Goal: Information Seeking & Learning: Check status

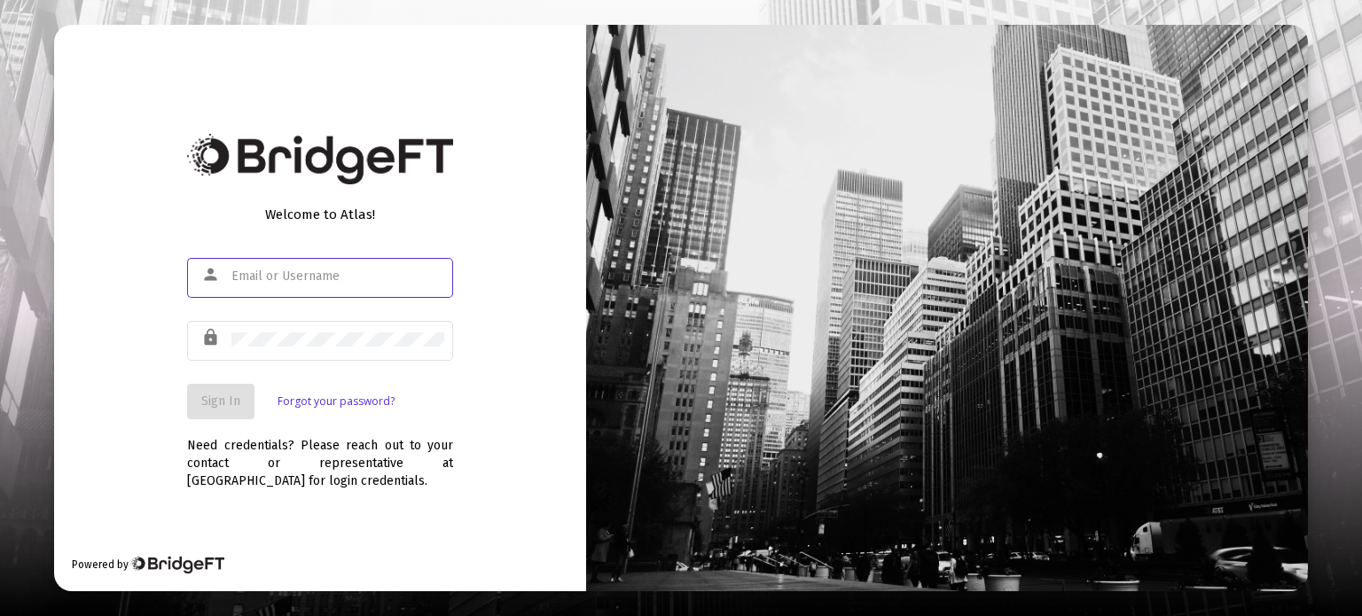
type input "[PERSON_NAME][EMAIL_ADDRESS][DOMAIN_NAME]"
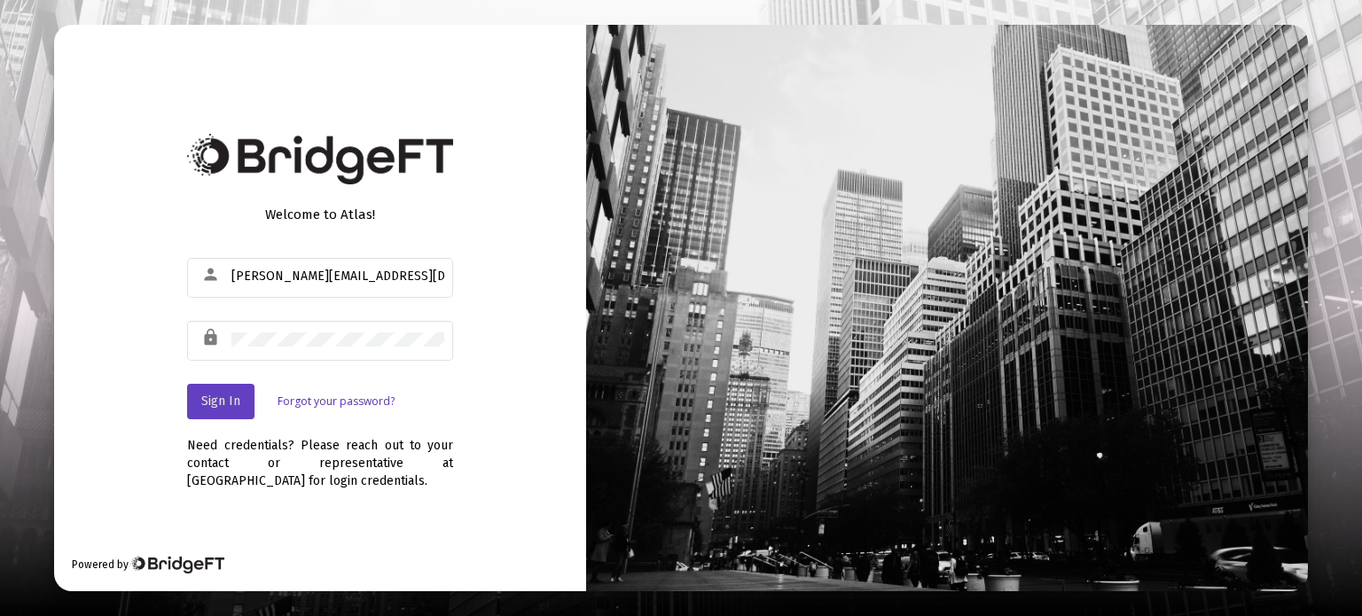
click at [230, 398] on span "Sign In" at bounding box center [220, 401] width 39 height 15
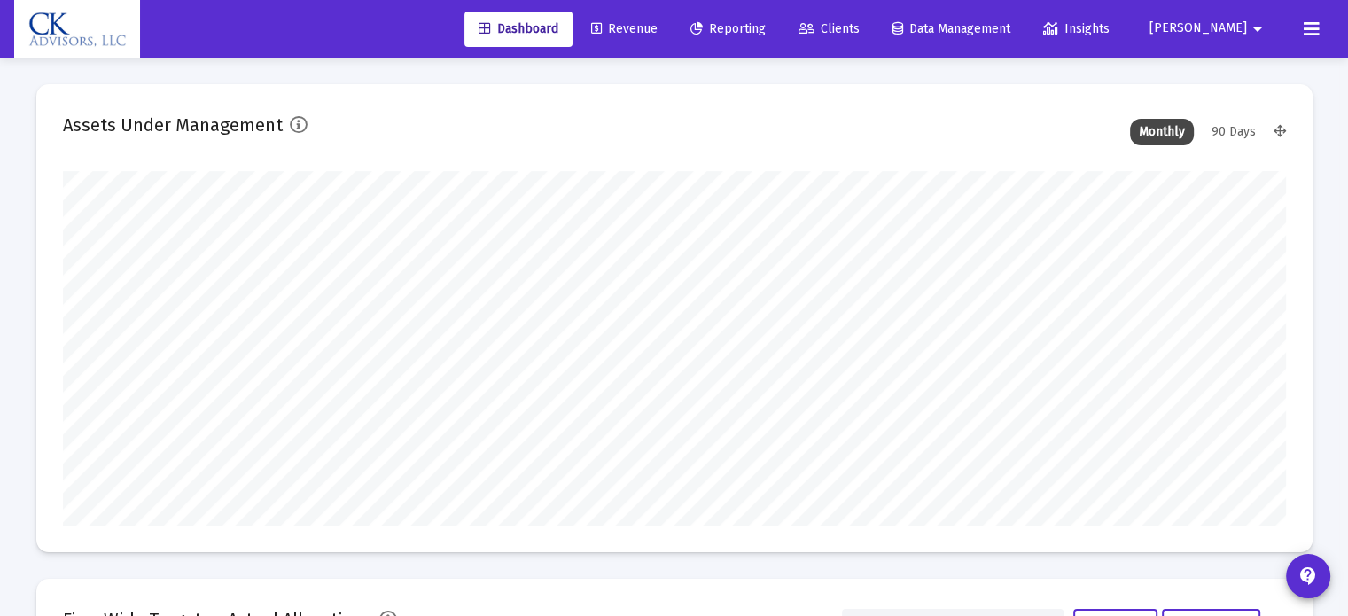
type input "[DATE]"
click at [658, 34] on span "Revenue" at bounding box center [624, 28] width 66 height 15
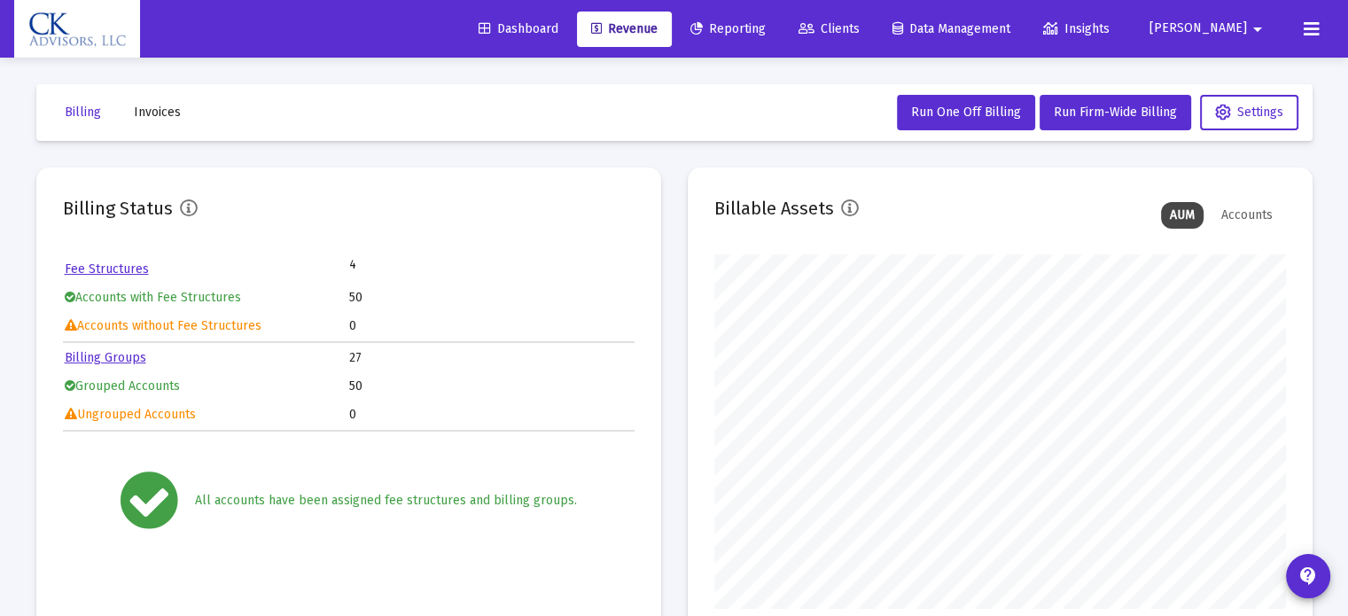
scroll to position [355, 572]
click at [766, 27] on span "Reporting" at bounding box center [728, 28] width 75 height 15
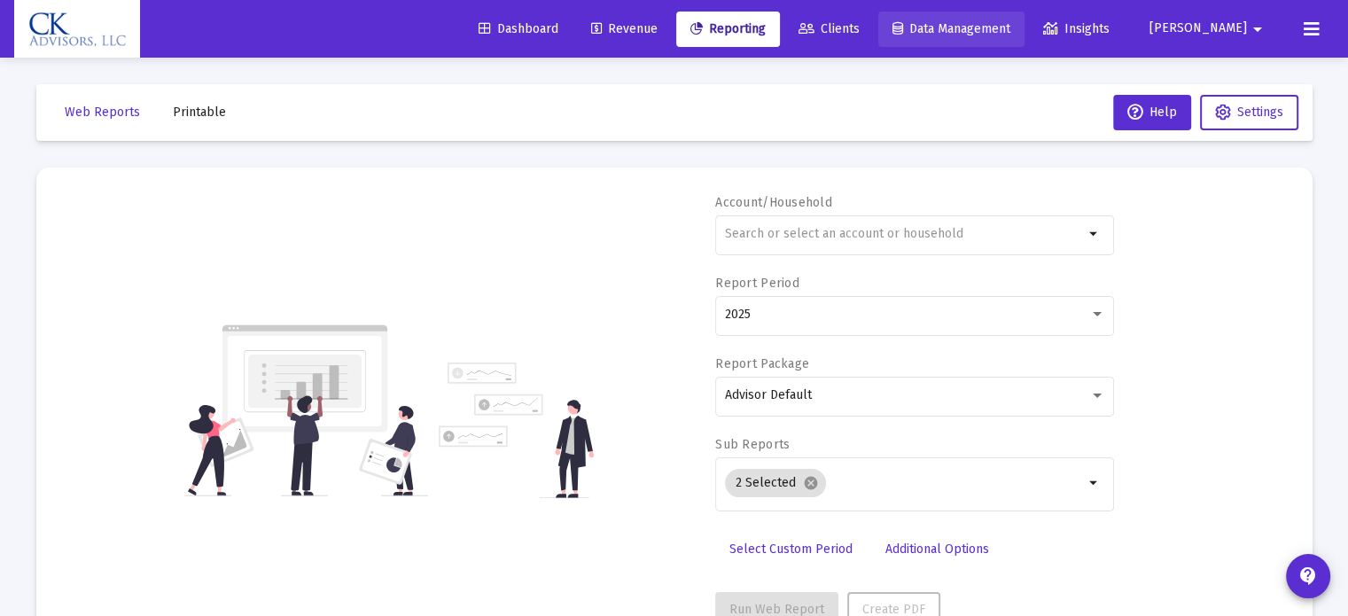
click at [1001, 36] on link "Data Management" at bounding box center [952, 29] width 146 height 35
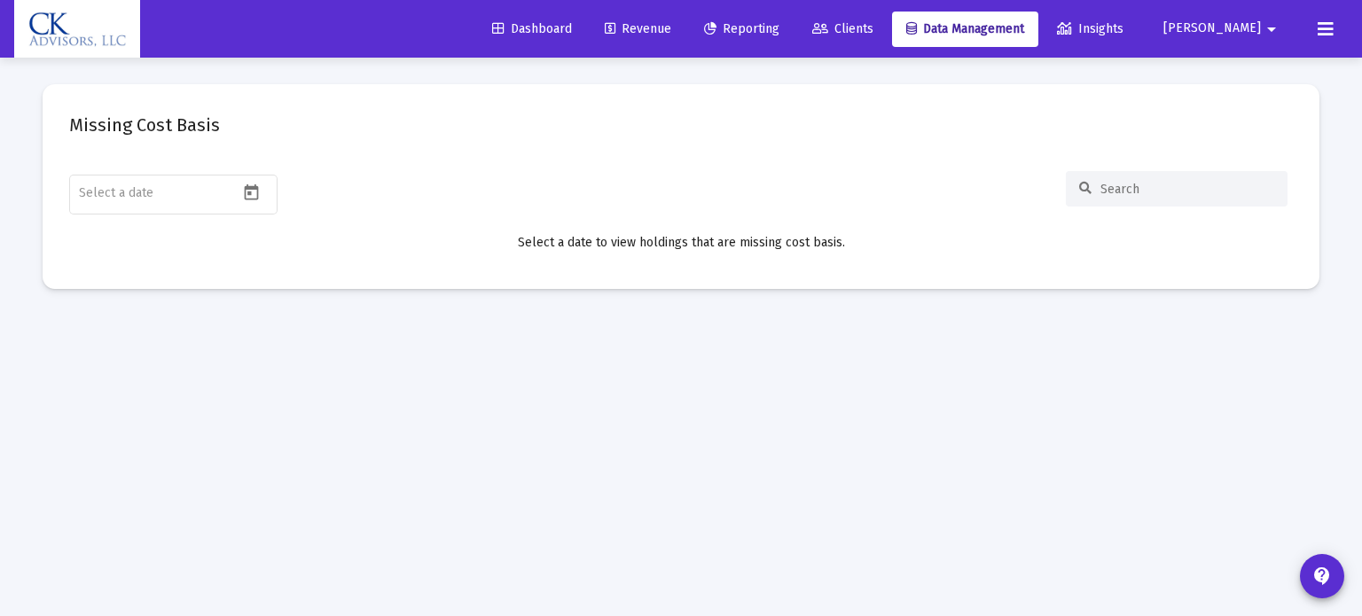
click at [873, 28] on span "Clients" at bounding box center [842, 28] width 61 height 15
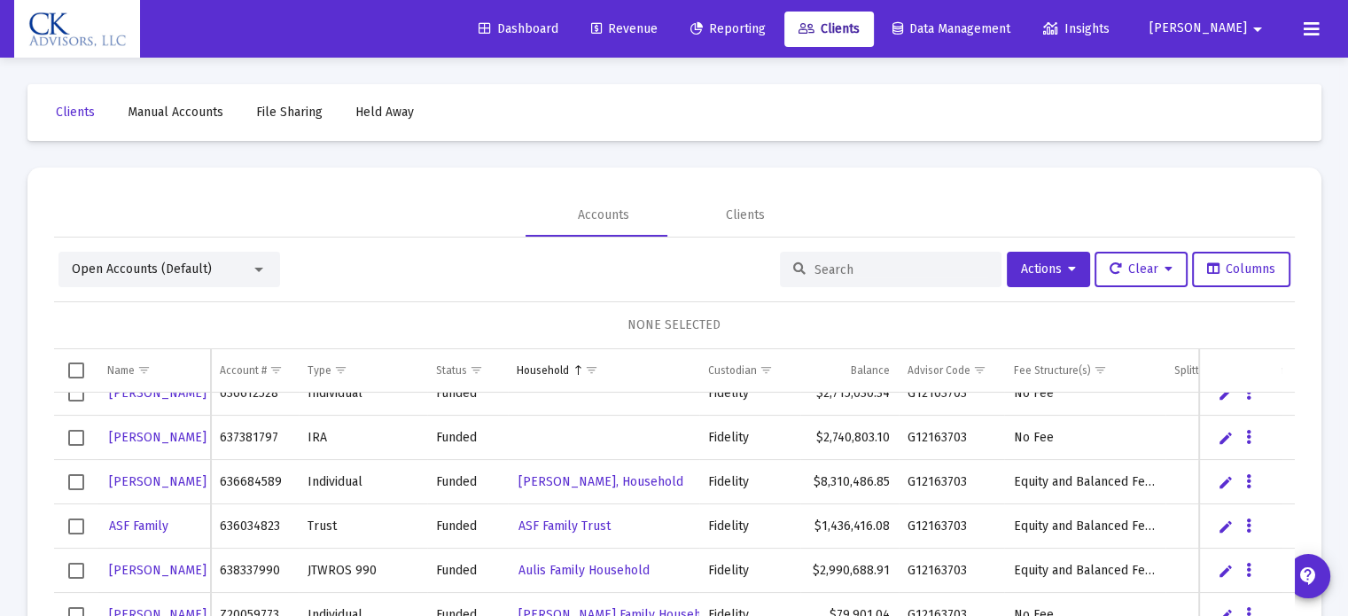
scroll to position [89, 0]
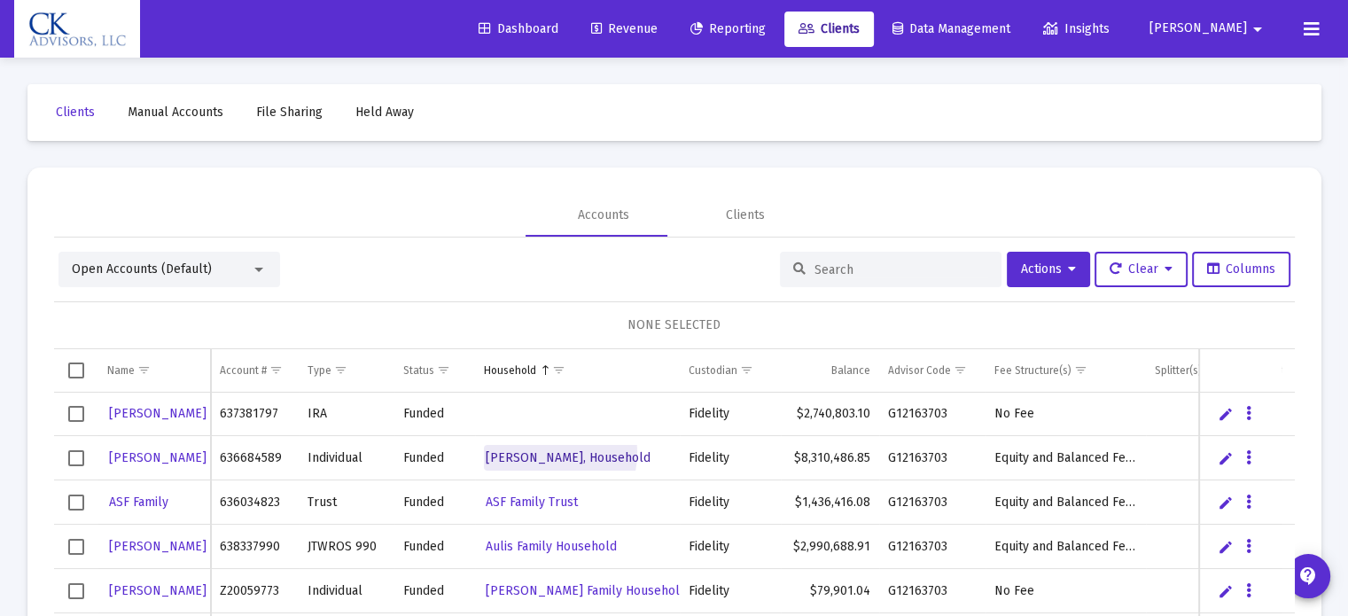
click at [523, 450] on span "[PERSON_NAME], Household" at bounding box center [568, 457] width 165 height 15
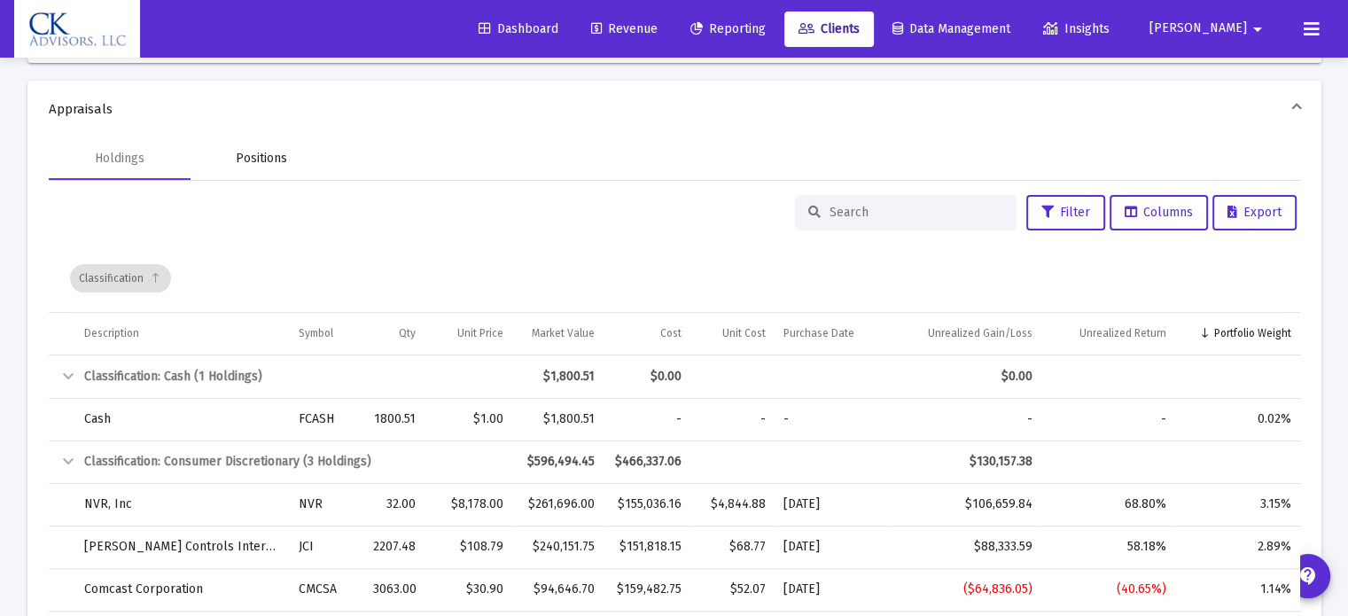
click at [260, 157] on div "Positions" at bounding box center [261, 159] width 51 height 18
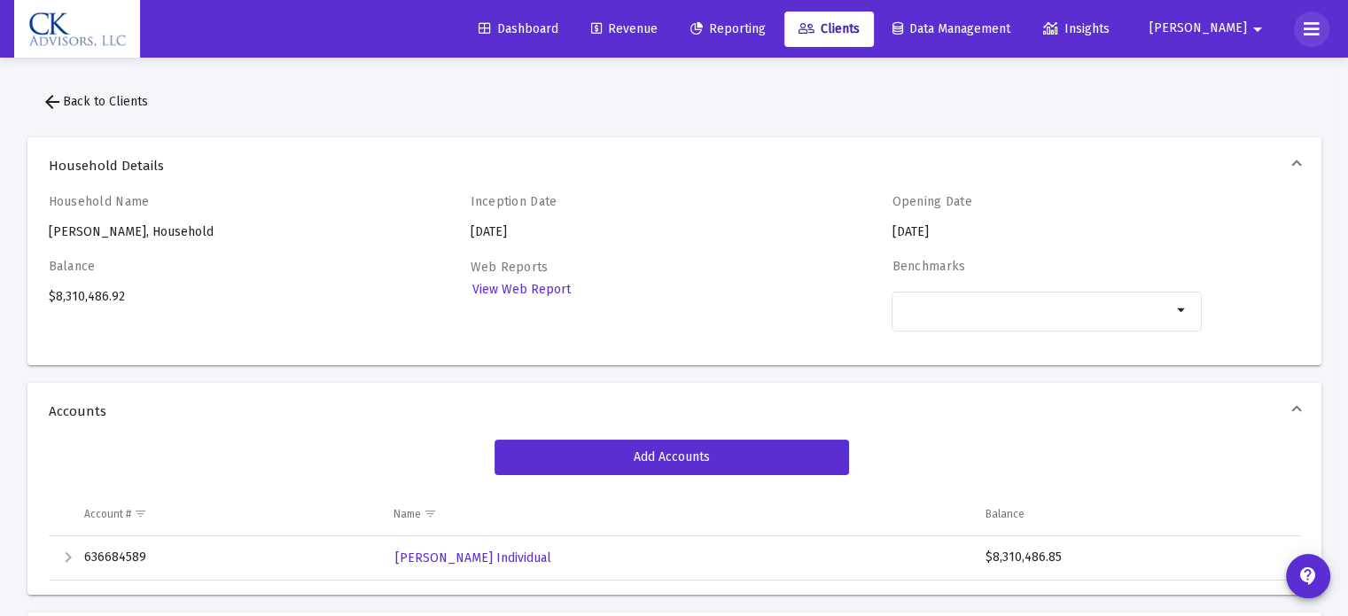
click at [1312, 29] on icon at bounding box center [1312, 29] width 16 height 21
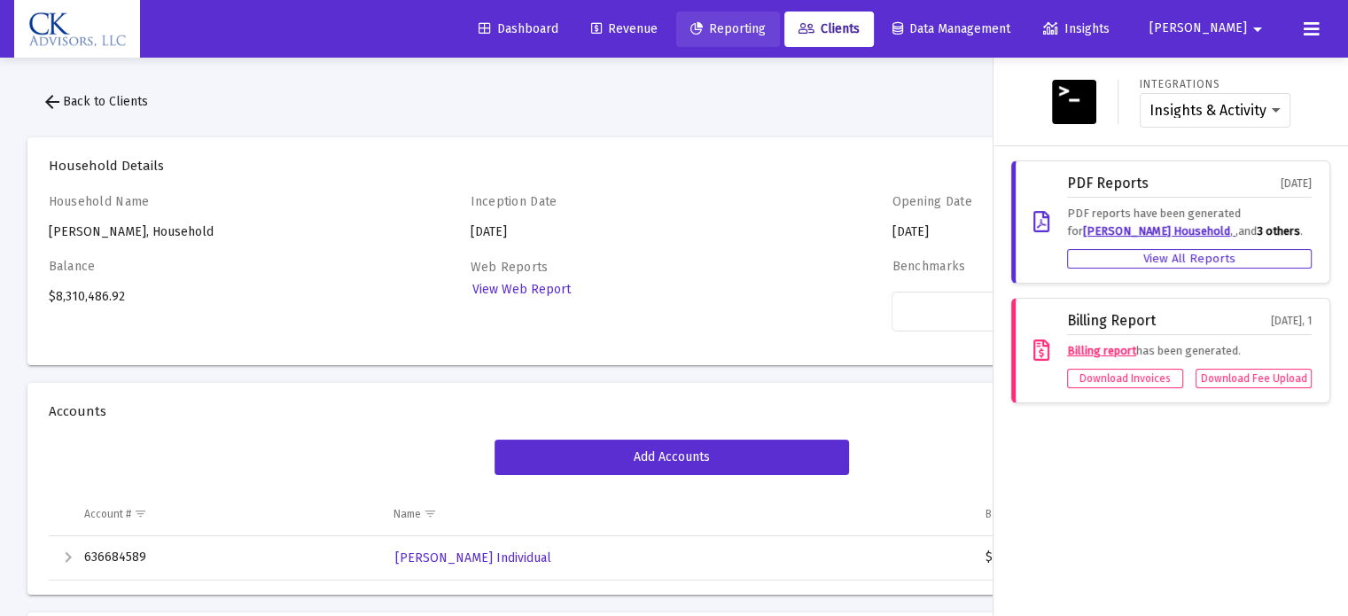
click at [766, 34] on span "Reporting" at bounding box center [728, 28] width 75 height 15
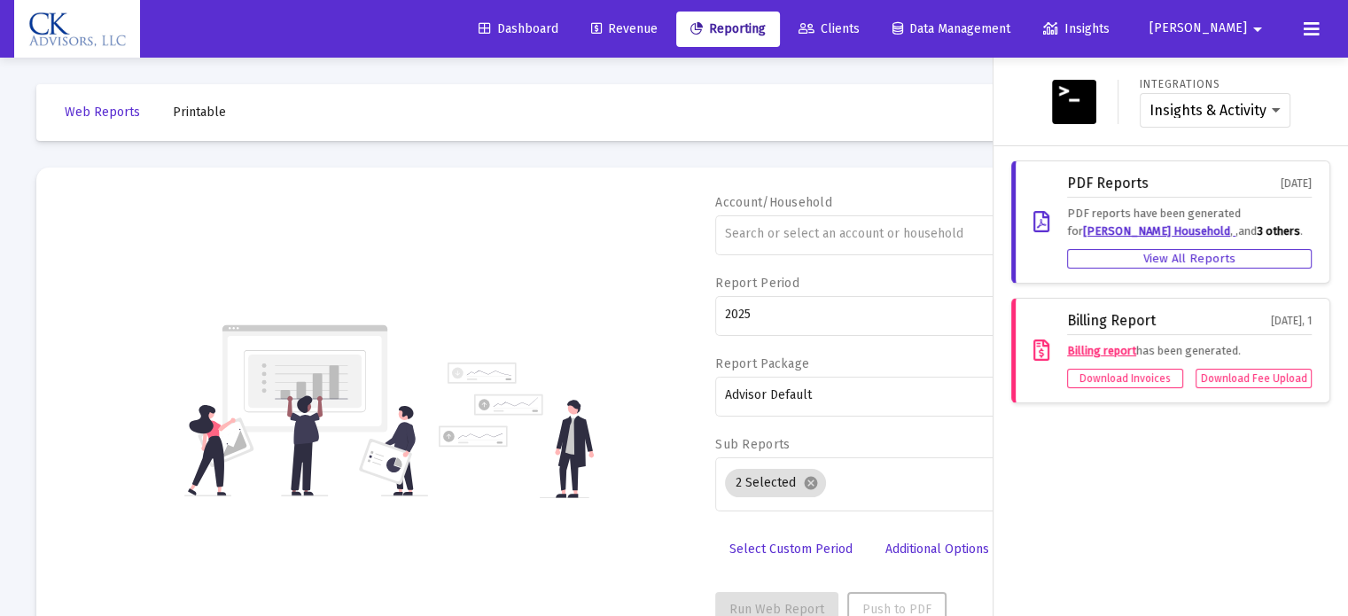
click at [812, 224] on div at bounding box center [674, 308] width 1348 height 616
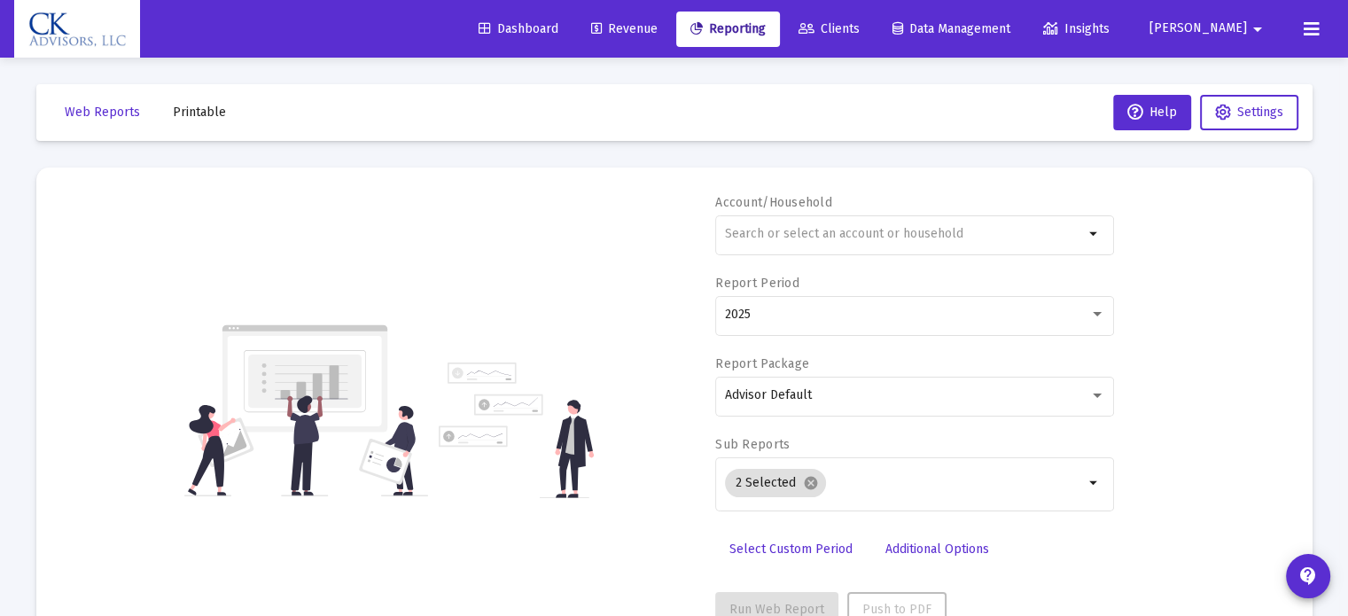
click at [812, 224] on div at bounding box center [904, 233] width 359 height 43
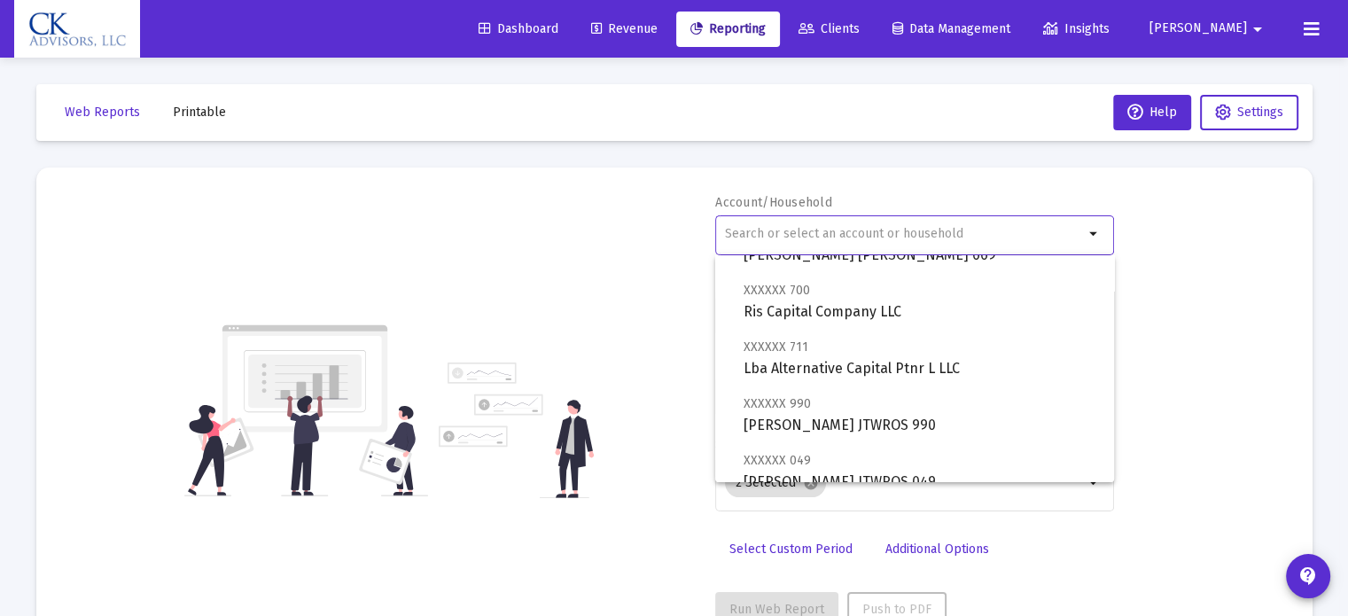
scroll to position [443, 0]
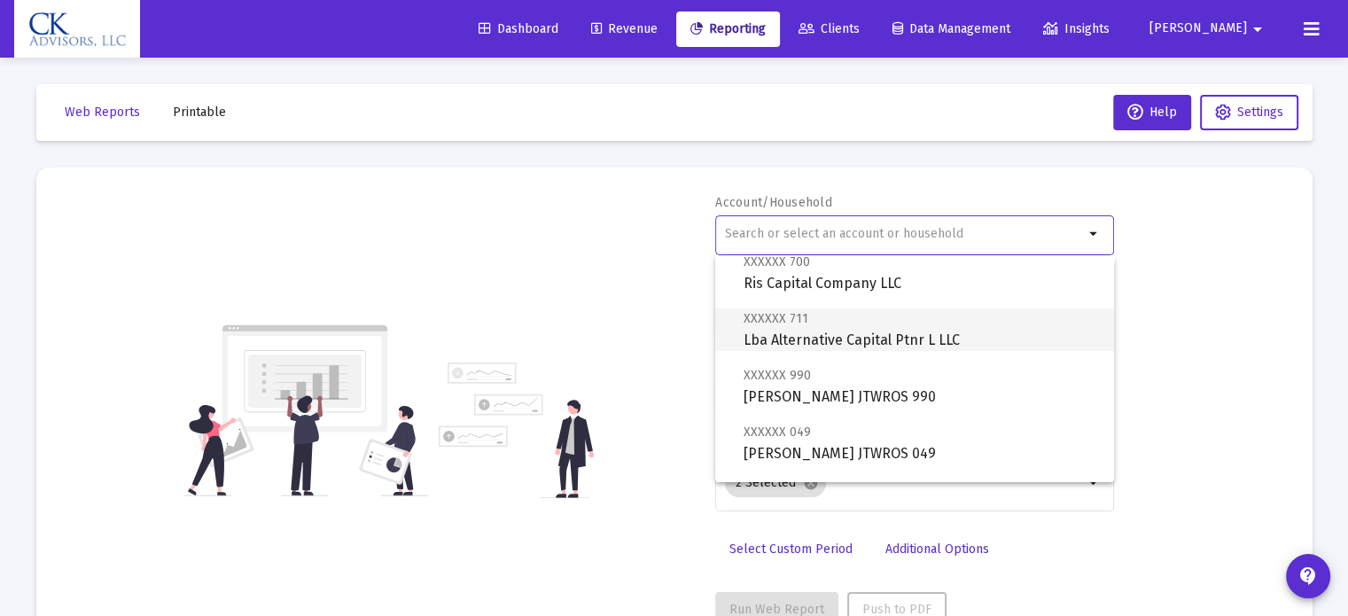
click at [835, 332] on span "XXXXXX 711 Lba Alternative Capital Ptnr L LLC" at bounding box center [922, 329] width 356 height 43
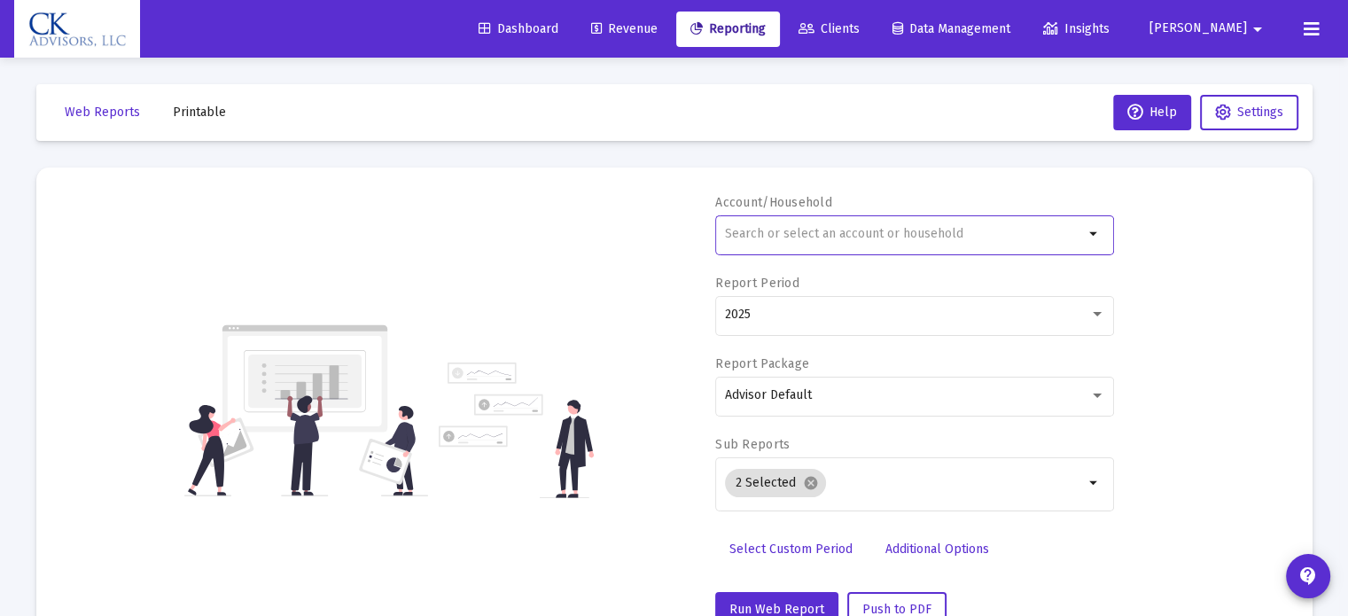
type input "Lba Alternative Capital Ptnr L LLC"
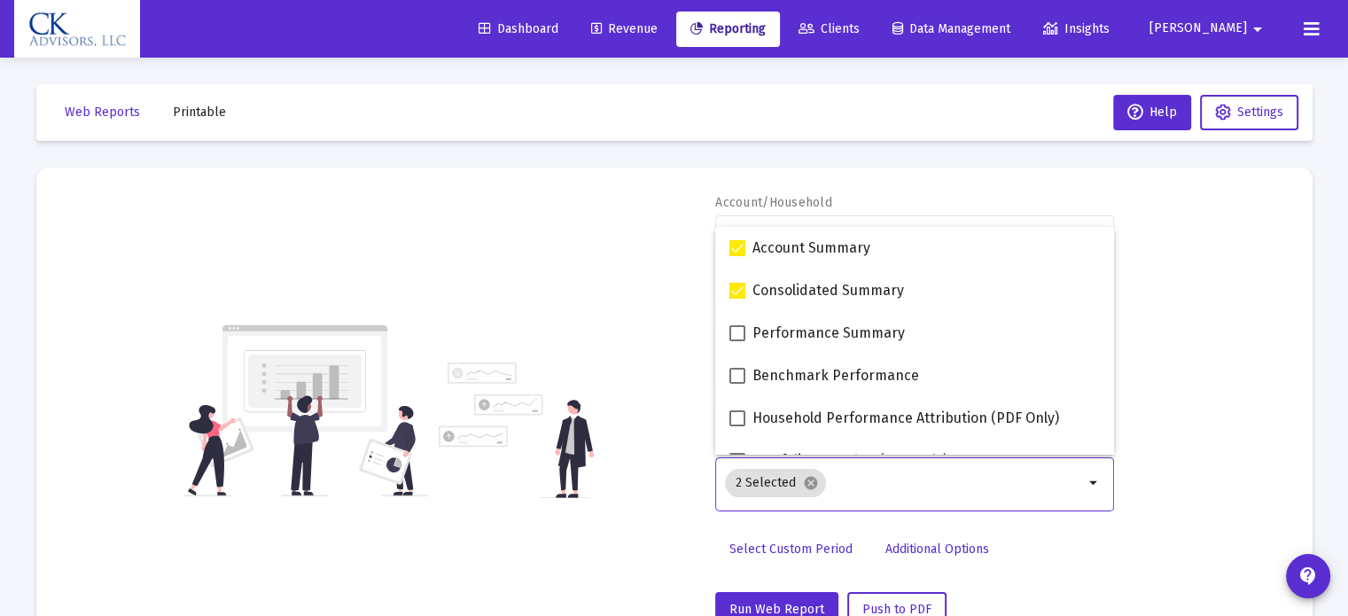
click at [1055, 488] on input "Selection" at bounding box center [958, 483] width 251 height 14
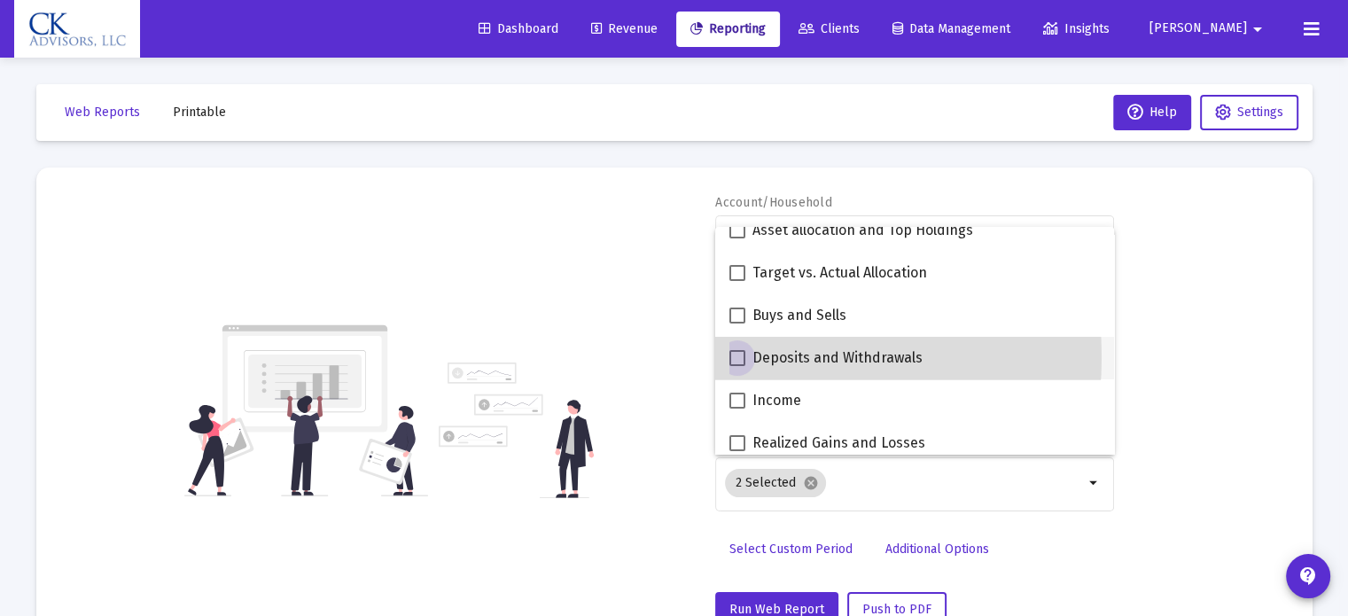
click at [738, 357] on span at bounding box center [738, 358] width 16 height 16
click at [738, 366] on input "Deposits and Withdrawals" at bounding box center [737, 366] width 1 height 1
checkbox input "true"
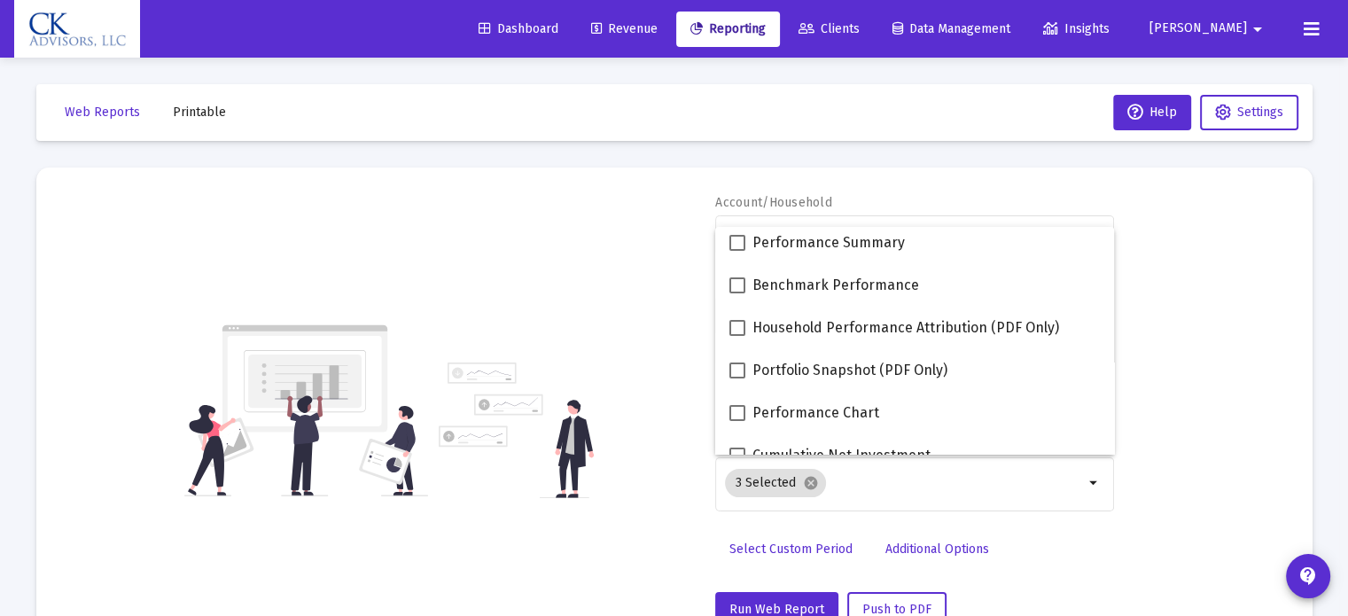
scroll to position [0, 0]
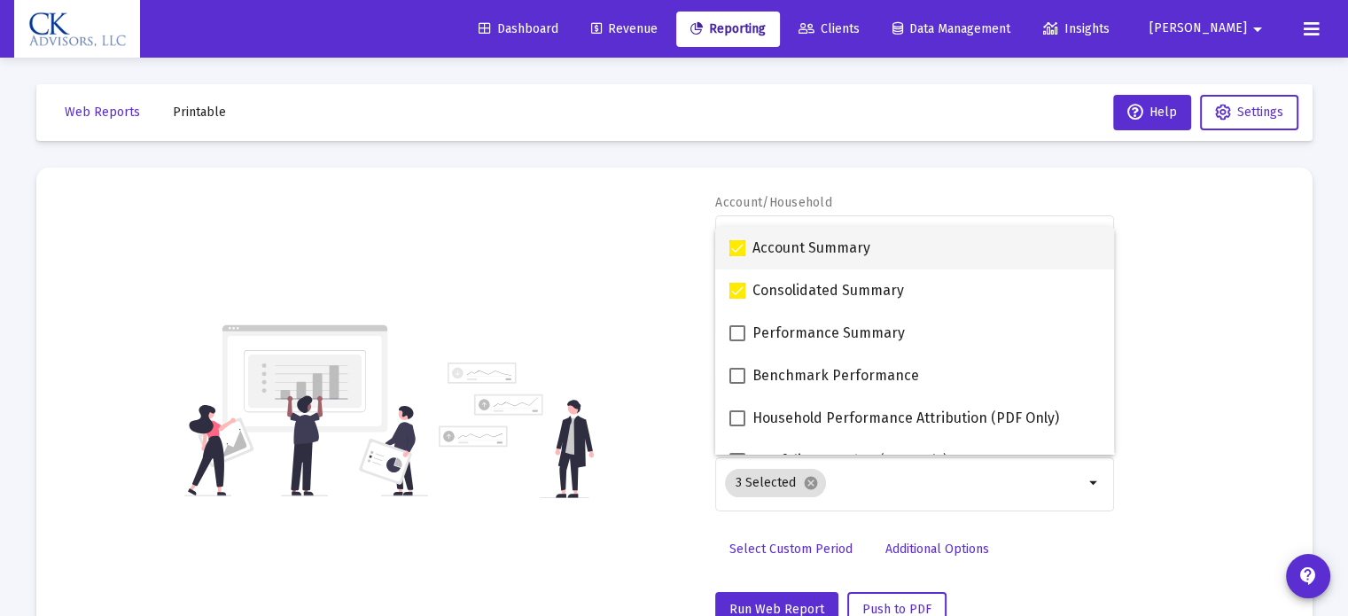
click at [733, 254] on span at bounding box center [738, 248] width 16 height 16
click at [737, 256] on input "Account Summary" at bounding box center [737, 256] width 1 height 1
checkbox input "false"
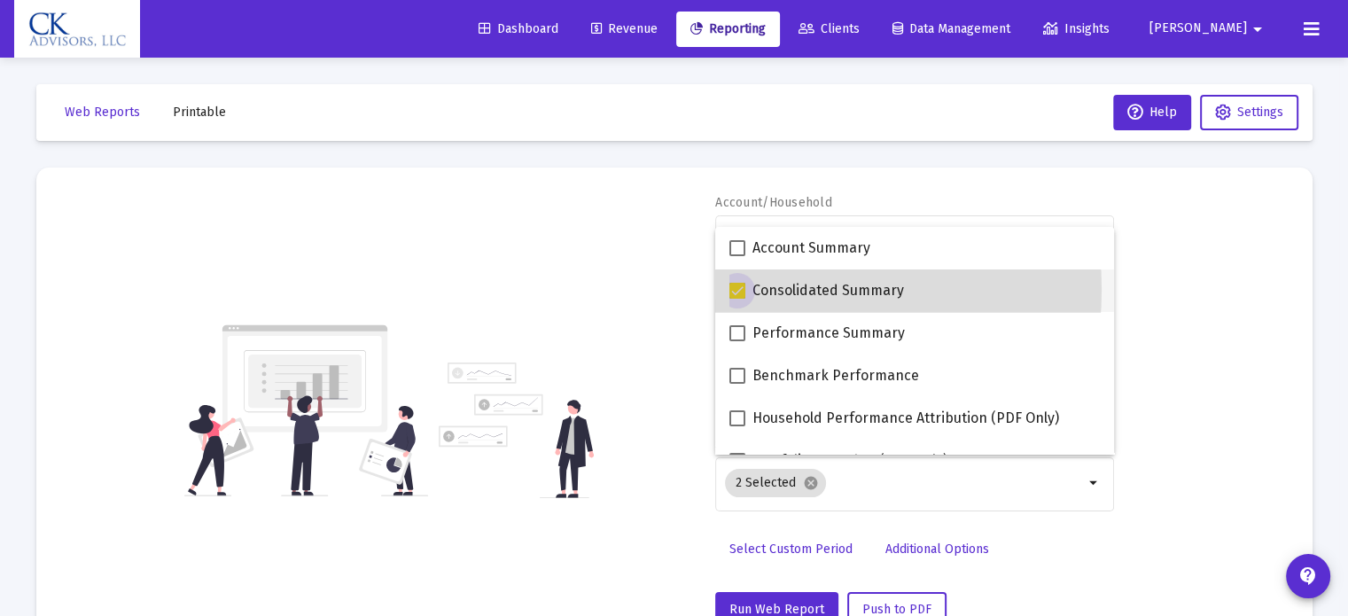
click at [747, 290] on label "Consolidated Summary" at bounding box center [817, 290] width 175 height 21
click at [738, 299] on input "Consolidated Summary" at bounding box center [737, 299] width 1 height 1
checkbox input "false"
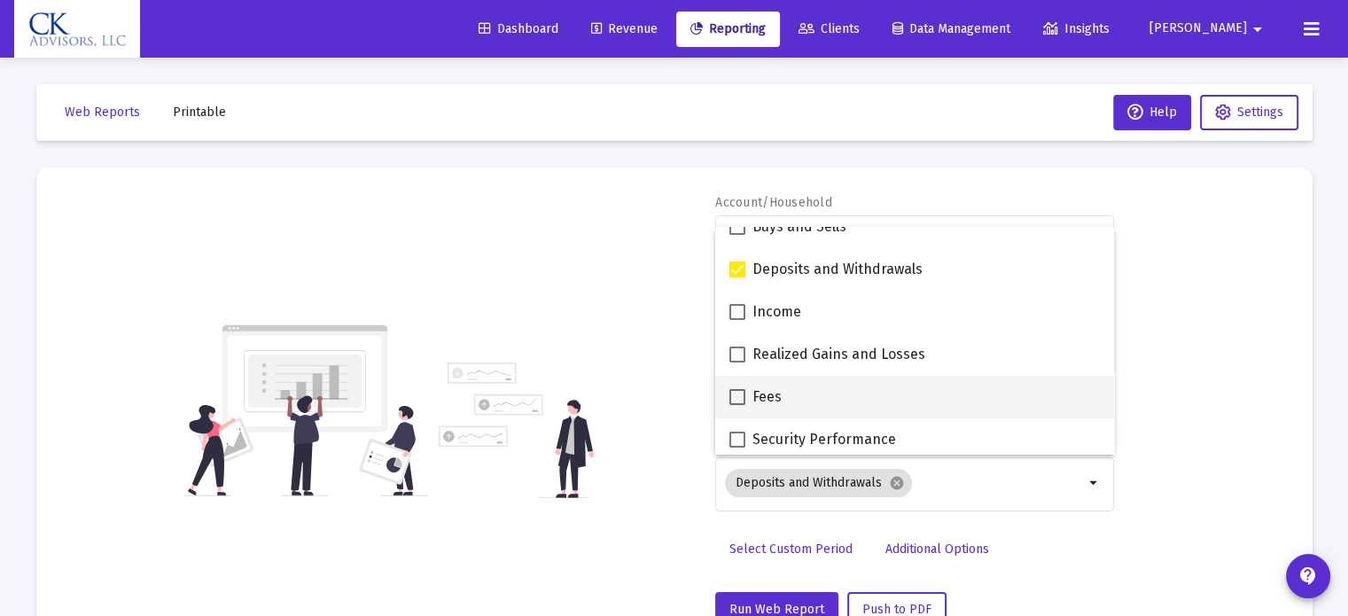
scroll to position [709, 0]
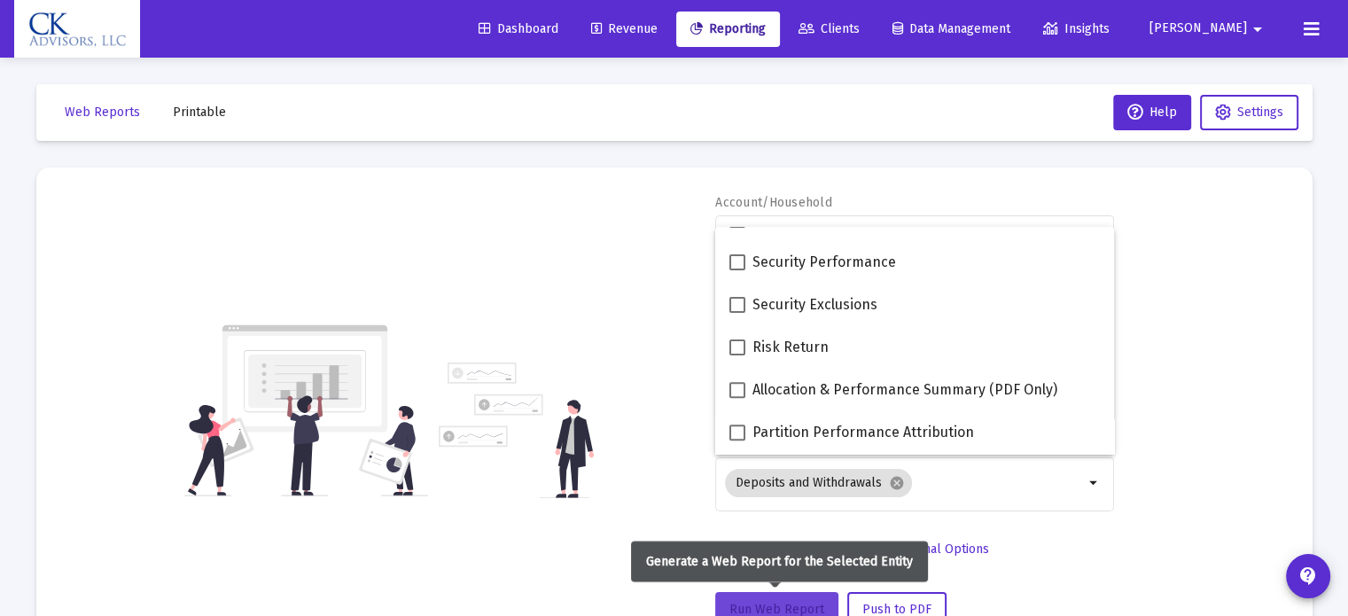
click at [780, 598] on button "Run Web Report" at bounding box center [776, 609] width 123 height 35
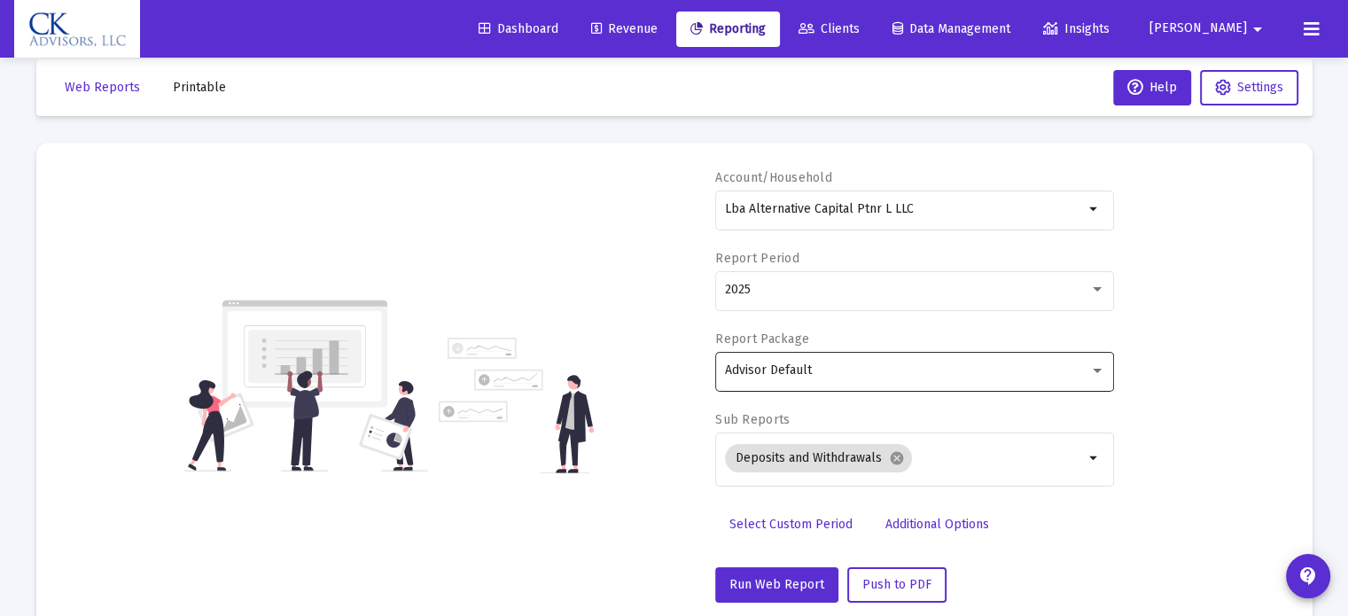
scroll to position [0, 0]
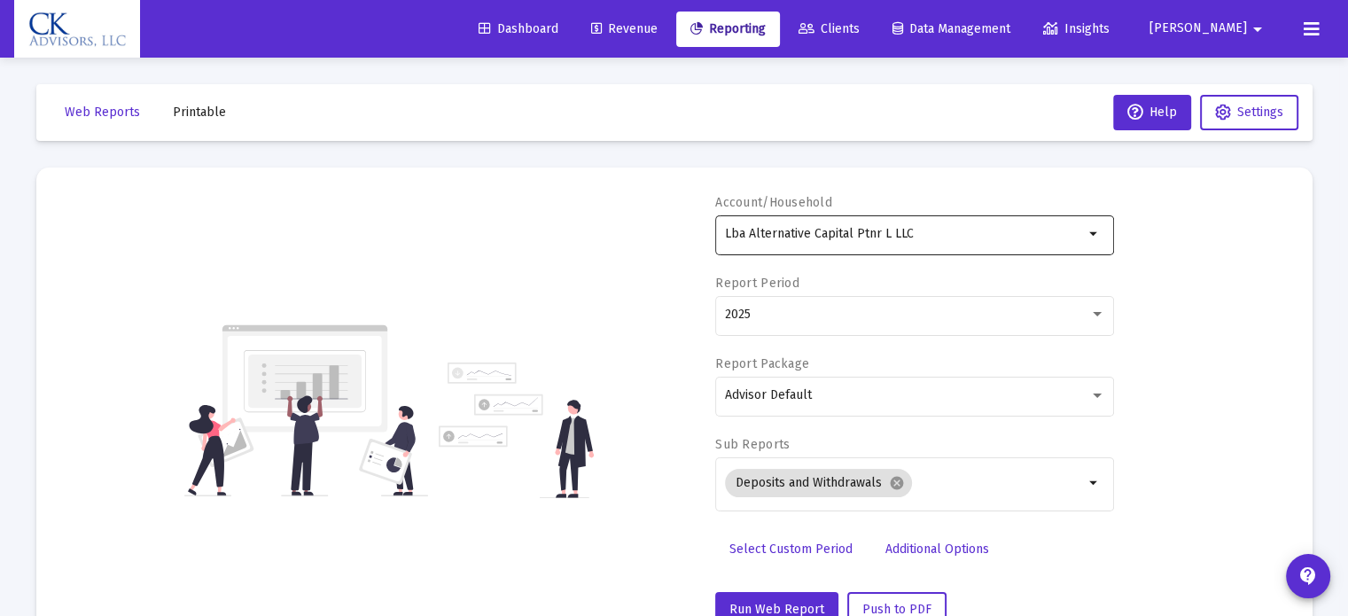
click at [1092, 237] on mat-icon "arrow_drop_down" at bounding box center [1094, 233] width 21 height 21
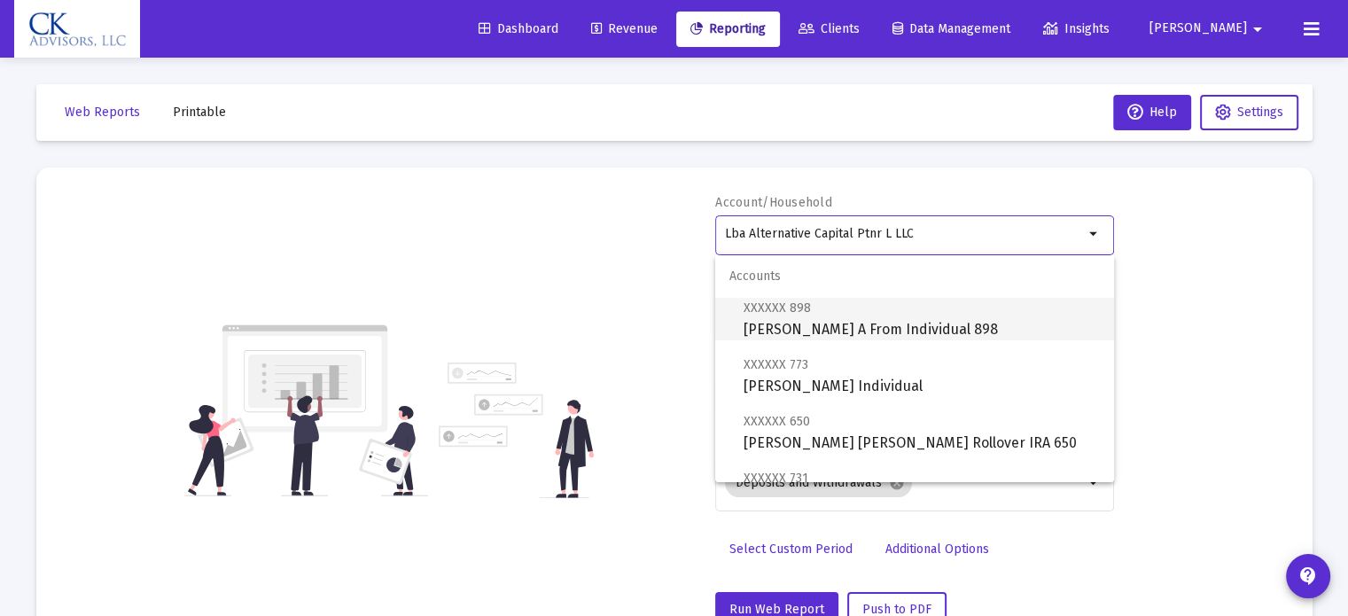
click at [955, 320] on span "XXXXXX 898 [PERSON_NAME] A From Individual 898" at bounding box center [922, 318] width 356 height 43
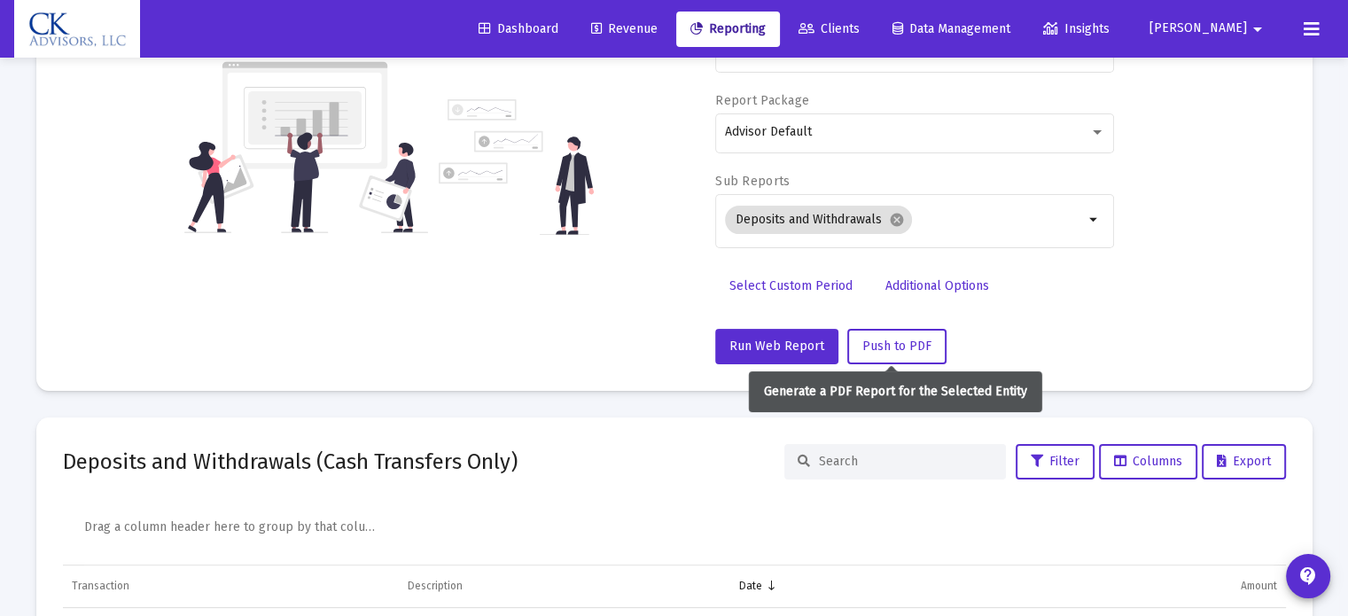
scroll to position [266, 0]
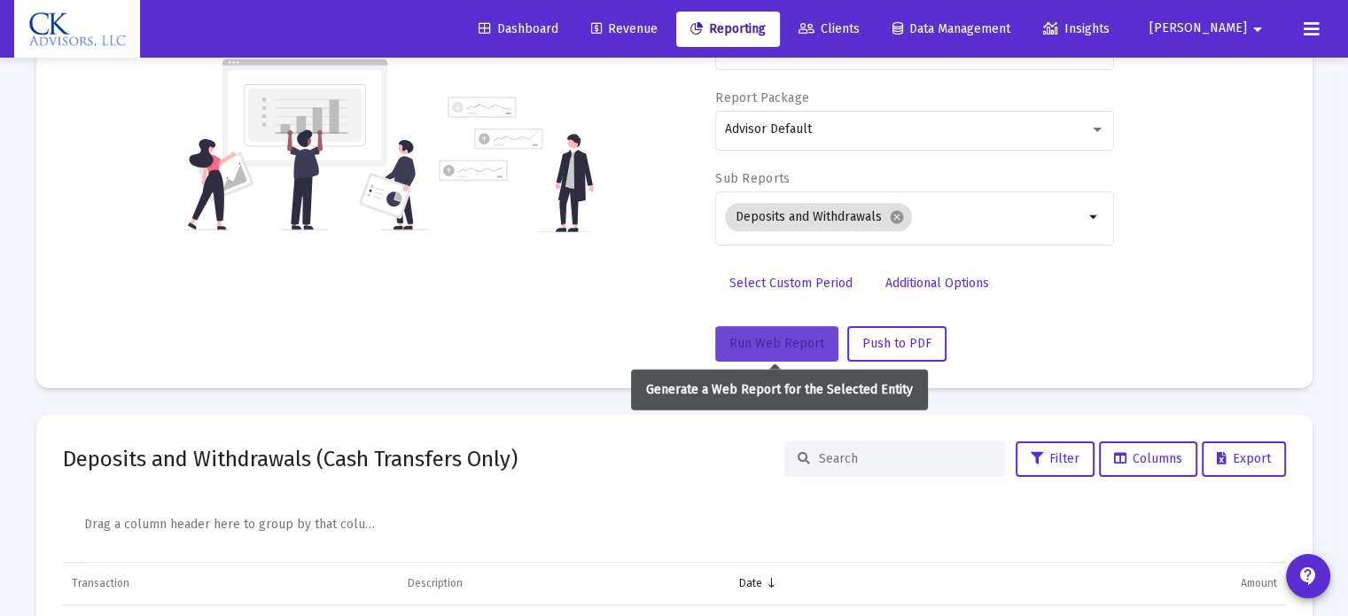
click at [802, 340] on span "Run Web Report" at bounding box center [777, 343] width 95 height 15
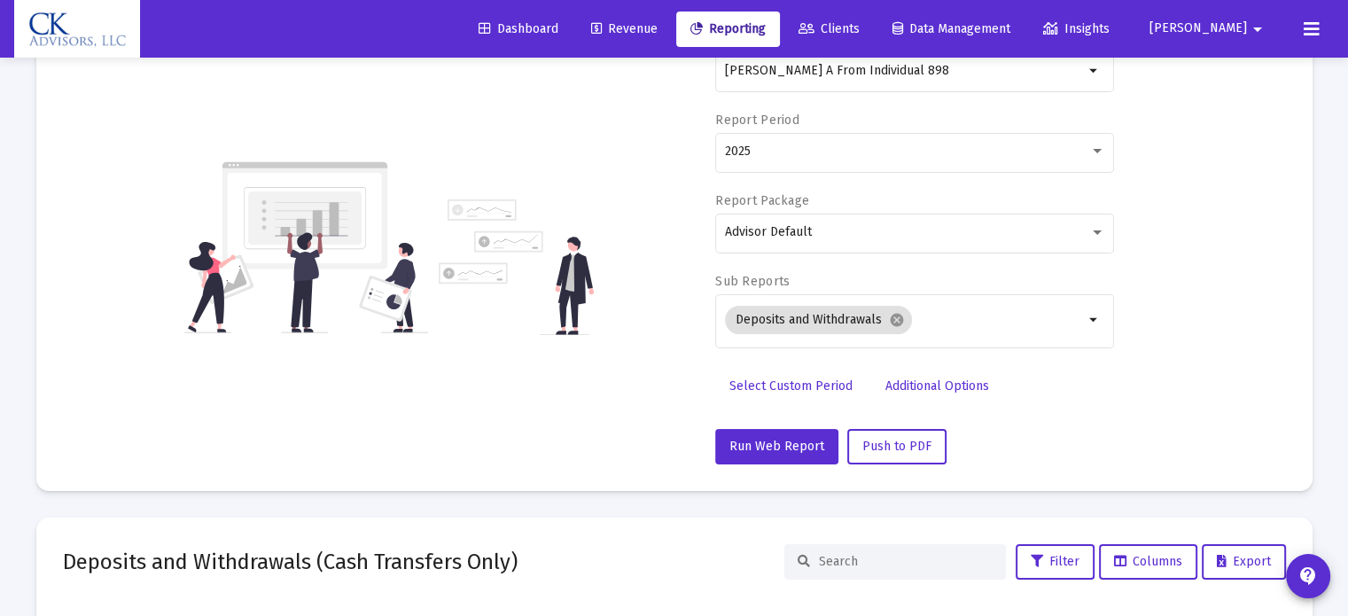
scroll to position [0, 0]
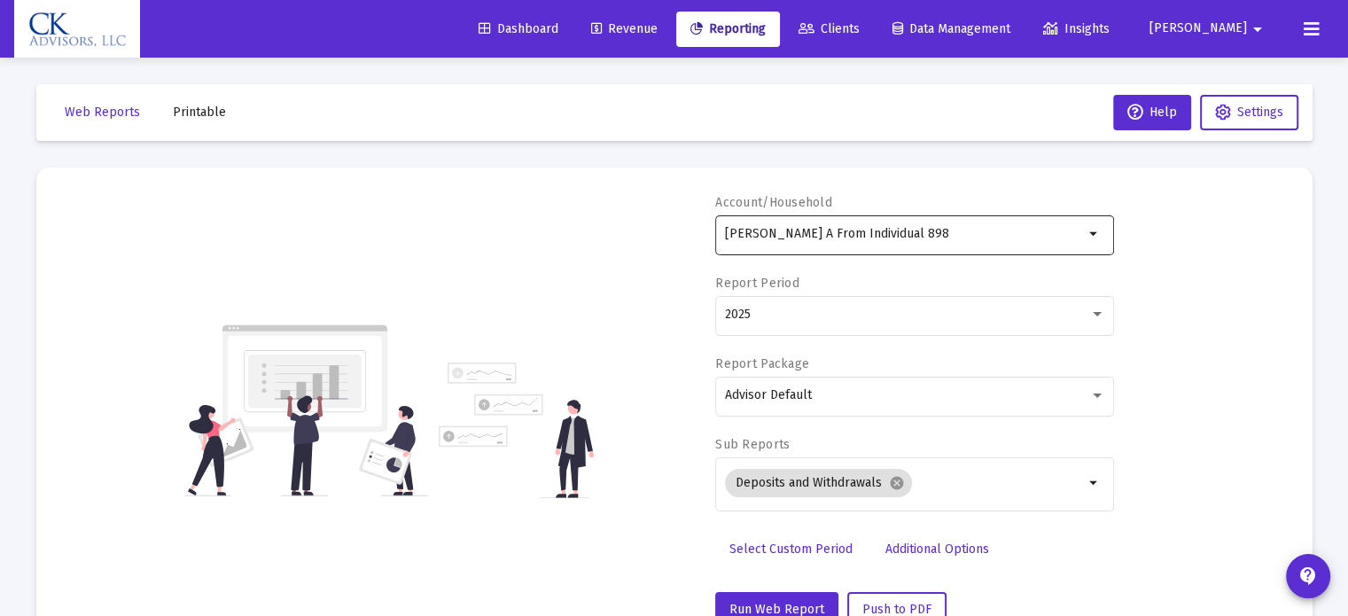
click at [1090, 232] on mat-icon "arrow_drop_down" at bounding box center [1094, 233] width 21 height 21
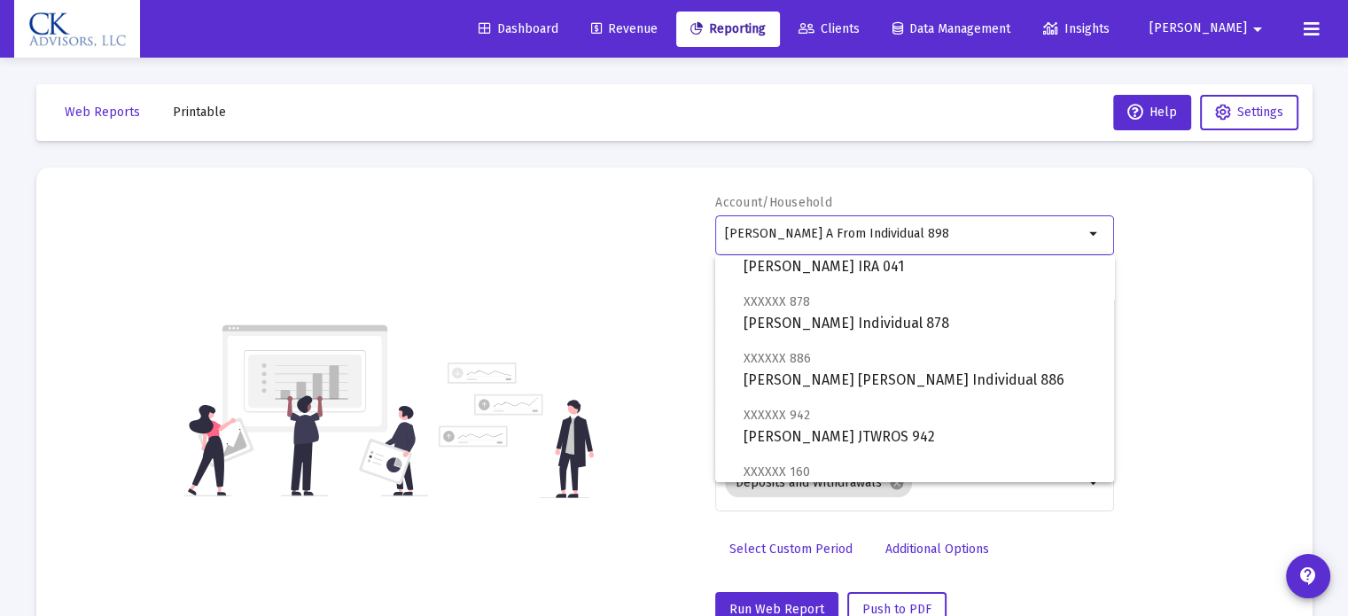
scroll to position [887, 0]
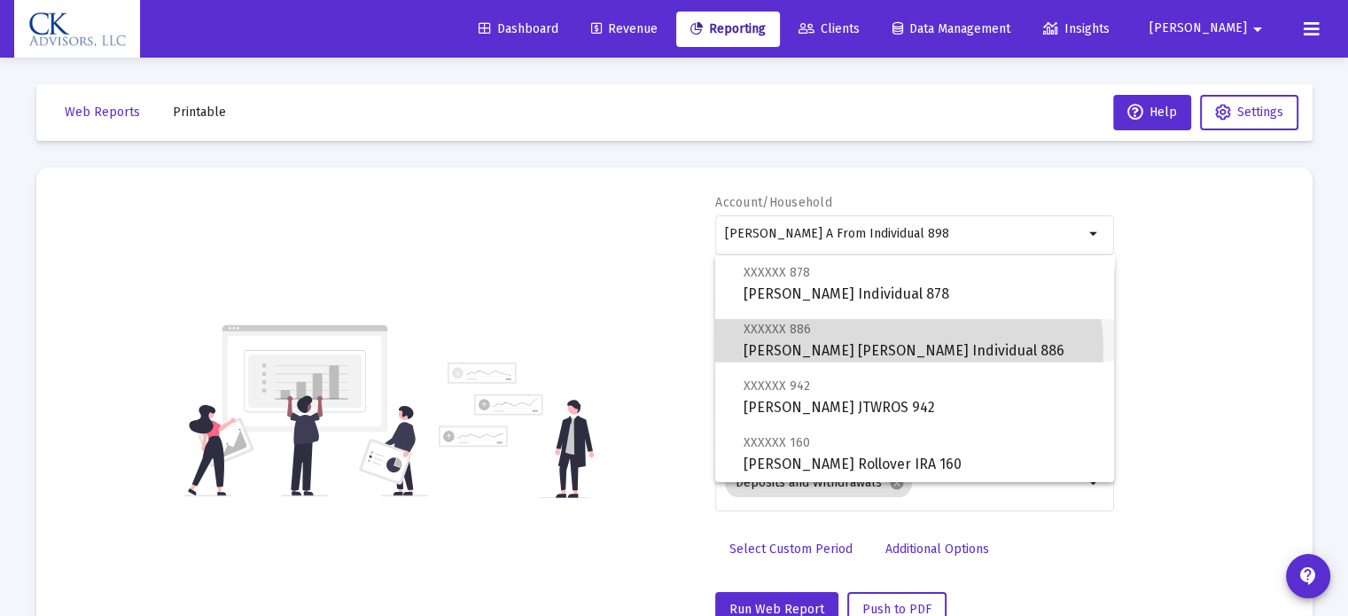
click at [897, 350] on span "XXXXXX 886 [PERSON_NAME] [PERSON_NAME] Individual 886" at bounding box center [922, 339] width 356 height 43
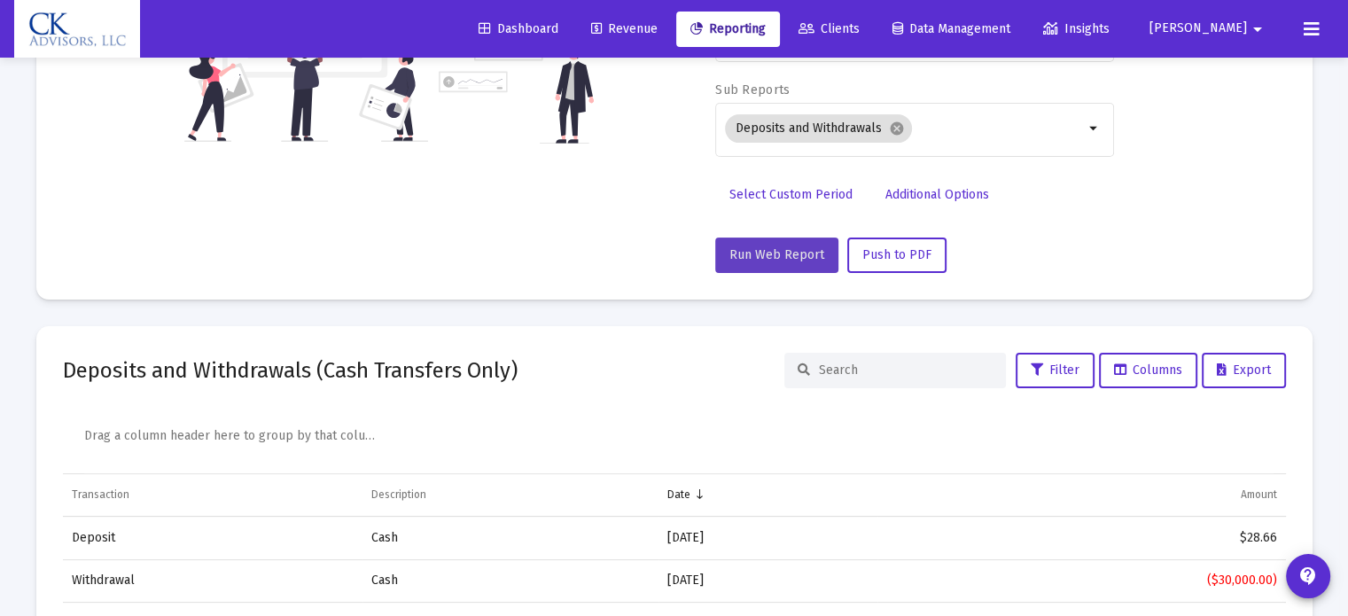
click at [787, 259] on span "Run Web Report" at bounding box center [777, 254] width 95 height 15
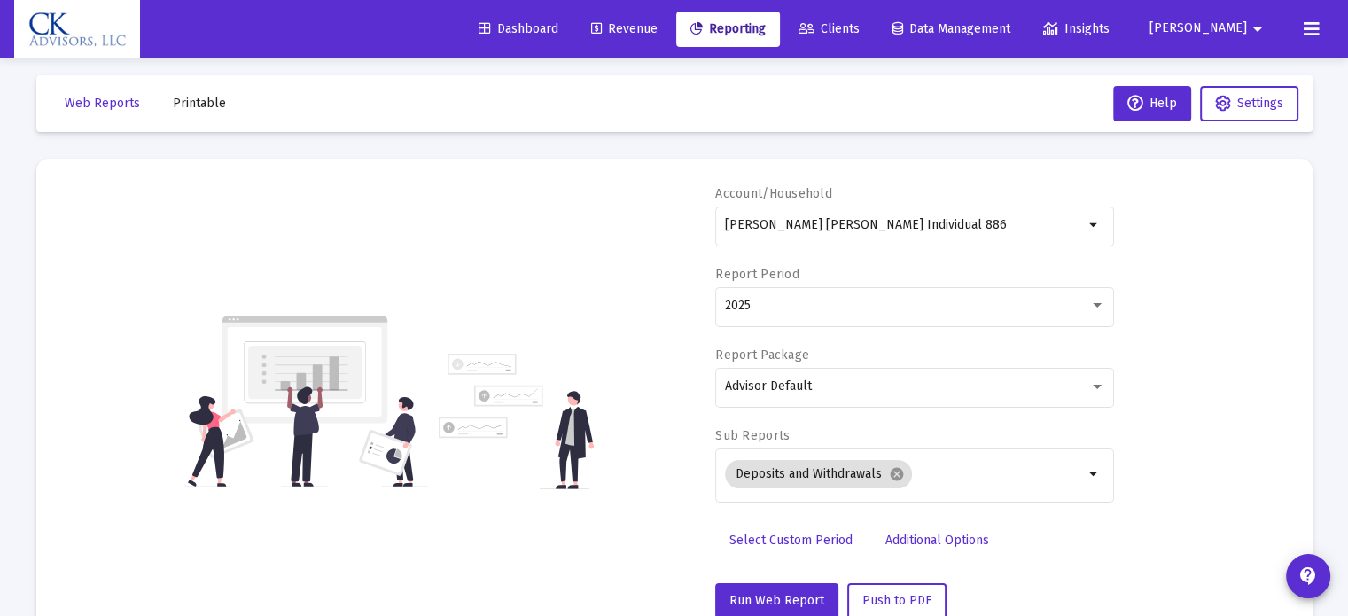
scroll to position [0, 0]
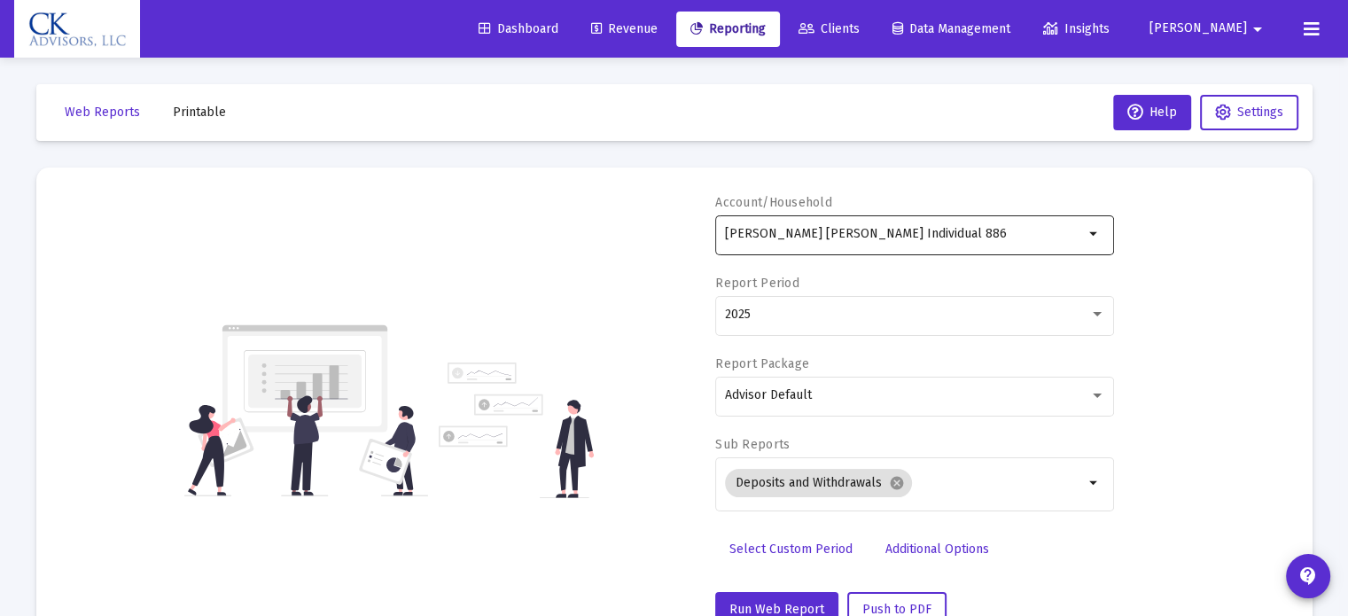
click at [1089, 237] on mat-icon "arrow_drop_down" at bounding box center [1094, 233] width 21 height 21
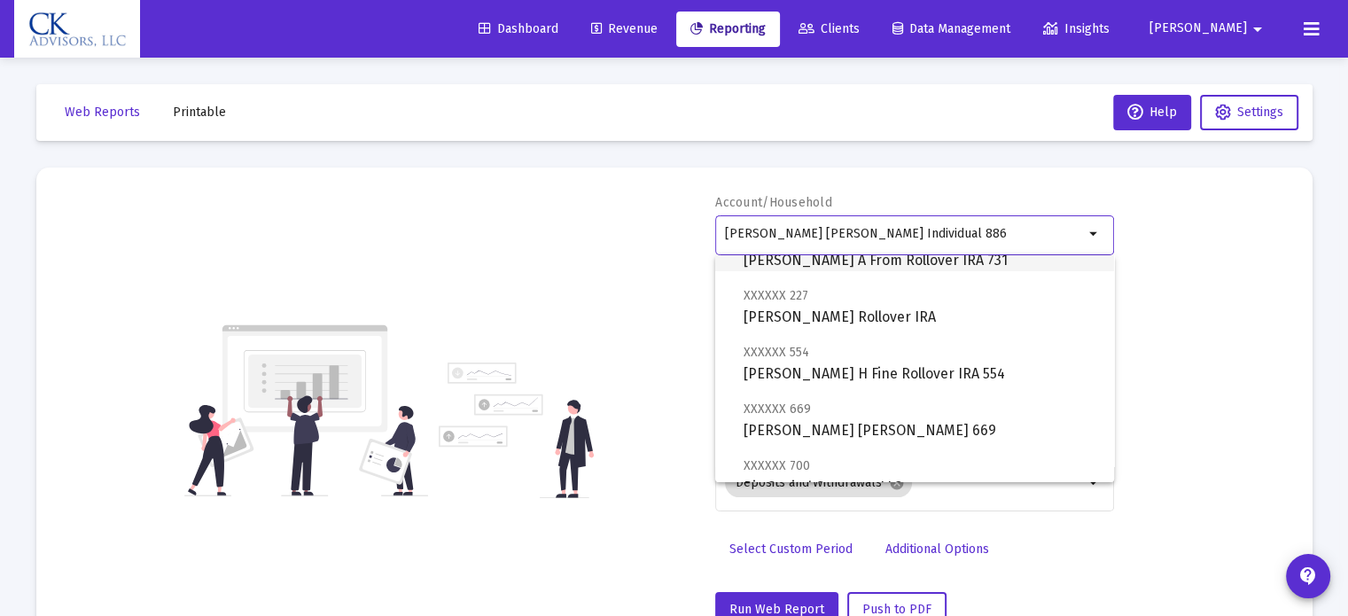
scroll to position [266, 0]
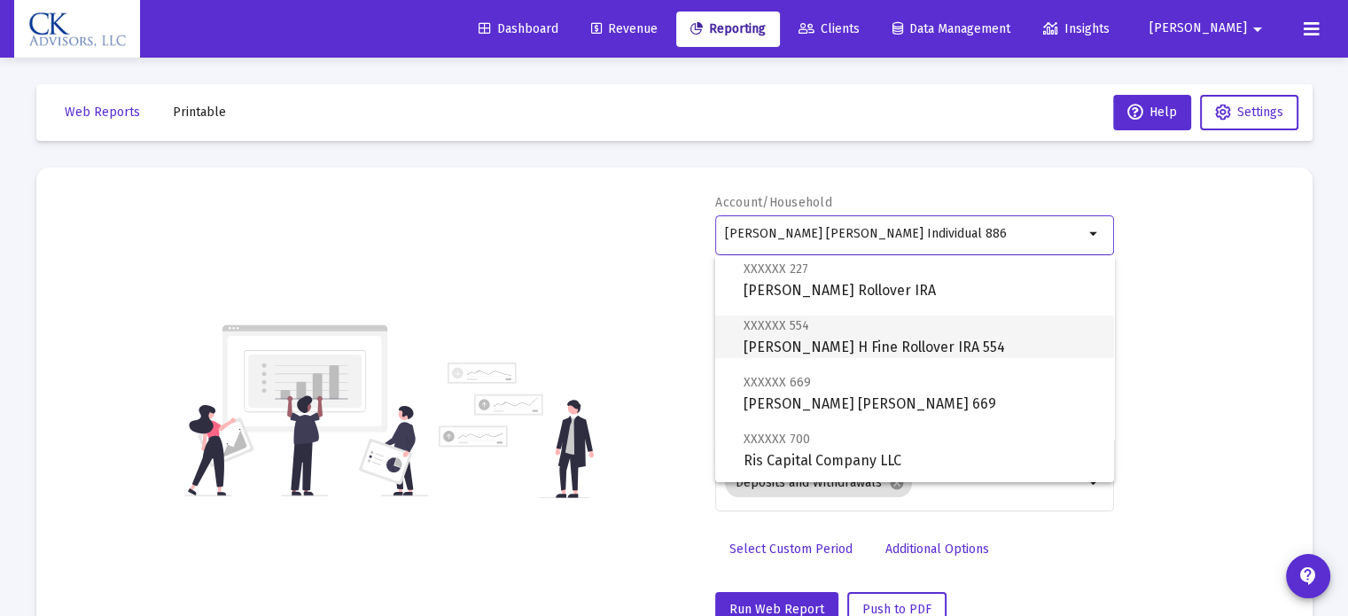
click at [848, 342] on span "XXXXXX 554 [PERSON_NAME] H Fine Rollover IRA 554" at bounding box center [922, 336] width 356 height 43
type input "[PERSON_NAME] H Fine Rollover IRA 554"
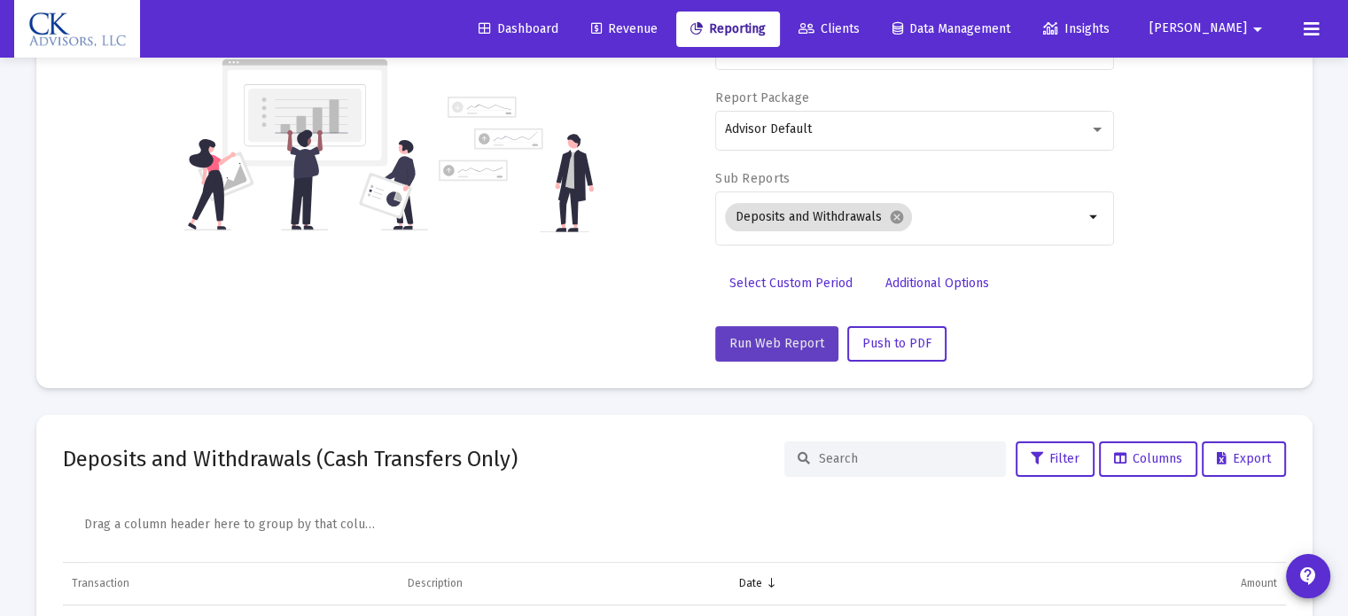
click at [783, 340] on span "Run Web Report" at bounding box center [777, 343] width 95 height 15
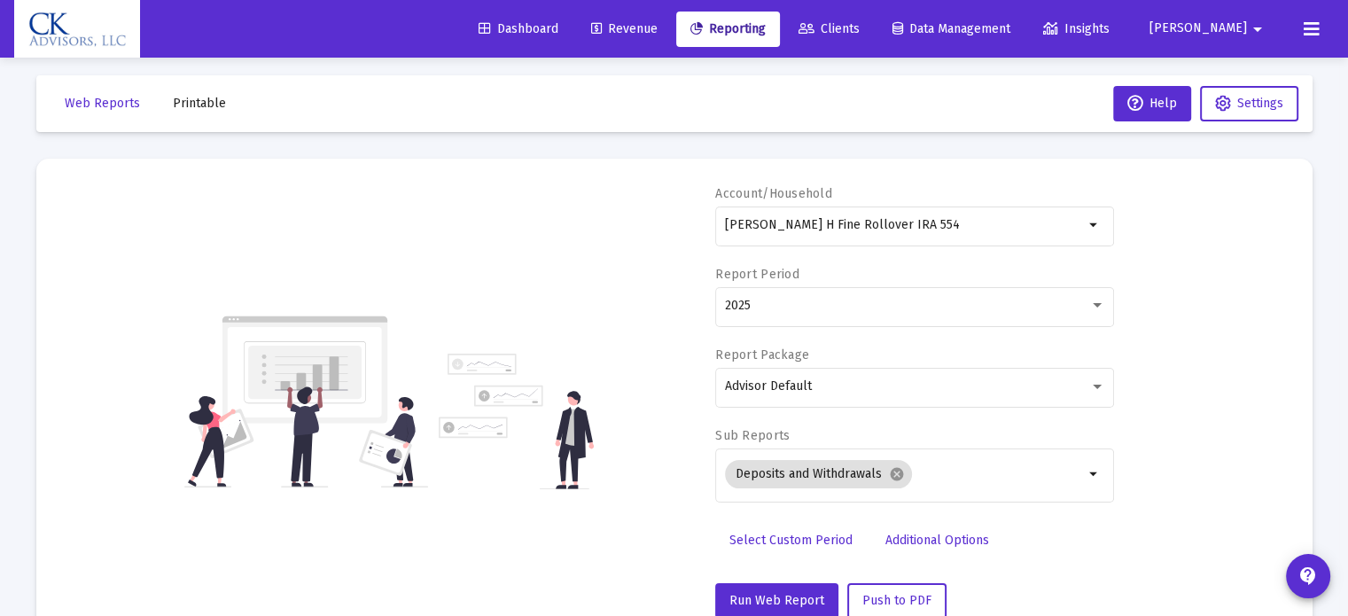
scroll to position [0, 0]
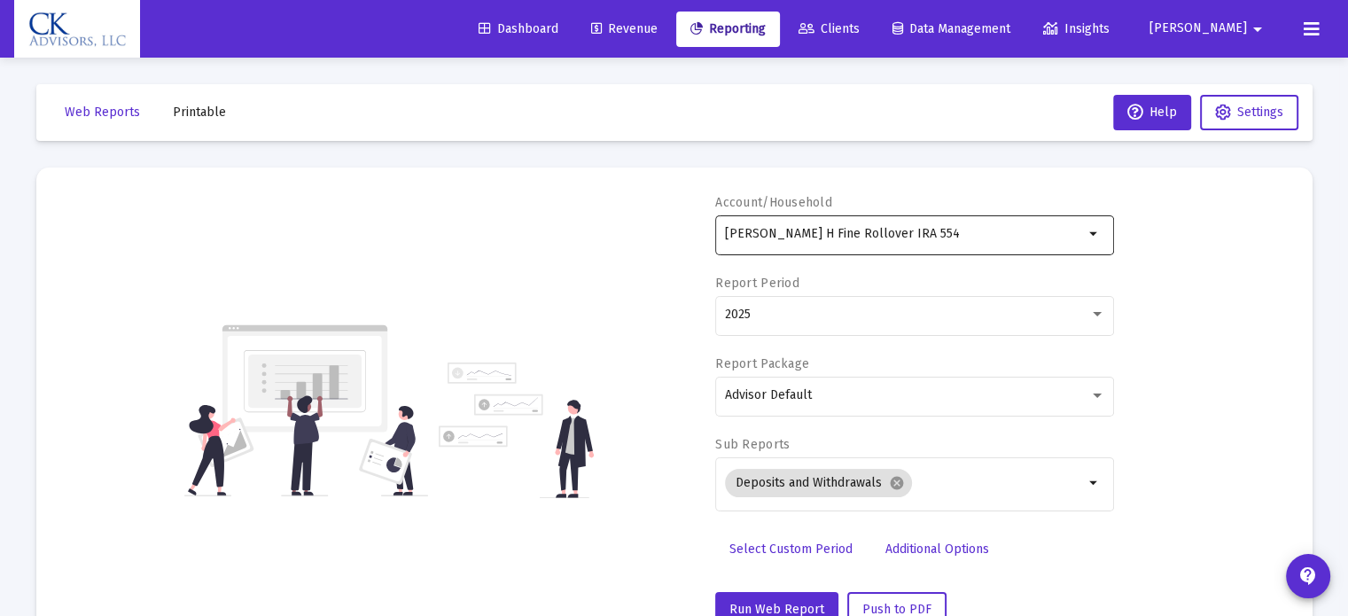
click at [1090, 236] on mat-icon "arrow_drop_down" at bounding box center [1094, 233] width 21 height 21
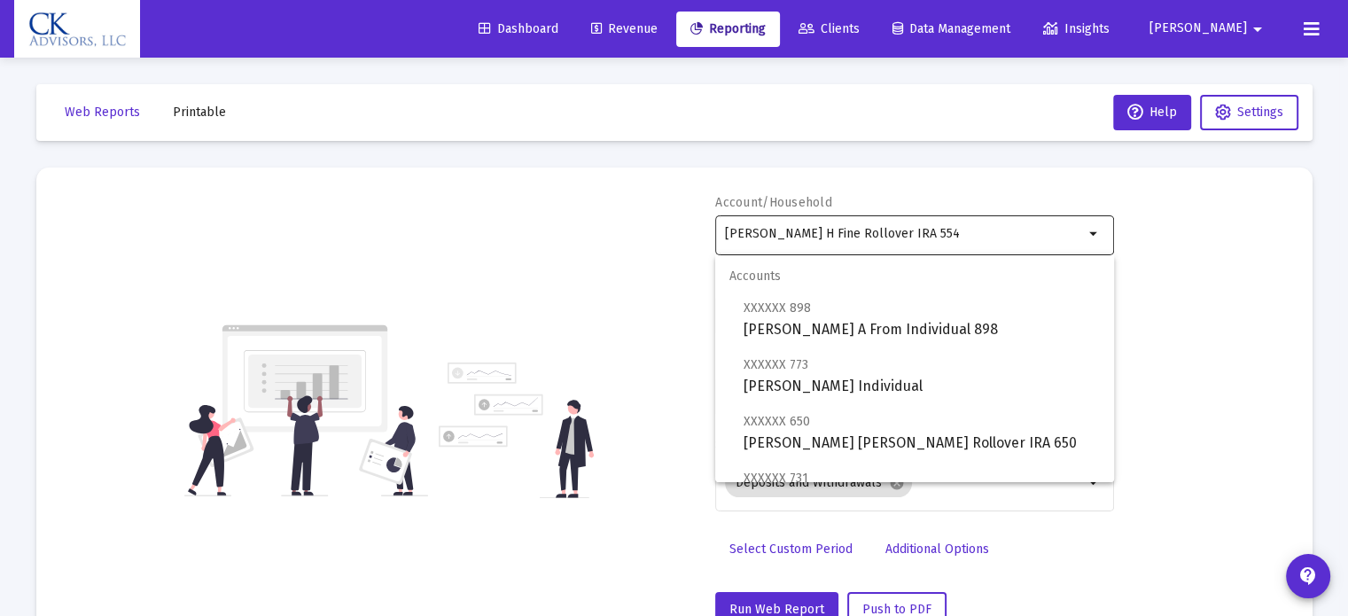
click at [1090, 236] on mat-icon "arrow_drop_down" at bounding box center [1094, 233] width 21 height 21
click at [1142, 226] on div "Account/Household [PERSON_NAME] H Fine Rollover IRA 554 arrow_drop_down Report …" at bounding box center [674, 411] width 1223 height 434
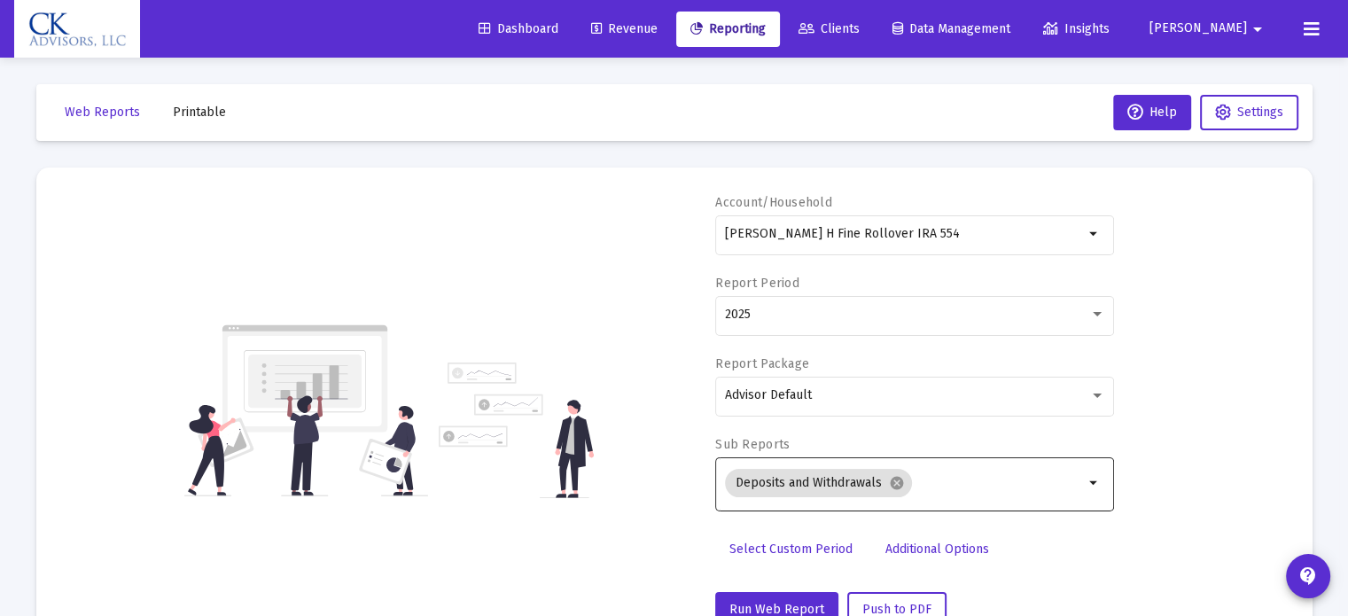
click at [1096, 478] on mat-icon "arrow_drop_down" at bounding box center [1094, 483] width 21 height 21
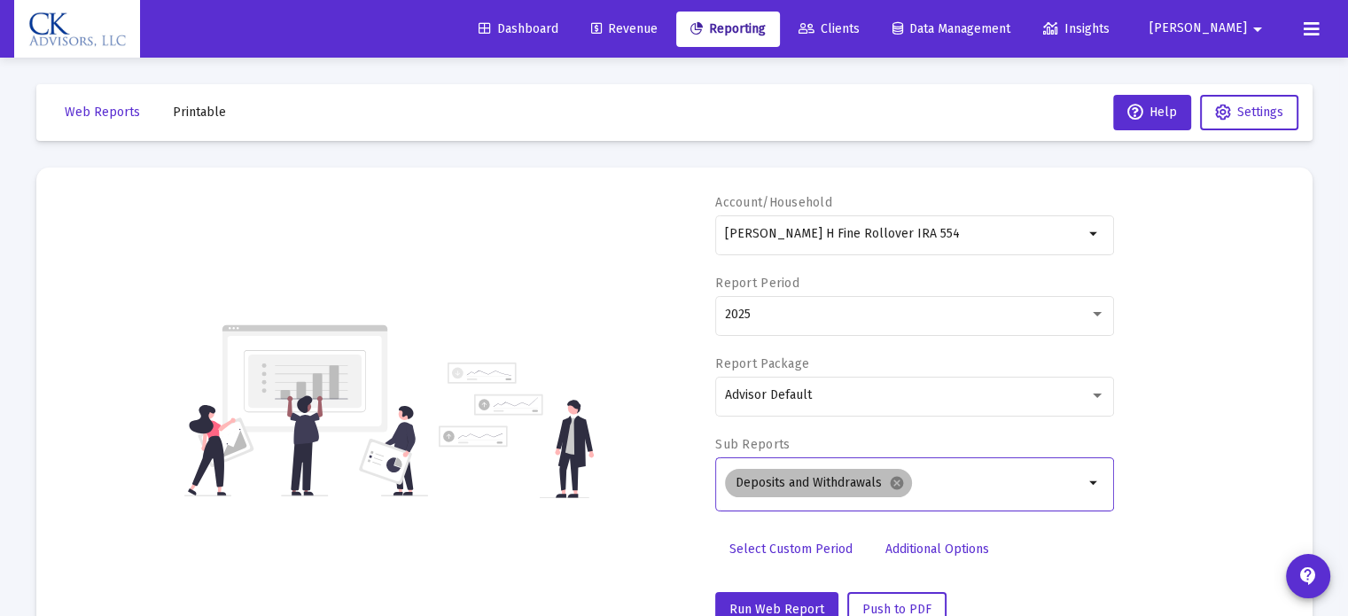
click at [1082, 472] on div "Deposits and Withdrawals cancel" at bounding box center [905, 482] width 366 height 35
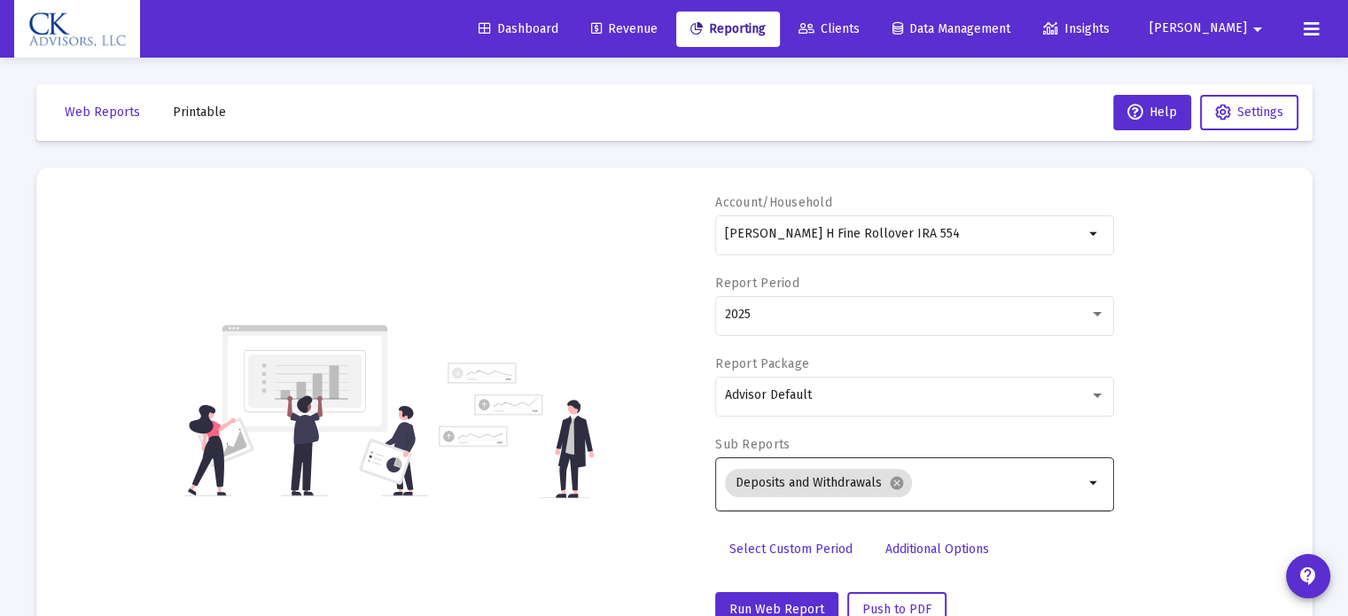
click at [1091, 484] on mat-icon "arrow_drop_down" at bounding box center [1094, 483] width 21 height 21
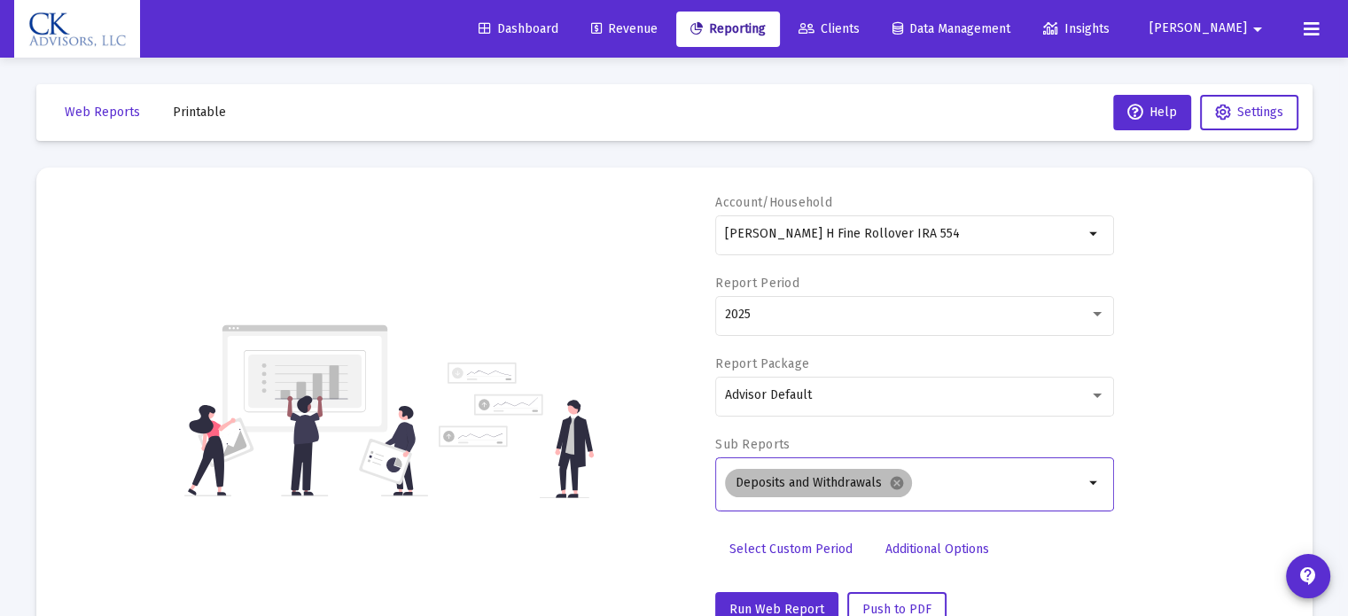
click at [887, 482] on mat-chip "Deposits and Withdrawals cancel" at bounding box center [818, 483] width 187 height 28
click at [892, 480] on mat-icon "cancel" at bounding box center [897, 483] width 16 height 16
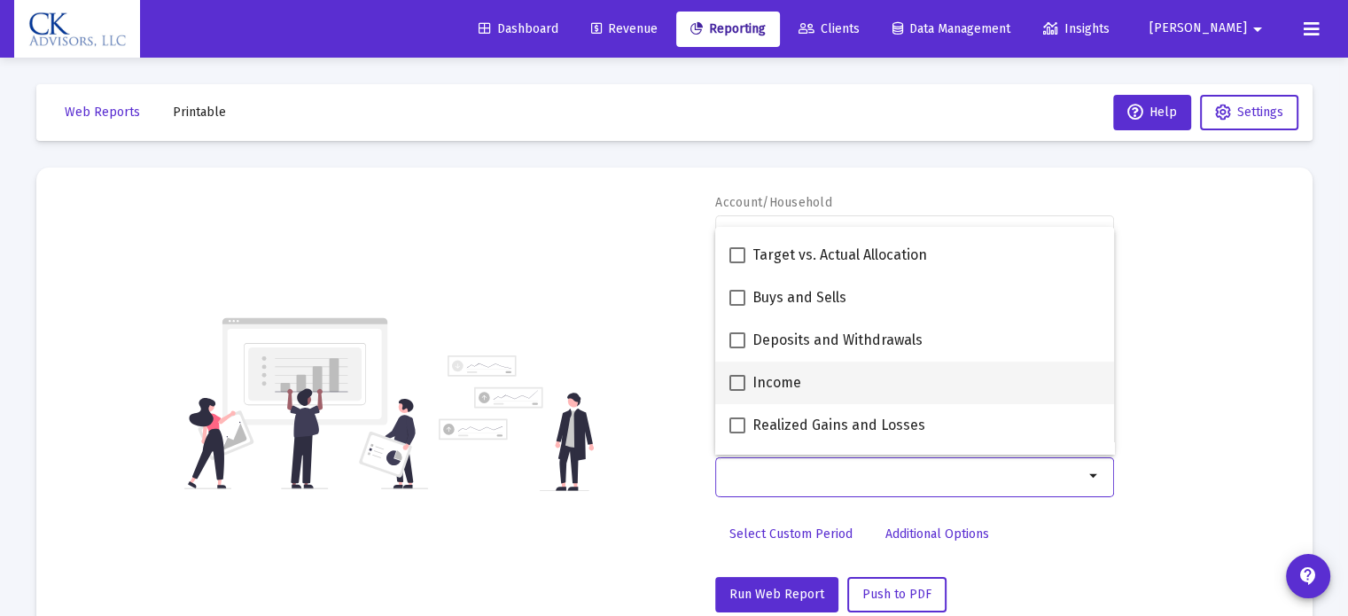
scroll to position [443, 0]
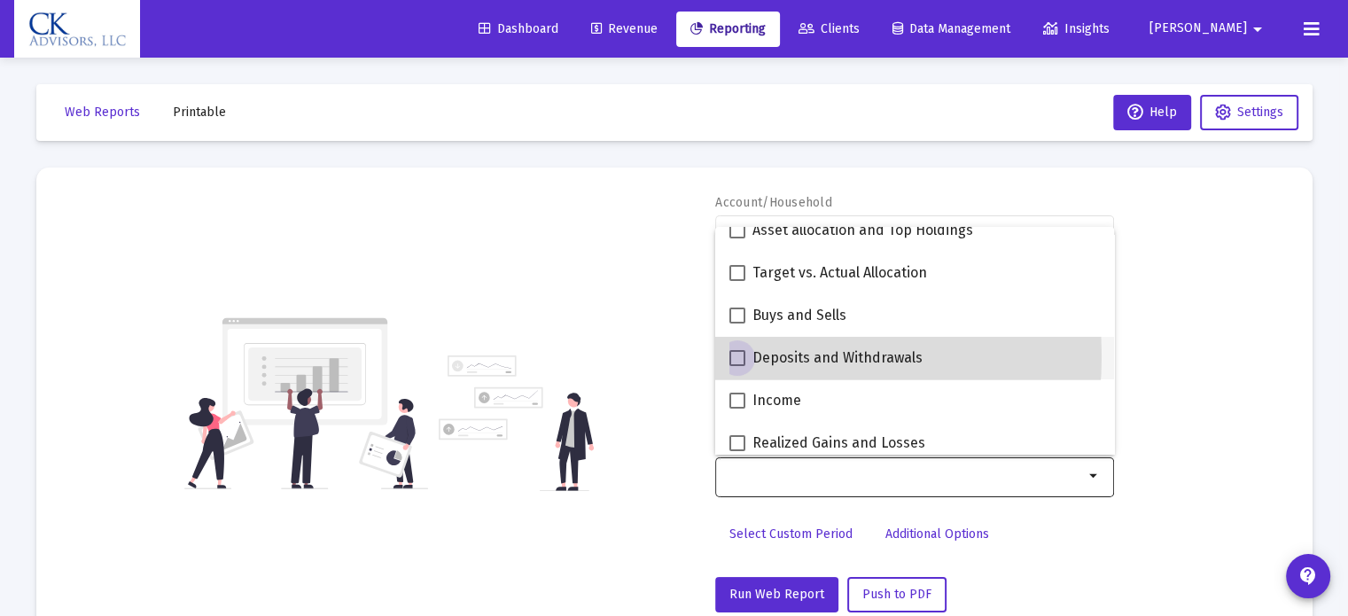
click at [735, 356] on span at bounding box center [738, 358] width 16 height 16
click at [737, 366] on input "Deposits and Withdrawals" at bounding box center [737, 366] width 1 height 1
checkbox input "true"
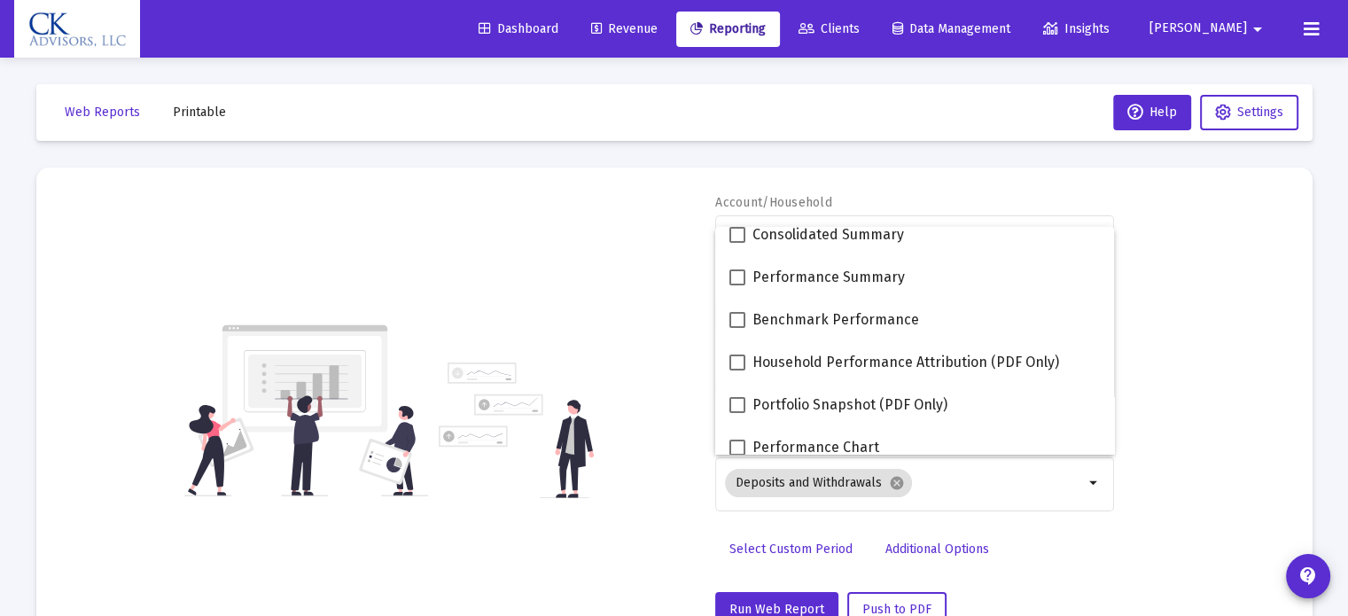
scroll to position [0, 0]
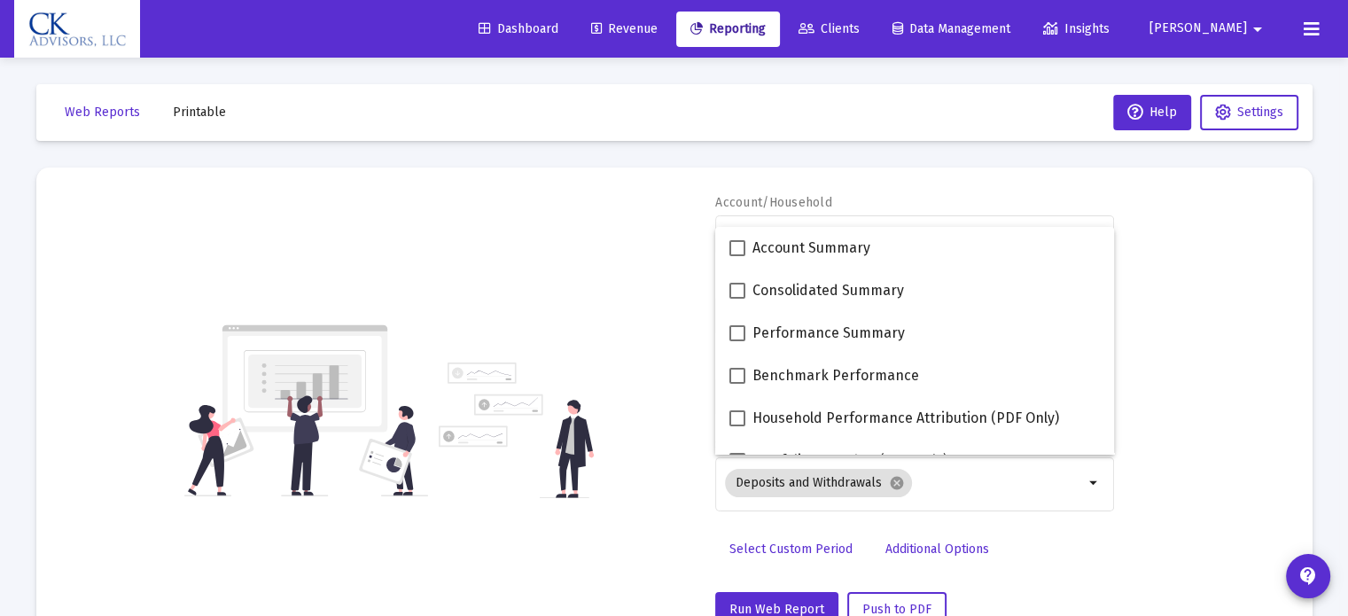
click at [1205, 340] on div "Account/Household [PERSON_NAME] H Fine Rollover IRA 554 arrow_drop_down Report …" at bounding box center [674, 411] width 1223 height 434
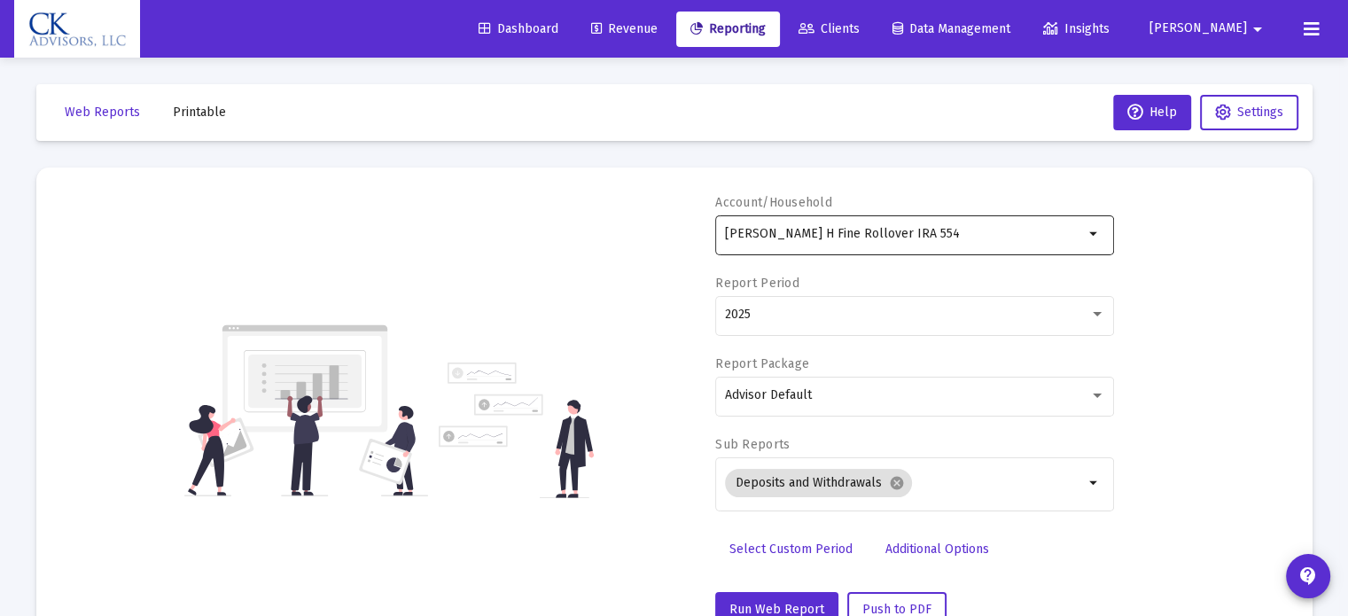
click at [1092, 235] on mat-icon "arrow_drop_down" at bounding box center [1094, 233] width 21 height 21
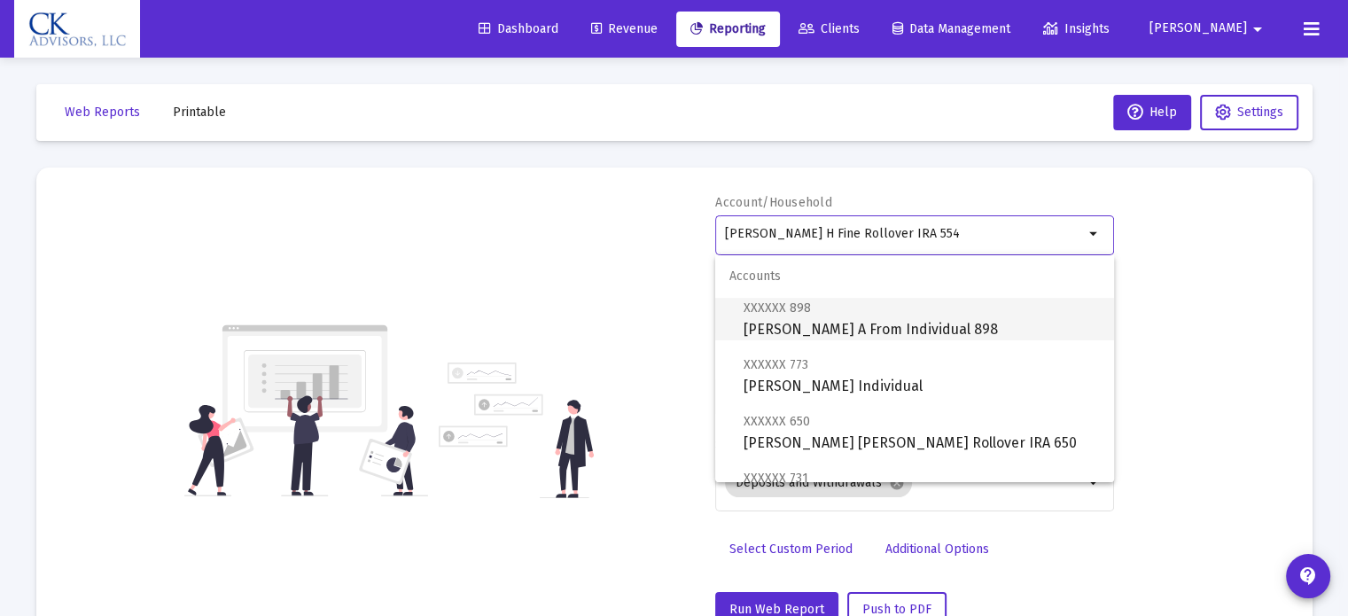
click at [937, 318] on span "XXXXXX 898 [PERSON_NAME] A From Individual 898" at bounding box center [922, 318] width 356 height 43
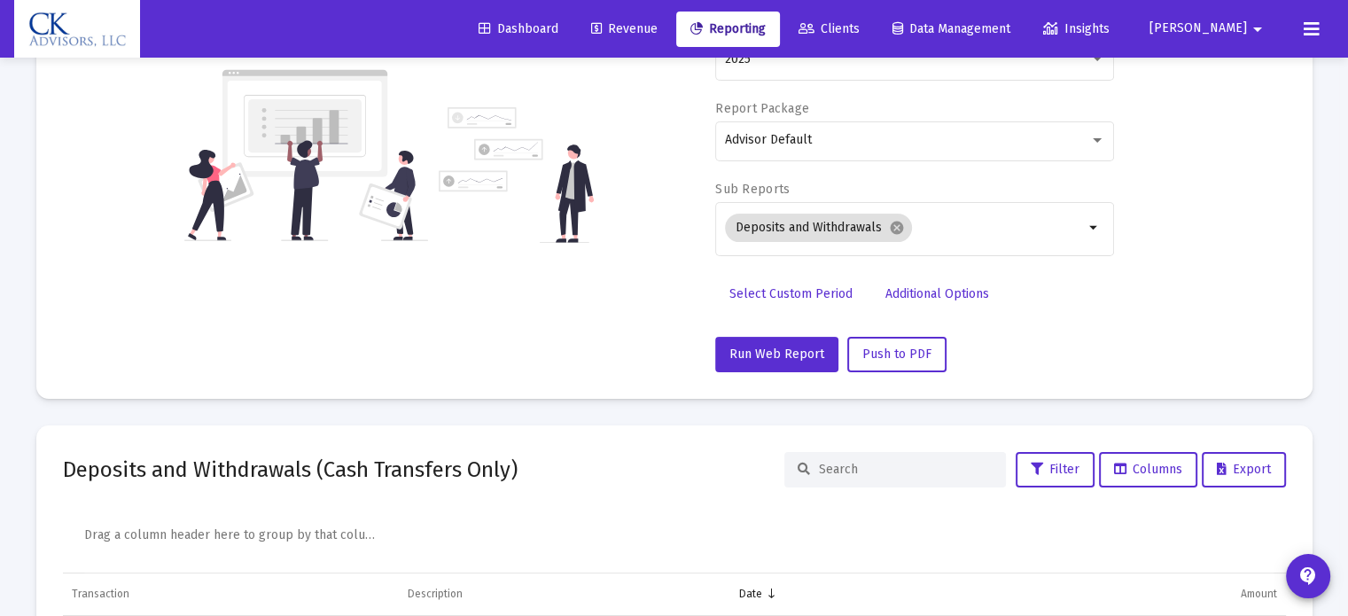
scroll to position [266, 0]
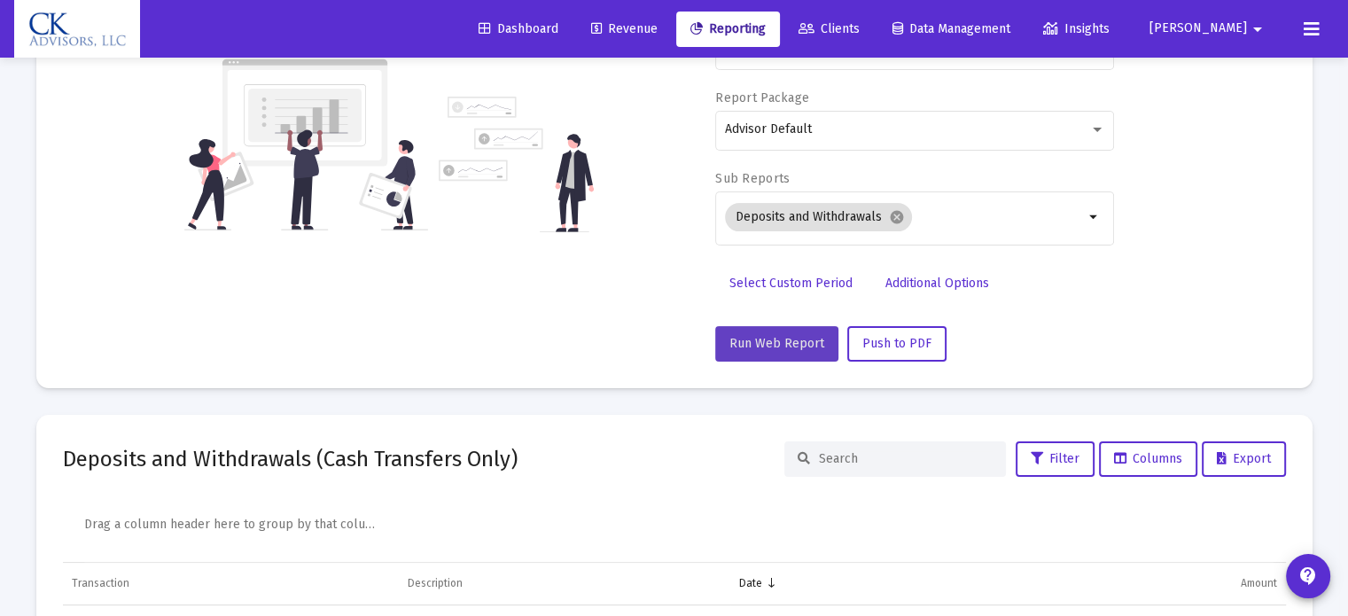
click at [780, 343] on span "Run Web Report" at bounding box center [777, 343] width 95 height 15
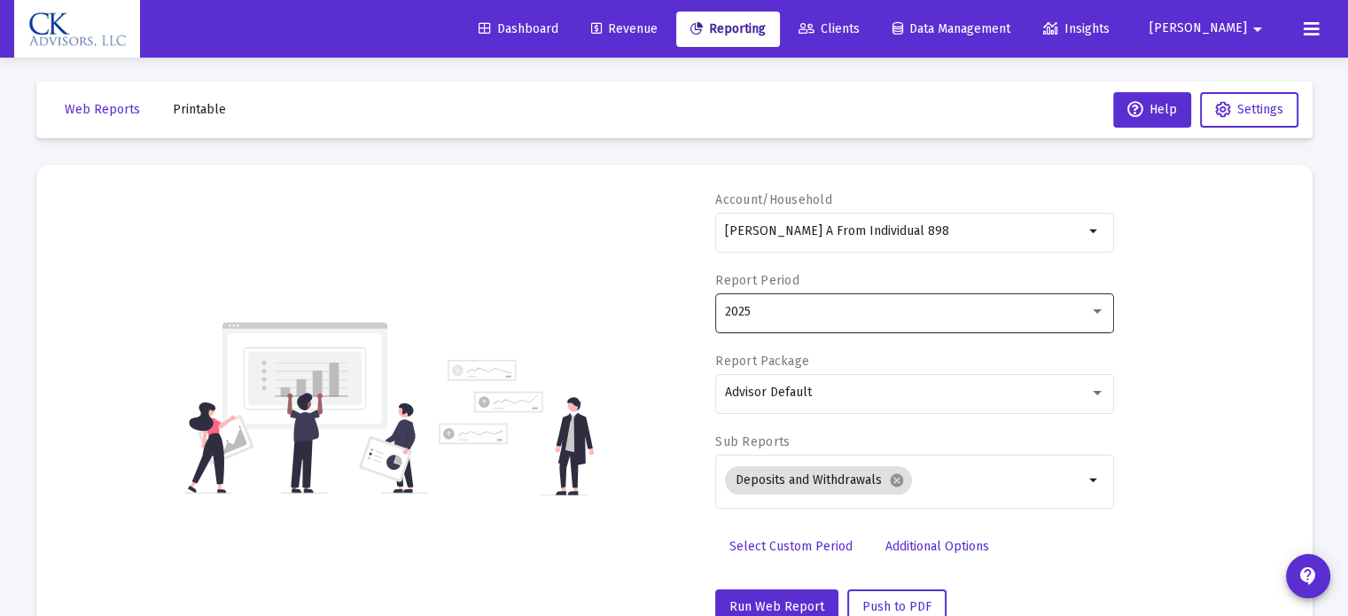
scroll to position [0, 0]
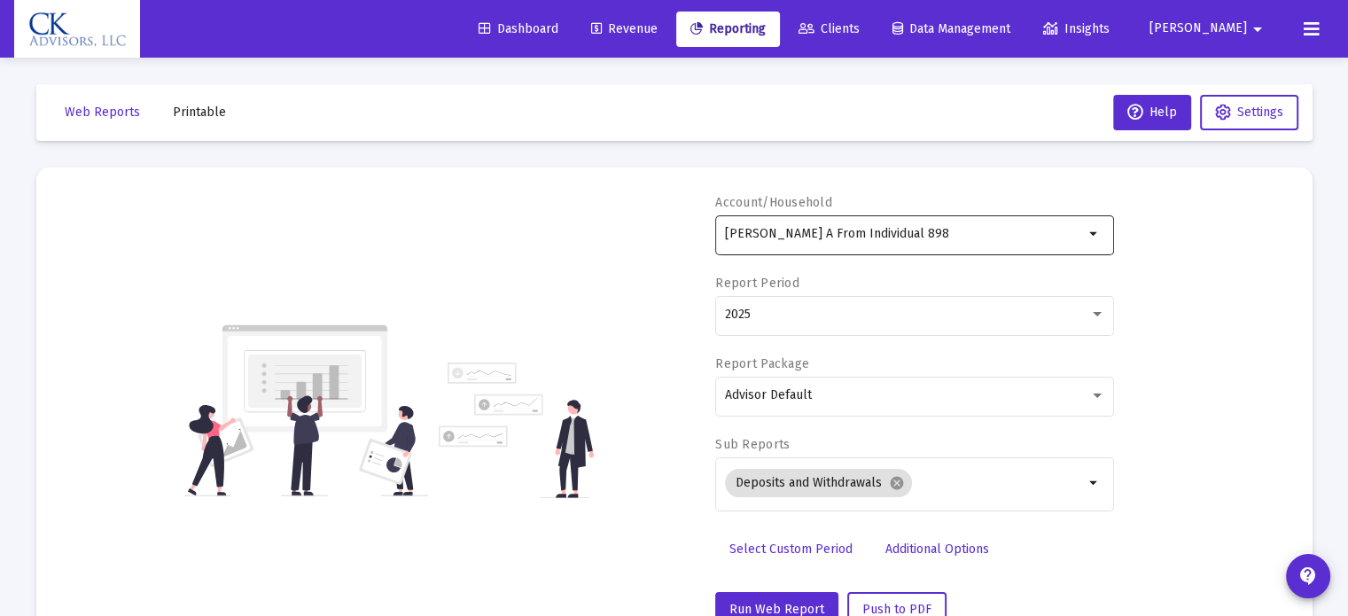
click at [1096, 237] on mat-icon "arrow_drop_down" at bounding box center [1094, 233] width 21 height 21
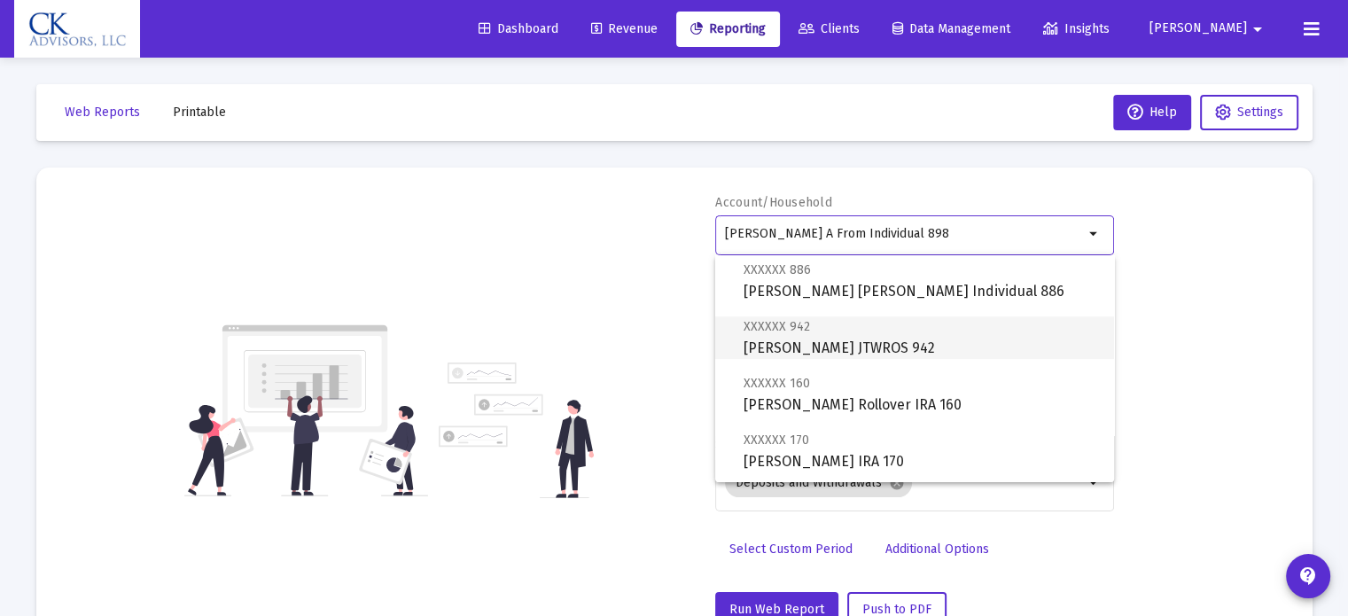
scroll to position [975, 0]
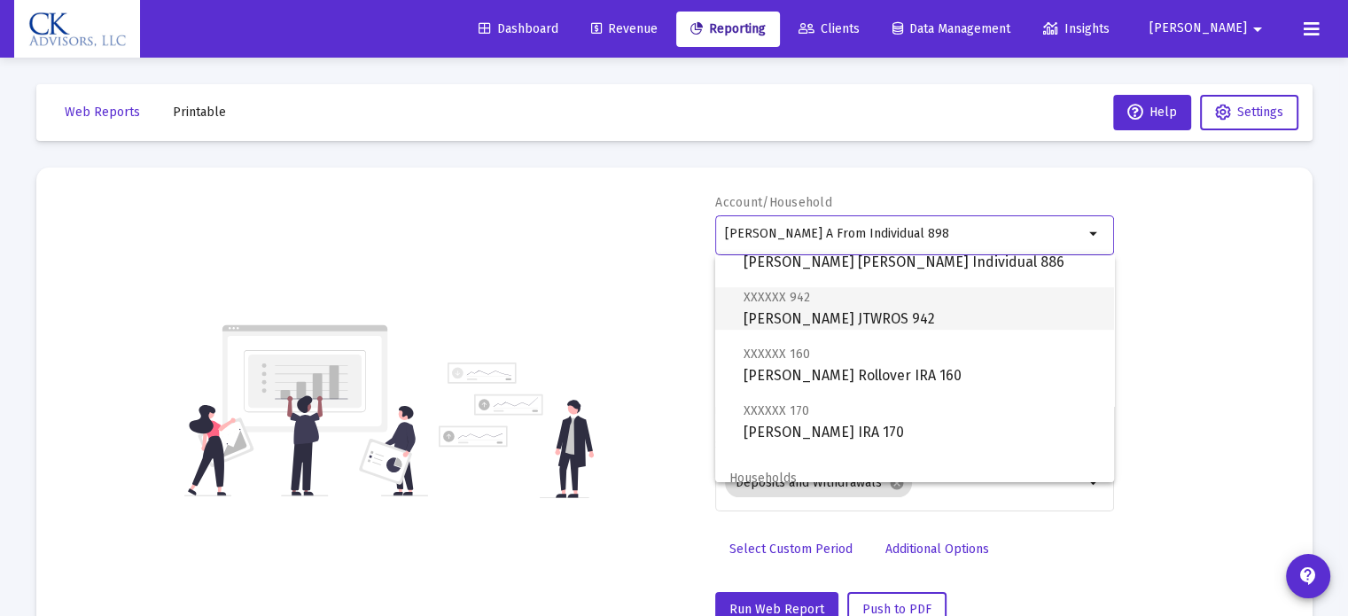
click at [879, 321] on span "XXXXXX 942 [PERSON_NAME] JTWROS 942" at bounding box center [922, 307] width 356 height 43
type input "[PERSON_NAME] JTWROS 942"
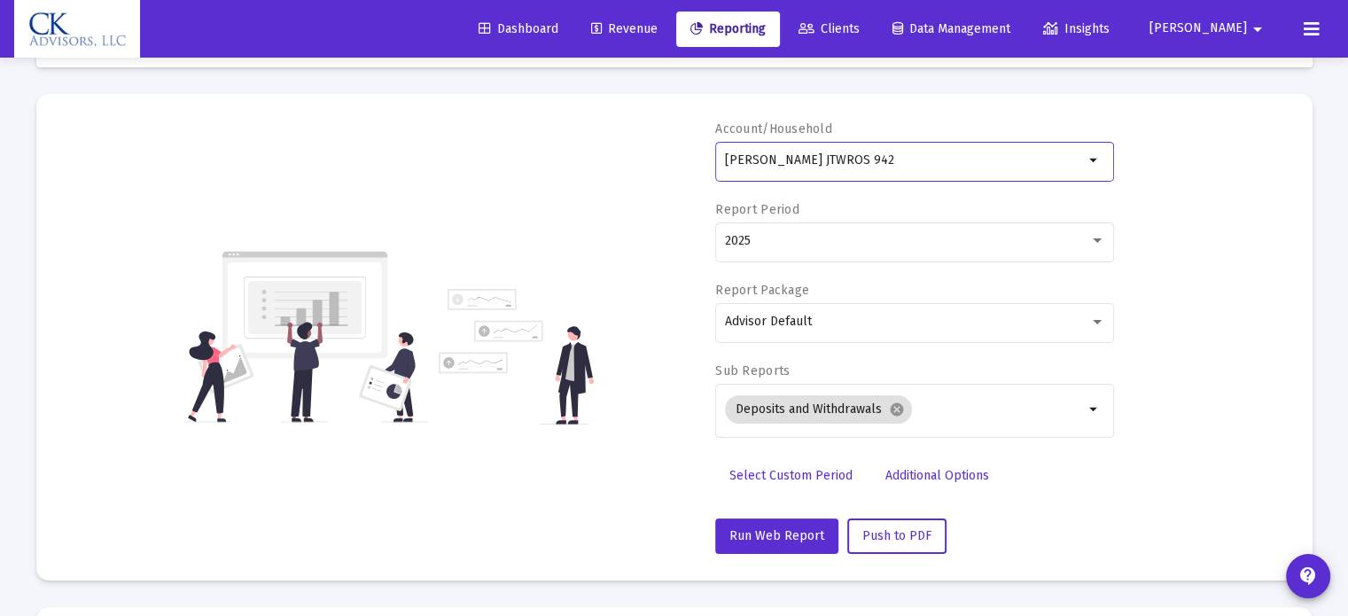
scroll to position [177, 0]
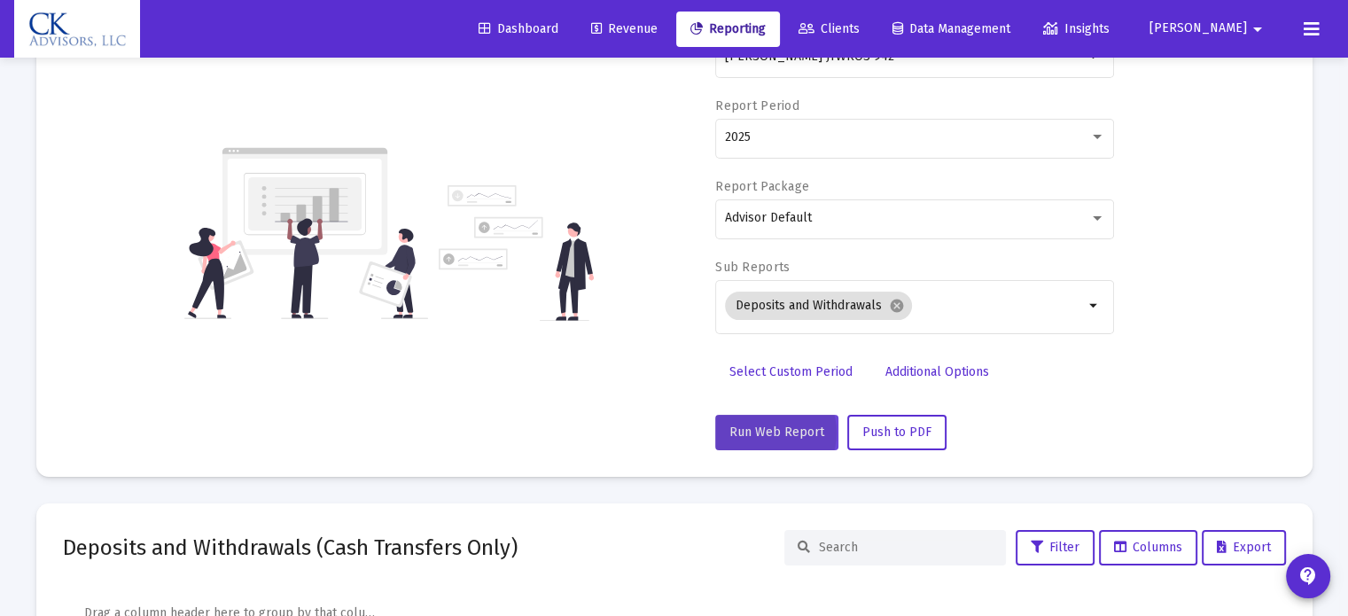
click at [767, 432] on span "Run Web Report" at bounding box center [777, 432] width 95 height 15
click at [901, 308] on mat-icon "cancel" at bounding box center [897, 306] width 16 height 16
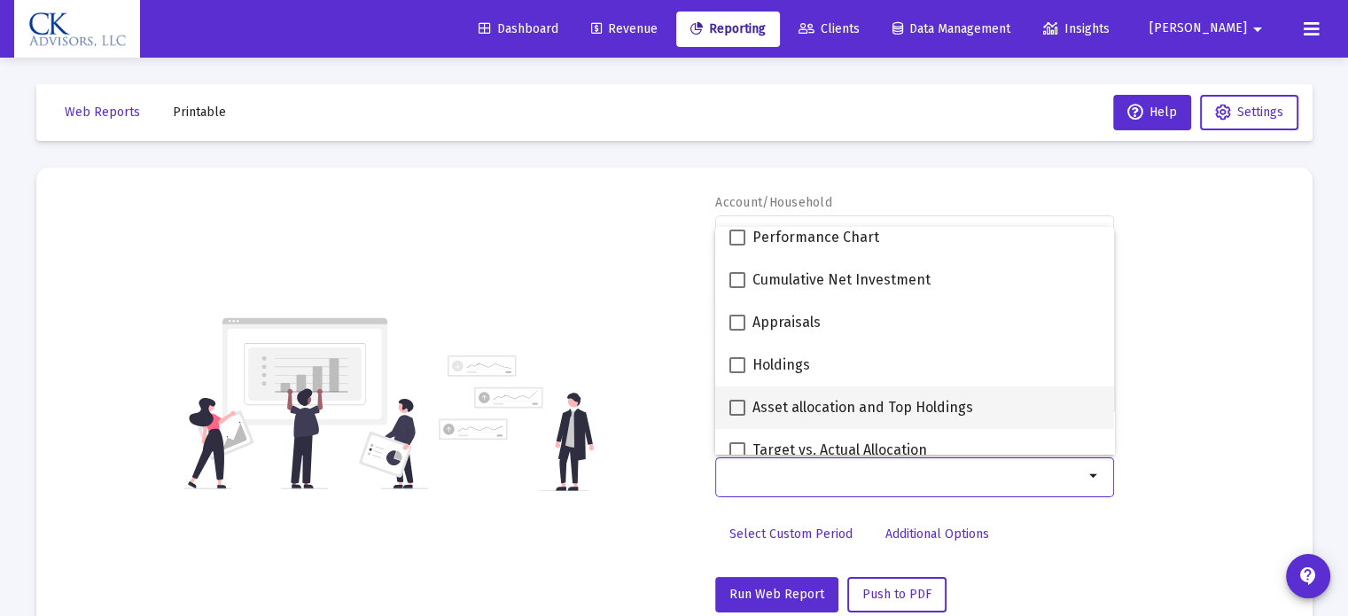
scroll to position [0, 0]
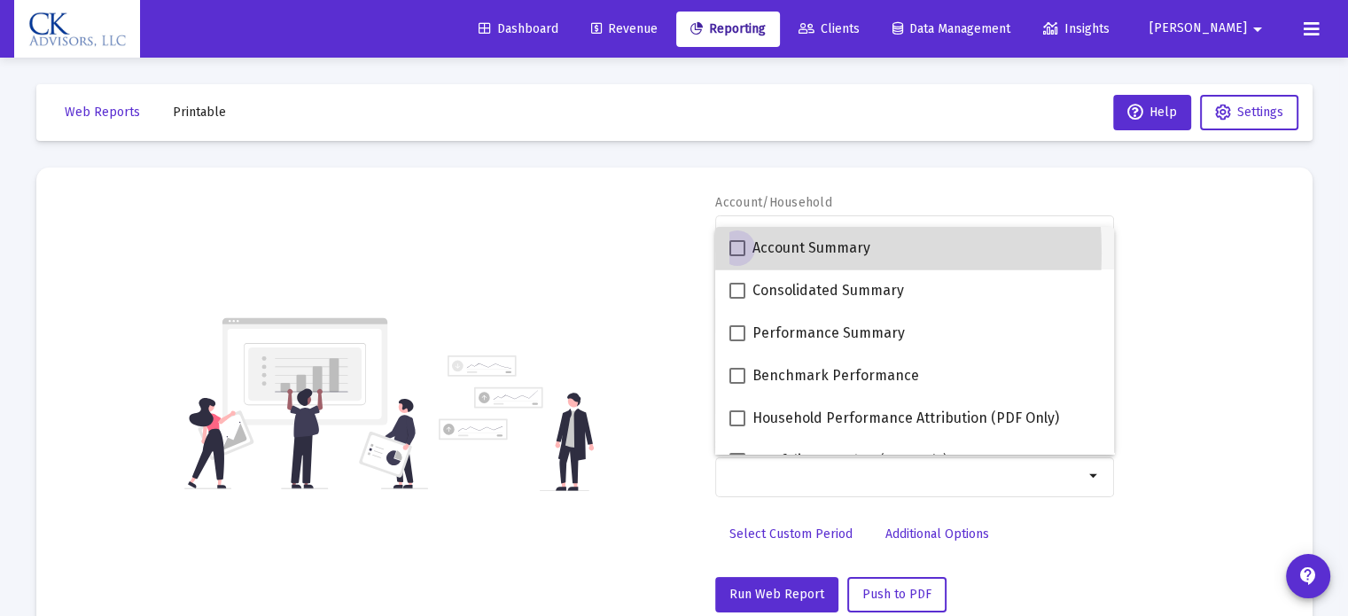
click at [734, 253] on span at bounding box center [738, 248] width 16 height 16
click at [737, 256] on input "Account Summary" at bounding box center [737, 256] width 1 height 1
checkbox input "true"
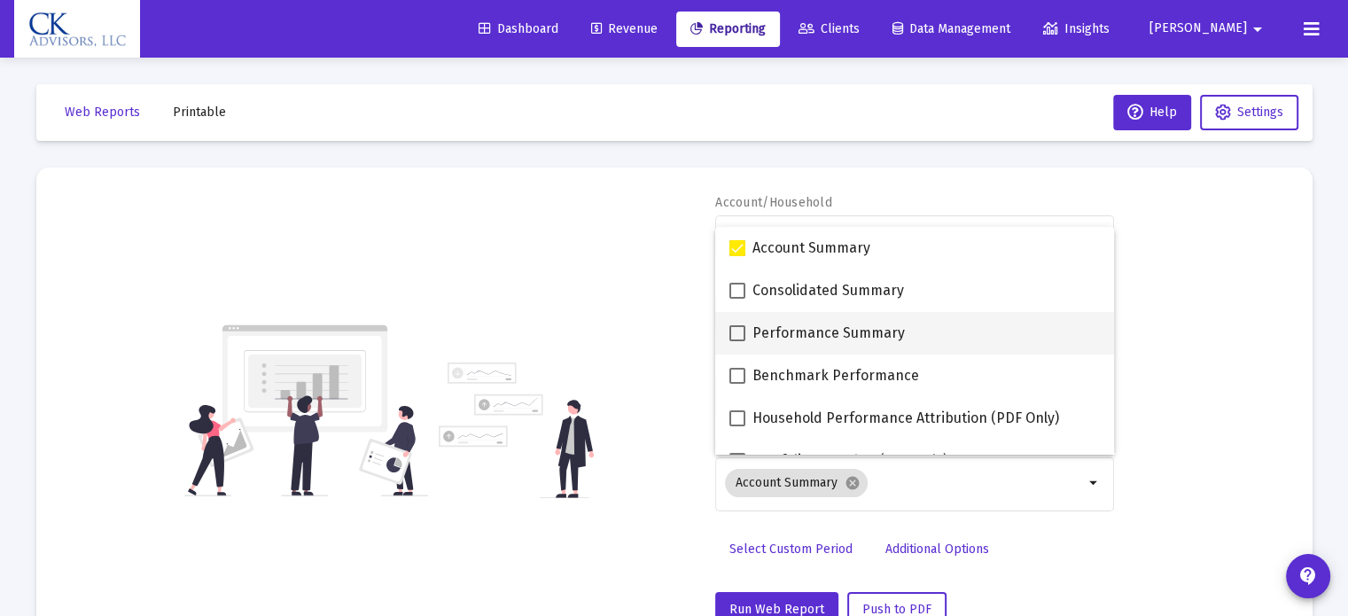
click at [739, 337] on span at bounding box center [738, 333] width 16 height 16
click at [738, 341] on input "Performance Summary" at bounding box center [737, 341] width 1 height 1
checkbox input "true"
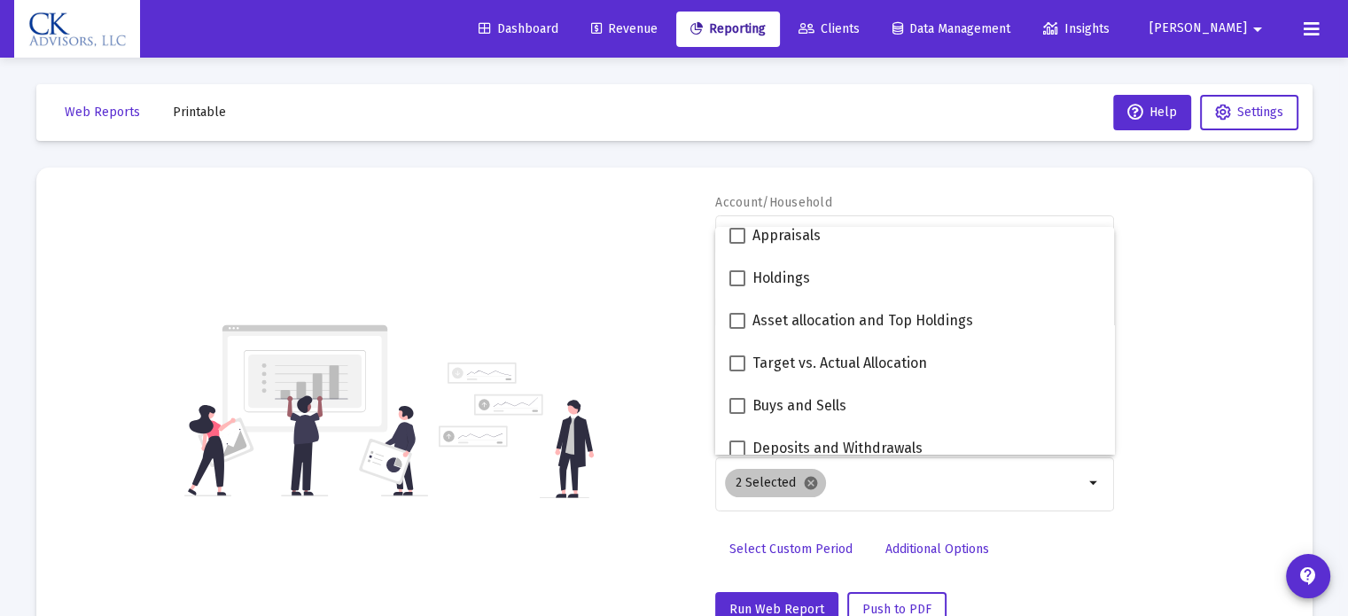
scroll to position [355, 0]
click at [759, 598] on button "Run Web Report" at bounding box center [776, 609] width 123 height 35
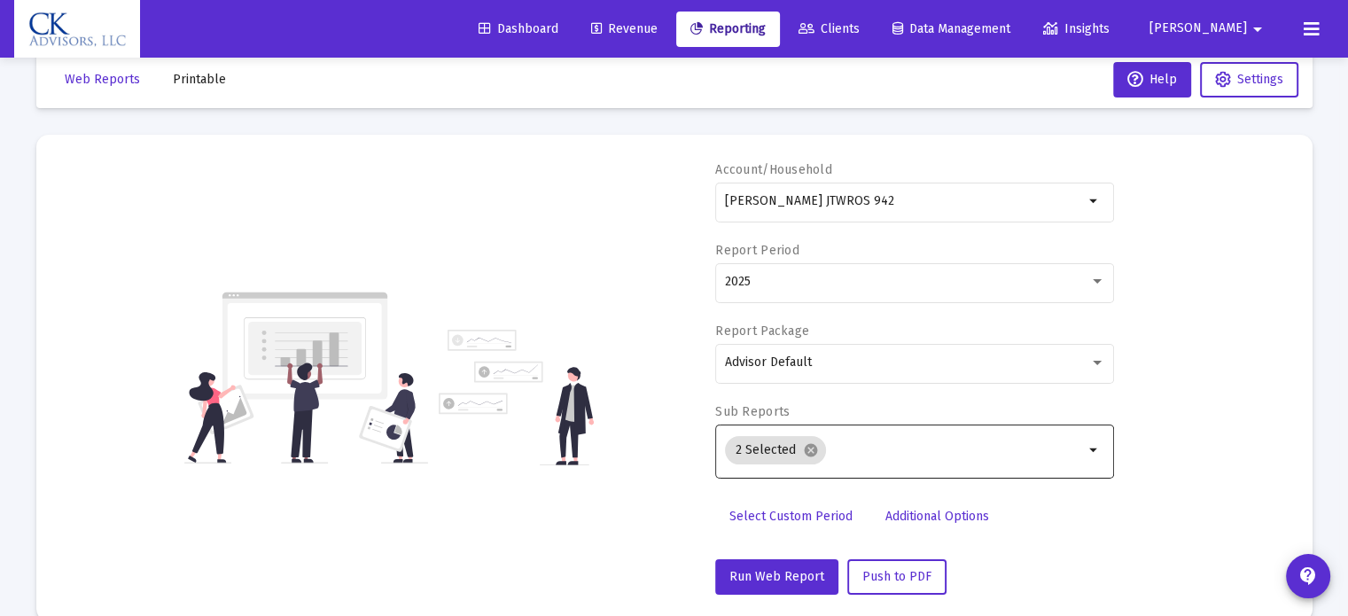
scroll to position [0, 0]
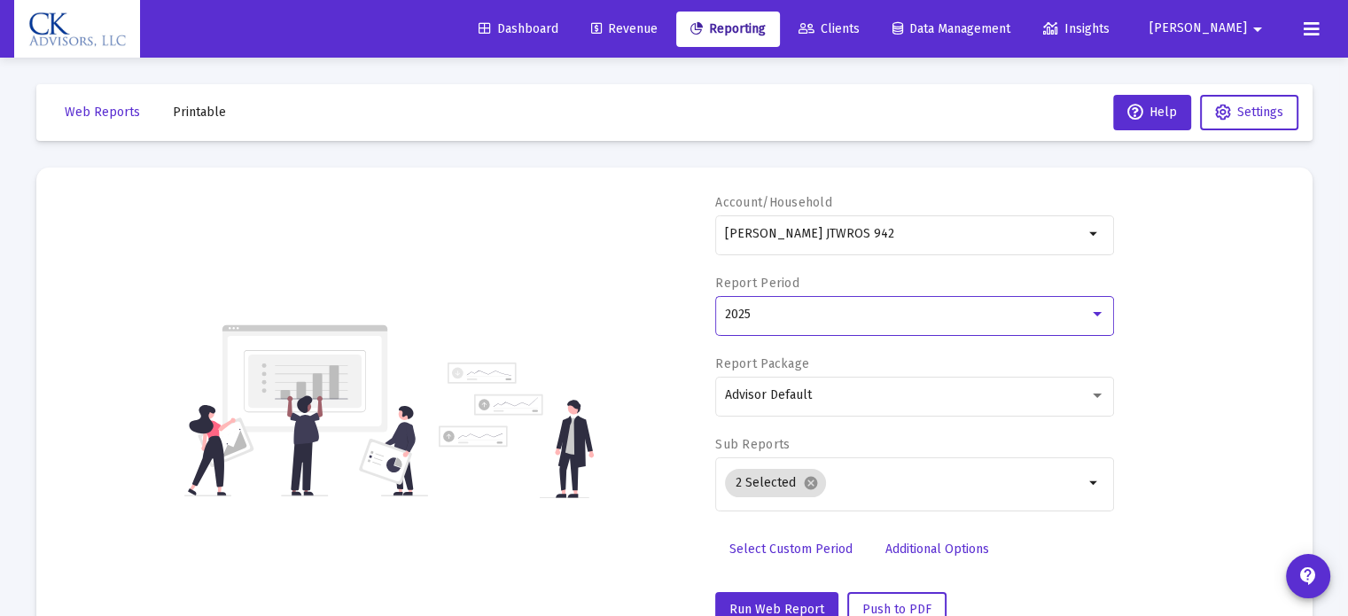
click at [1092, 317] on div at bounding box center [1098, 315] width 16 height 14
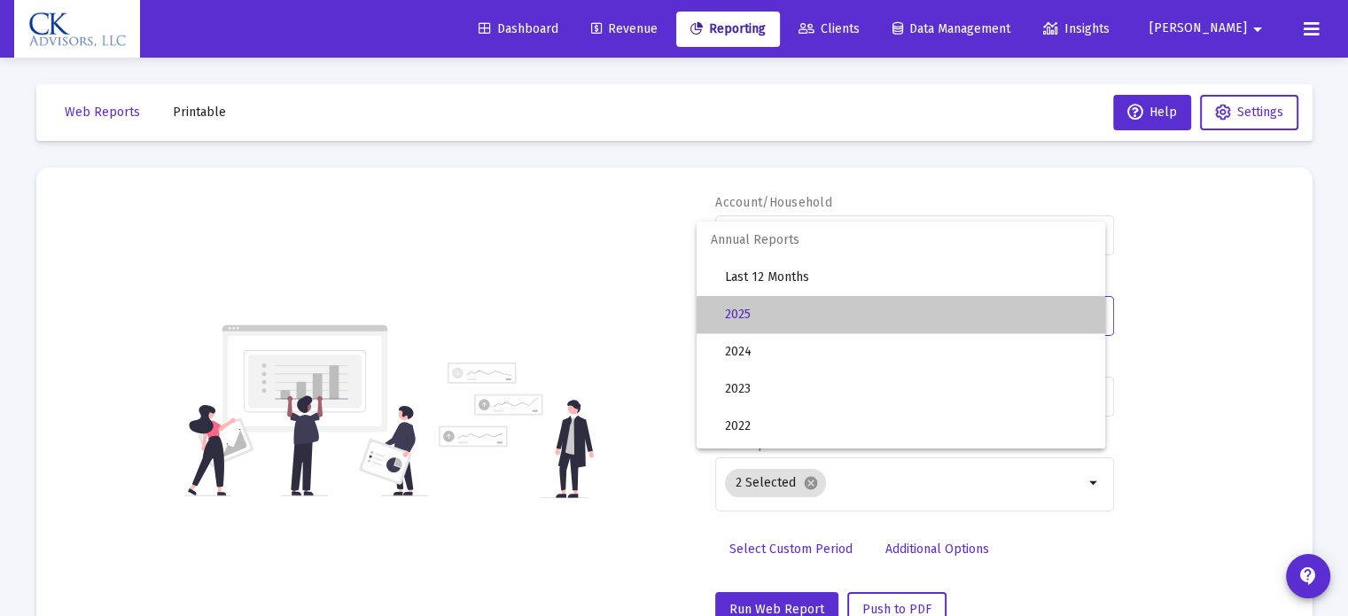
click at [1090, 316] on mat-option "2025" at bounding box center [901, 314] width 409 height 37
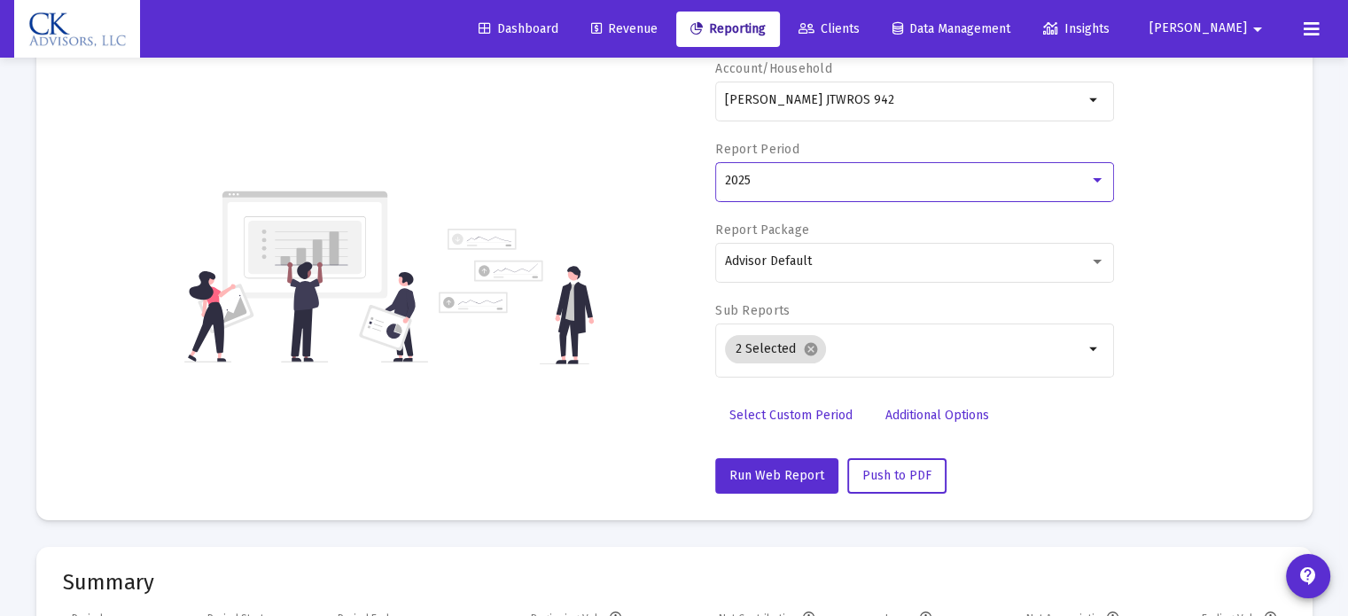
scroll to position [89, 0]
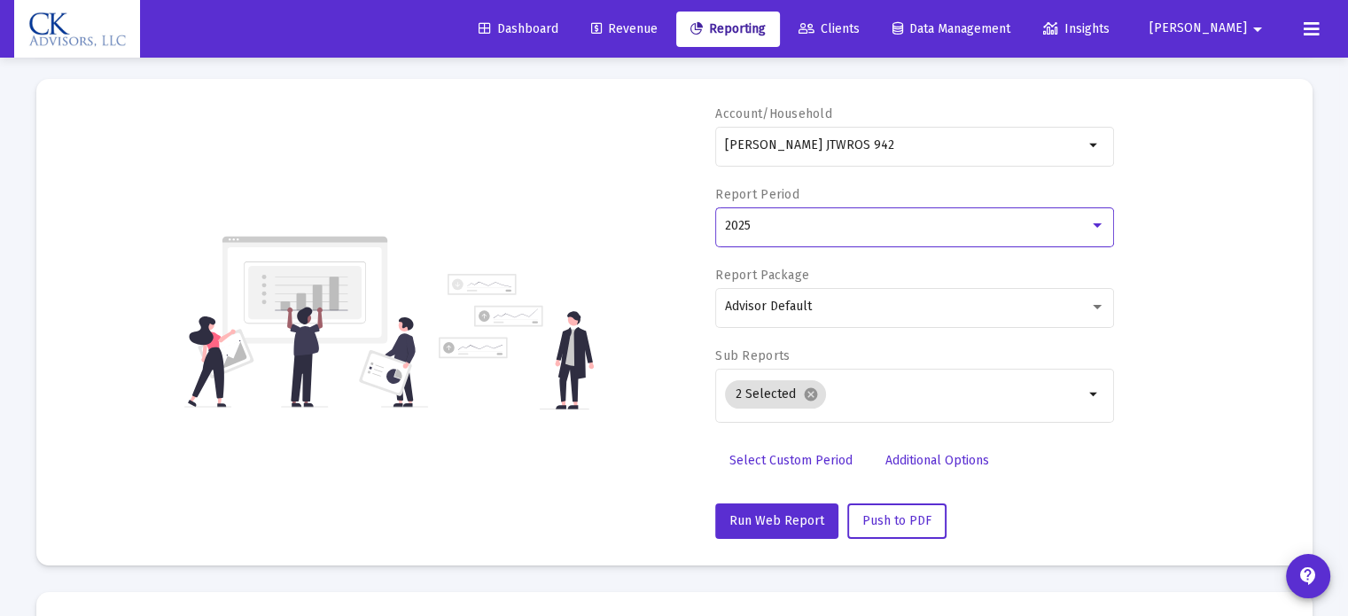
click at [1090, 230] on div at bounding box center [1098, 226] width 16 height 14
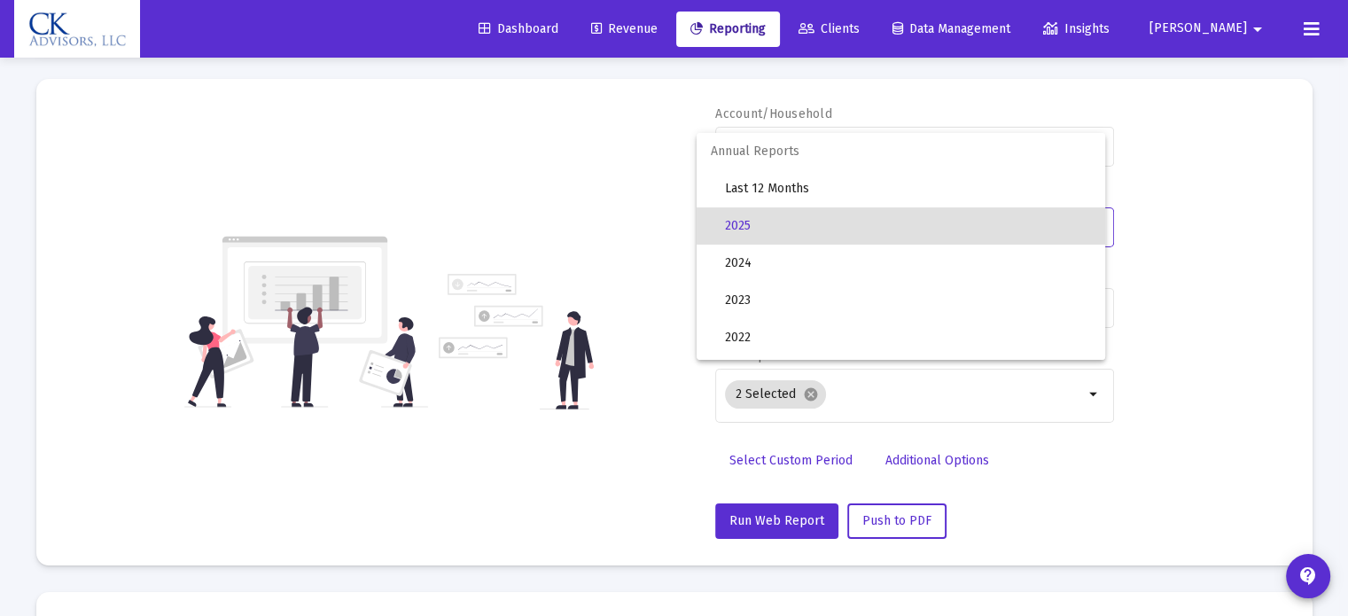
click at [1090, 230] on mat-option "2025" at bounding box center [901, 225] width 409 height 37
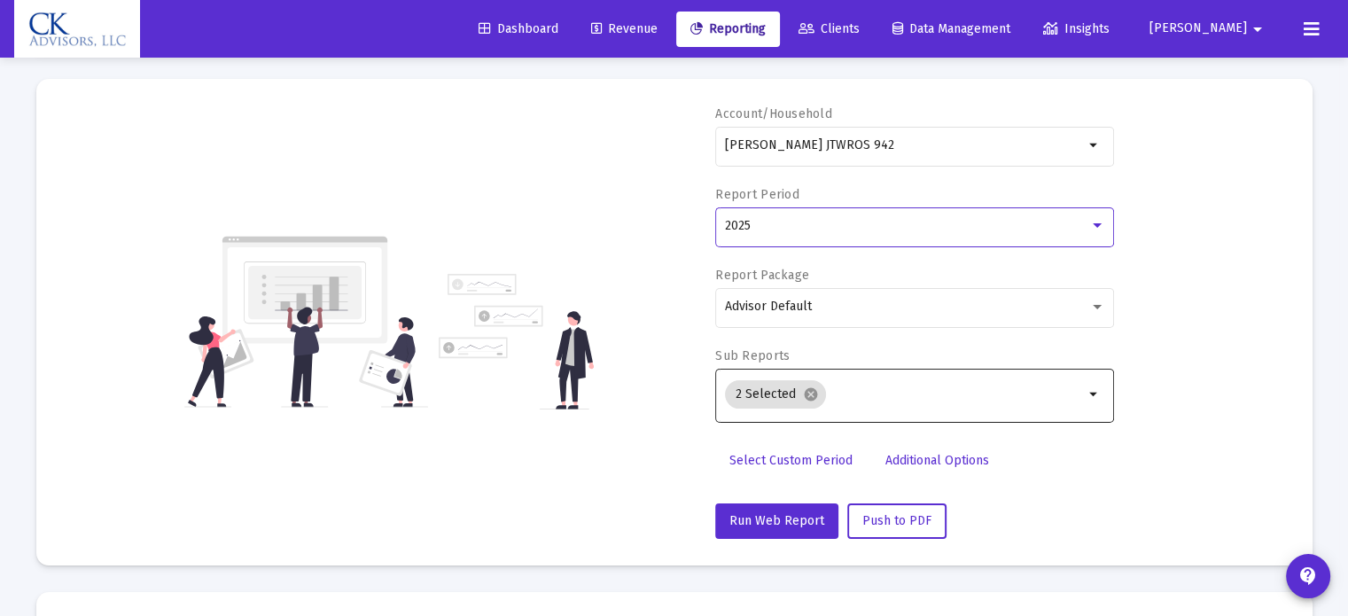
click at [1082, 390] on div "2 Selected cancel arrow_drop_down" at bounding box center [914, 394] width 399 height 58
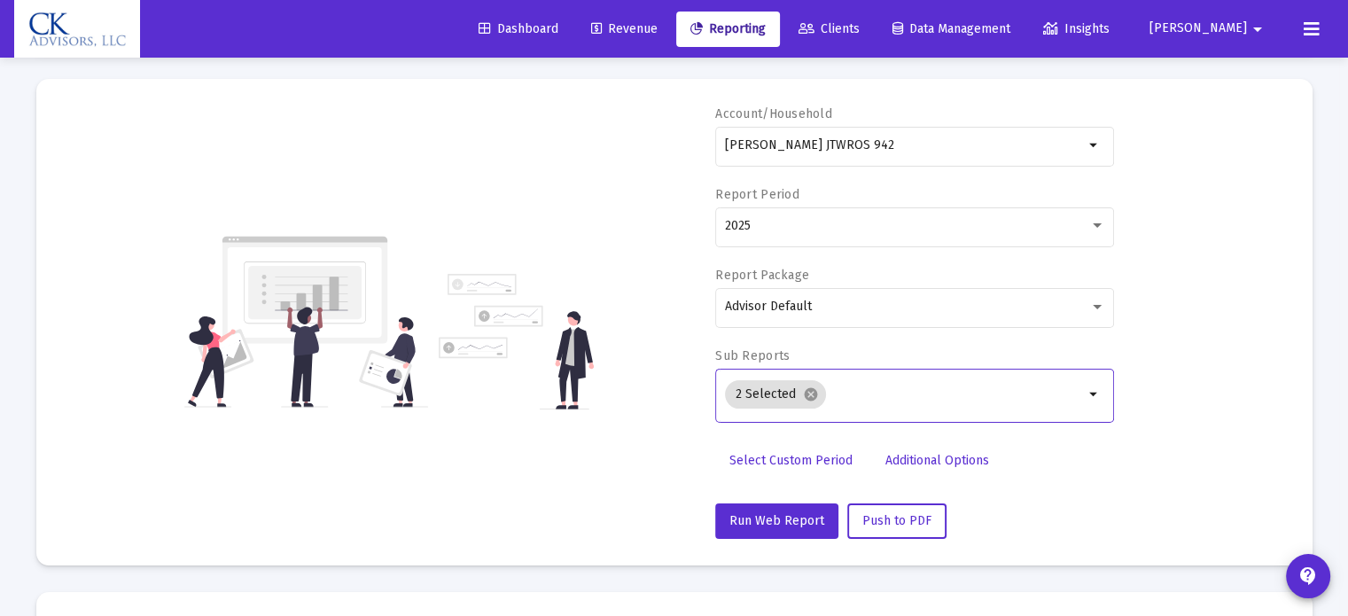
click at [1089, 392] on mat-icon "arrow_drop_down" at bounding box center [1094, 394] width 21 height 21
click at [1089, 387] on mat-icon "arrow_drop_down" at bounding box center [1094, 394] width 21 height 21
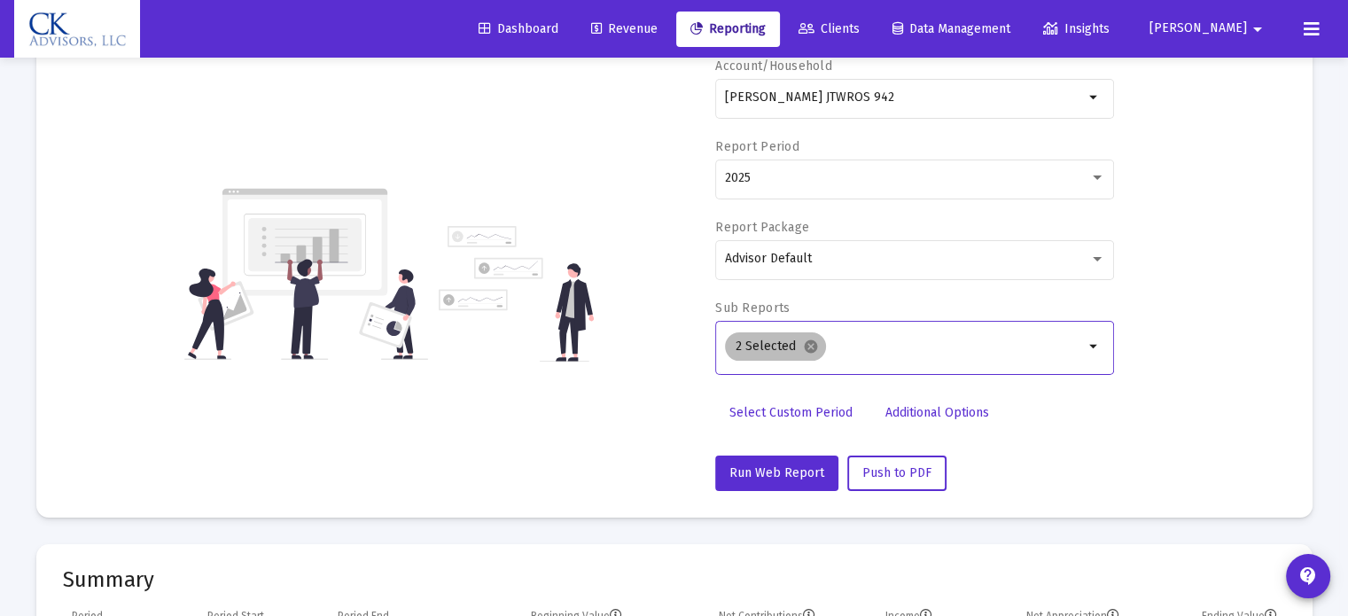
scroll to position [177, 0]
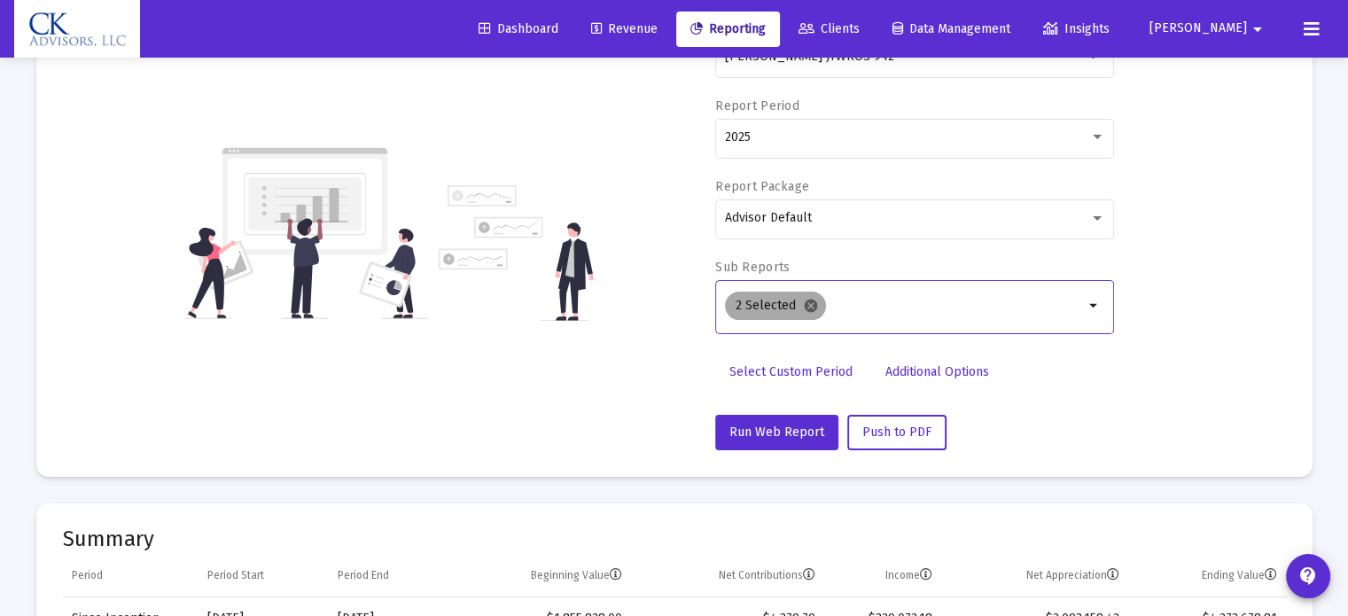
click at [806, 301] on mat-icon "cancel" at bounding box center [811, 306] width 16 height 16
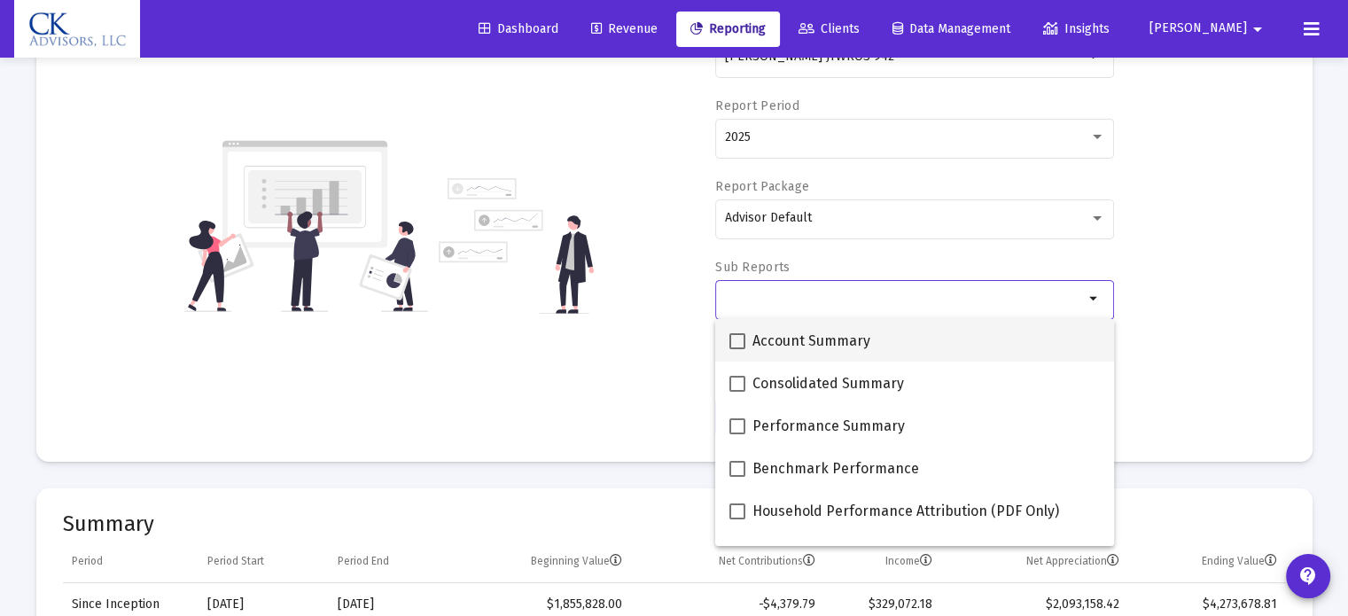
click at [742, 336] on span at bounding box center [738, 341] width 16 height 16
click at [738, 349] on input "Account Summary" at bounding box center [737, 349] width 1 height 1
checkbox input "true"
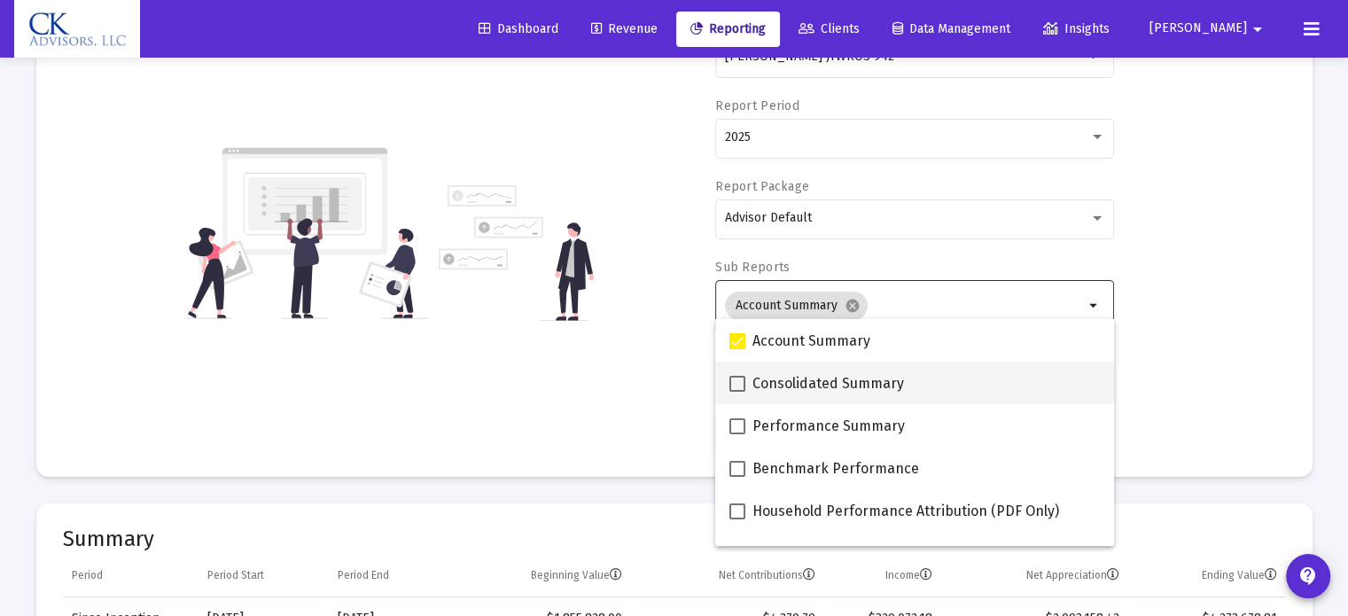
click at [730, 381] on span at bounding box center [738, 384] width 16 height 16
click at [737, 392] on input "Consolidated Summary" at bounding box center [737, 392] width 1 height 1
checkbox input "true"
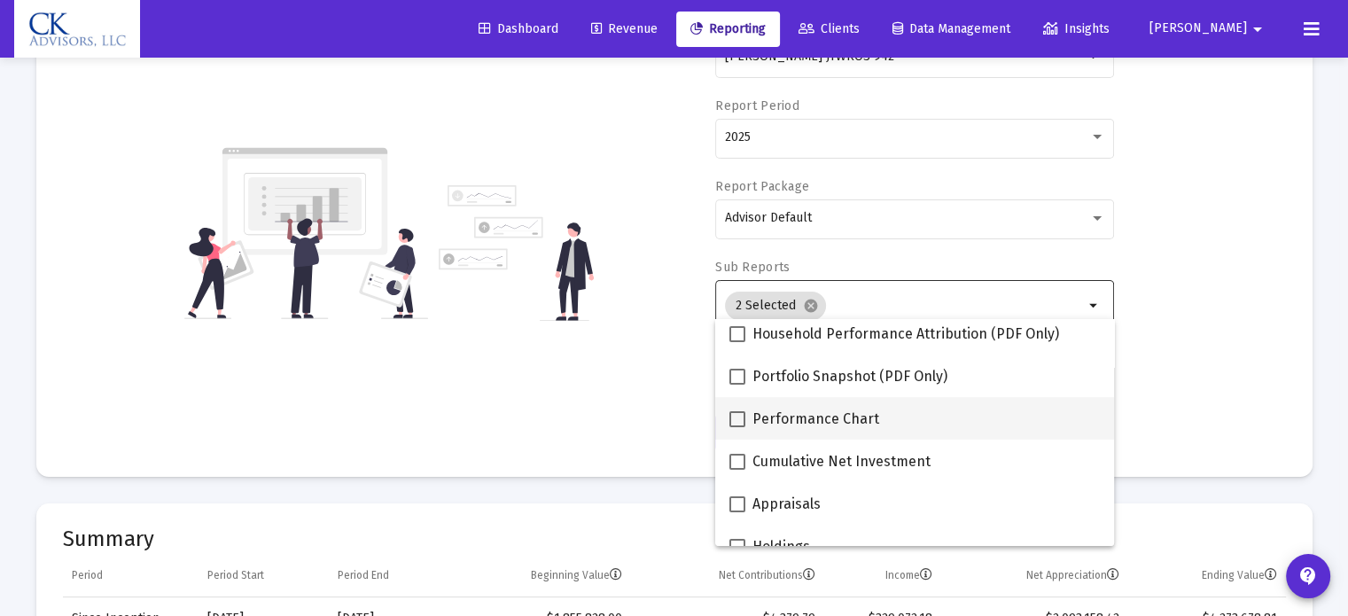
scroll to position [266, 0]
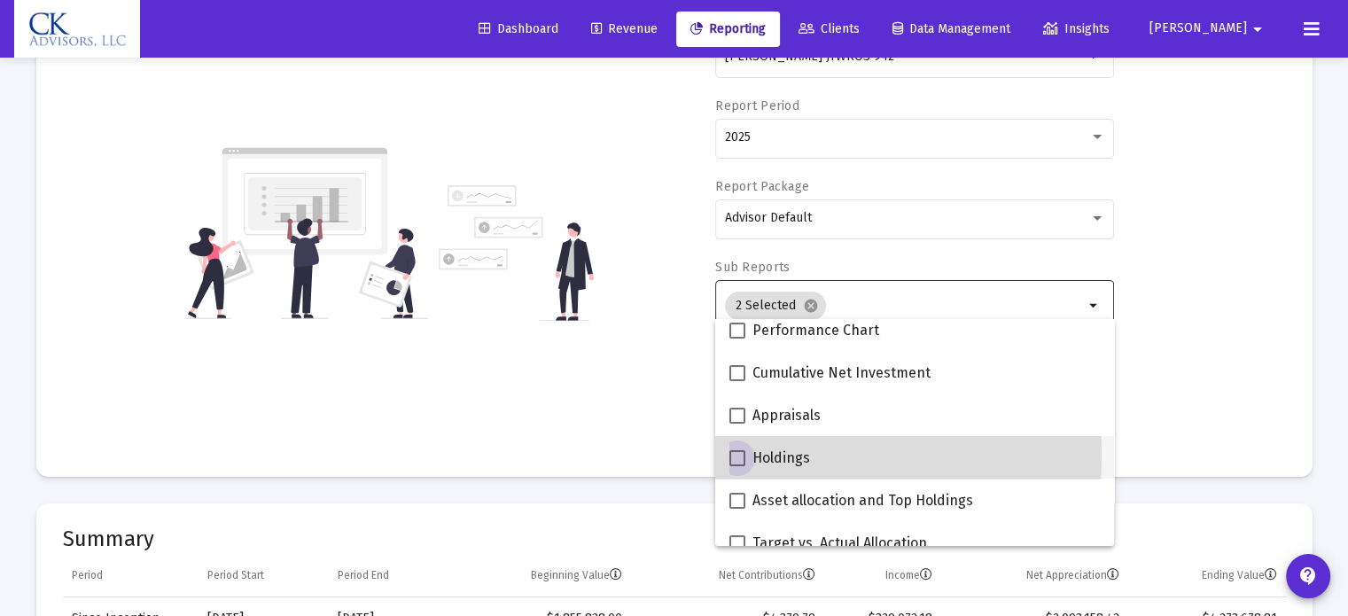
click at [737, 456] on span at bounding box center [738, 458] width 16 height 16
click at [737, 466] on input "Holdings" at bounding box center [737, 466] width 1 height 1
checkbox input "true"
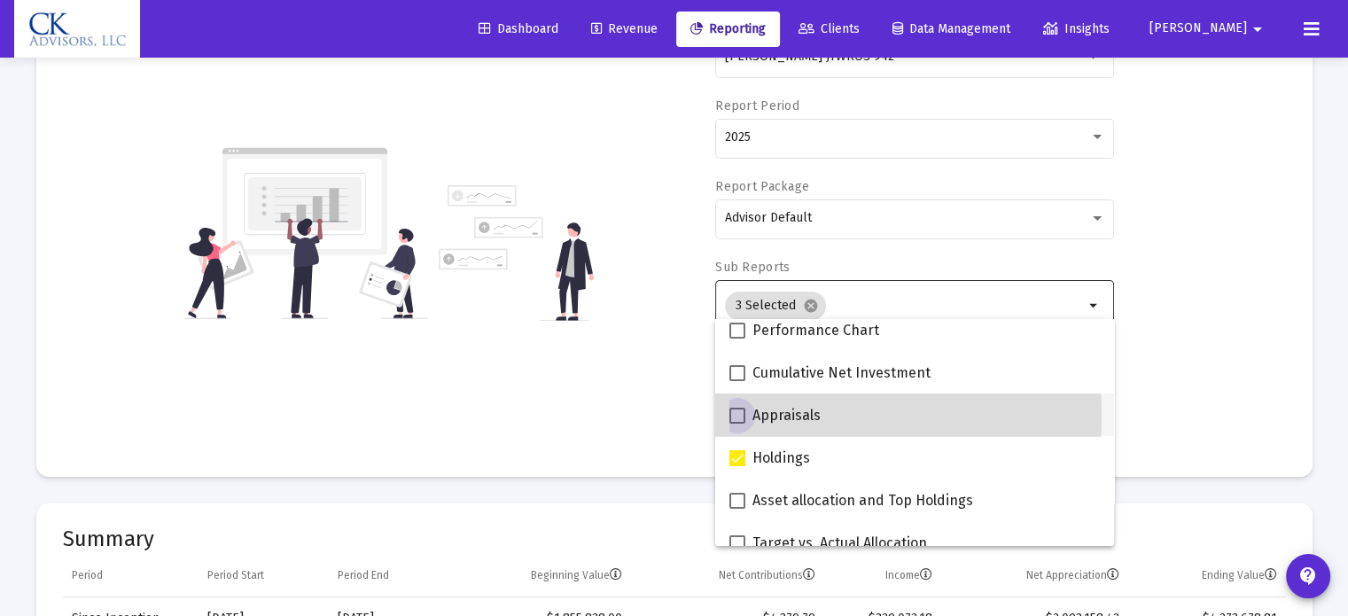
click at [734, 416] on span at bounding box center [738, 416] width 16 height 16
click at [737, 424] on input "Appraisals" at bounding box center [737, 424] width 1 height 1
checkbox input "true"
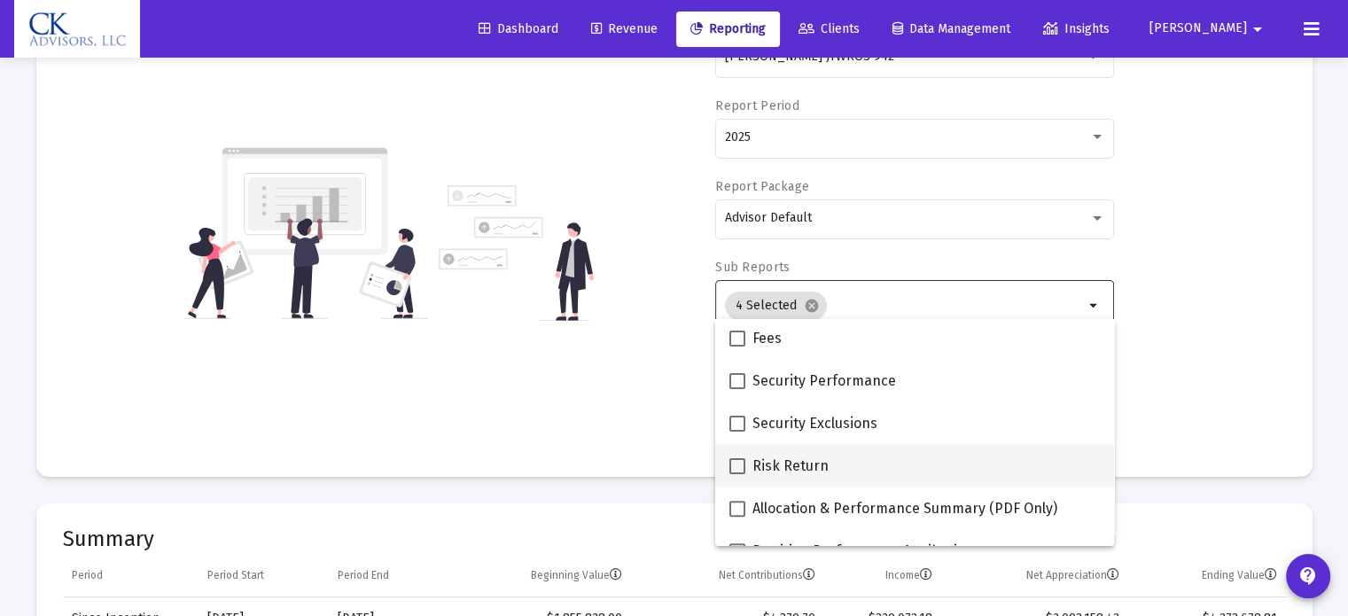
scroll to position [709, 0]
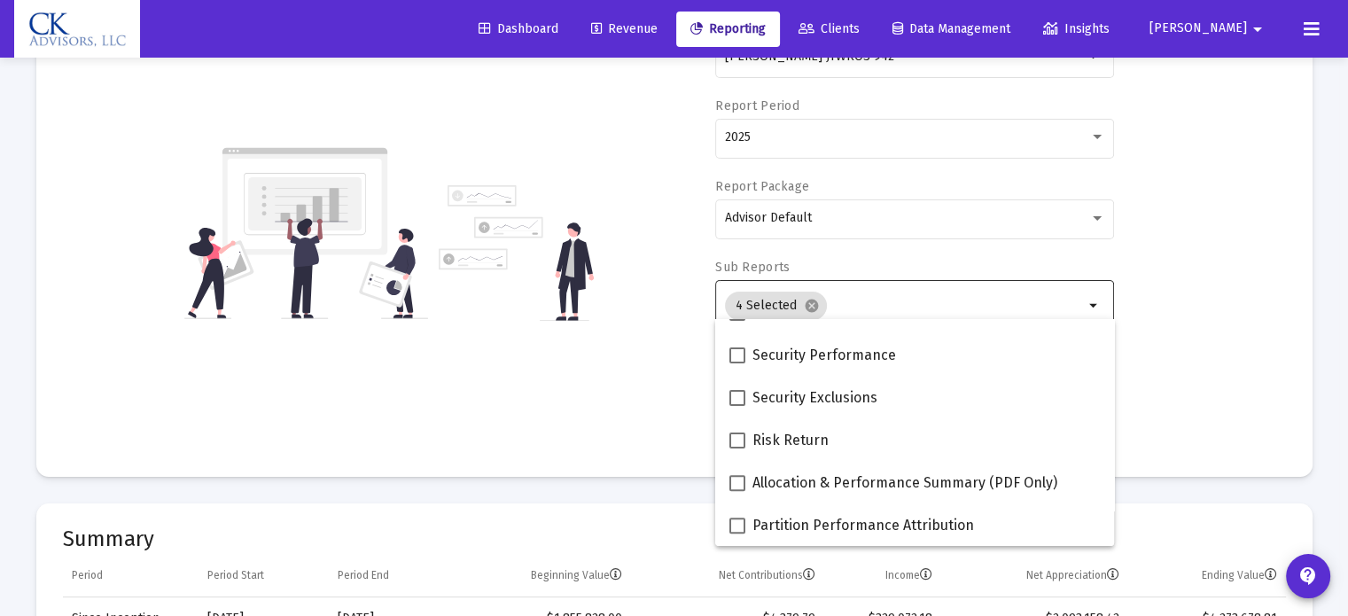
click at [1199, 394] on div "Account/Household [PERSON_NAME] JTWROS 942 arrow_drop_down Report Period 2025 R…" at bounding box center [674, 234] width 1223 height 434
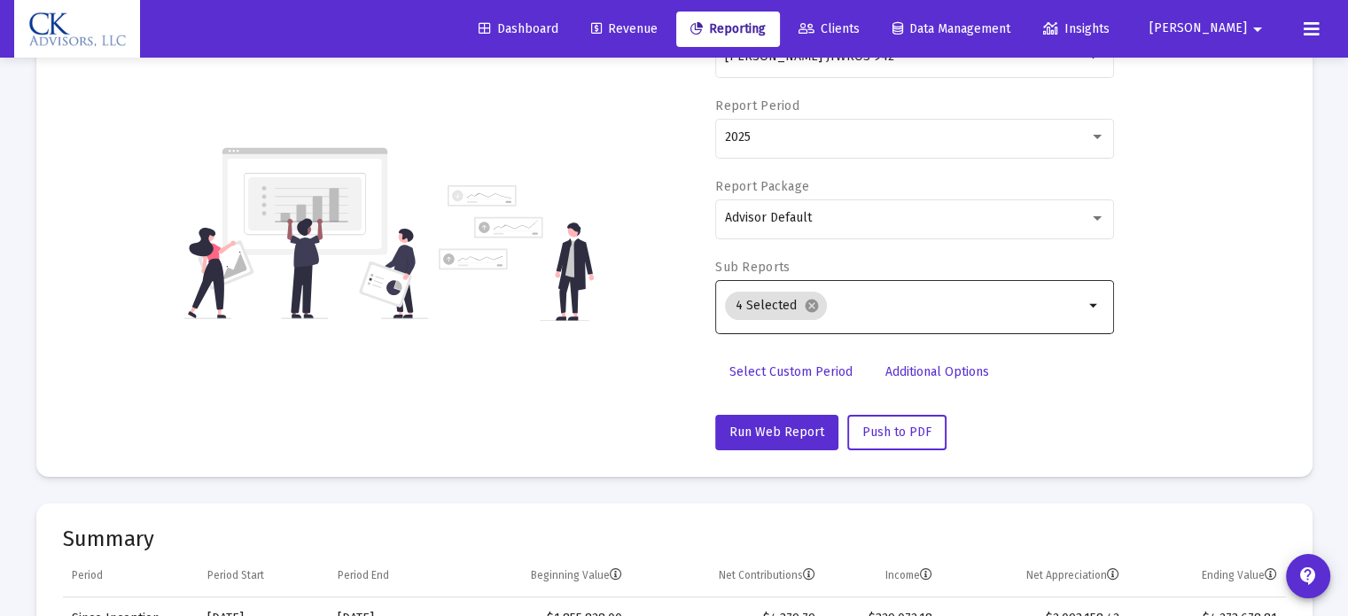
click at [809, 374] on span "Select Custom Period" at bounding box center [791, 371] width 123 height 15
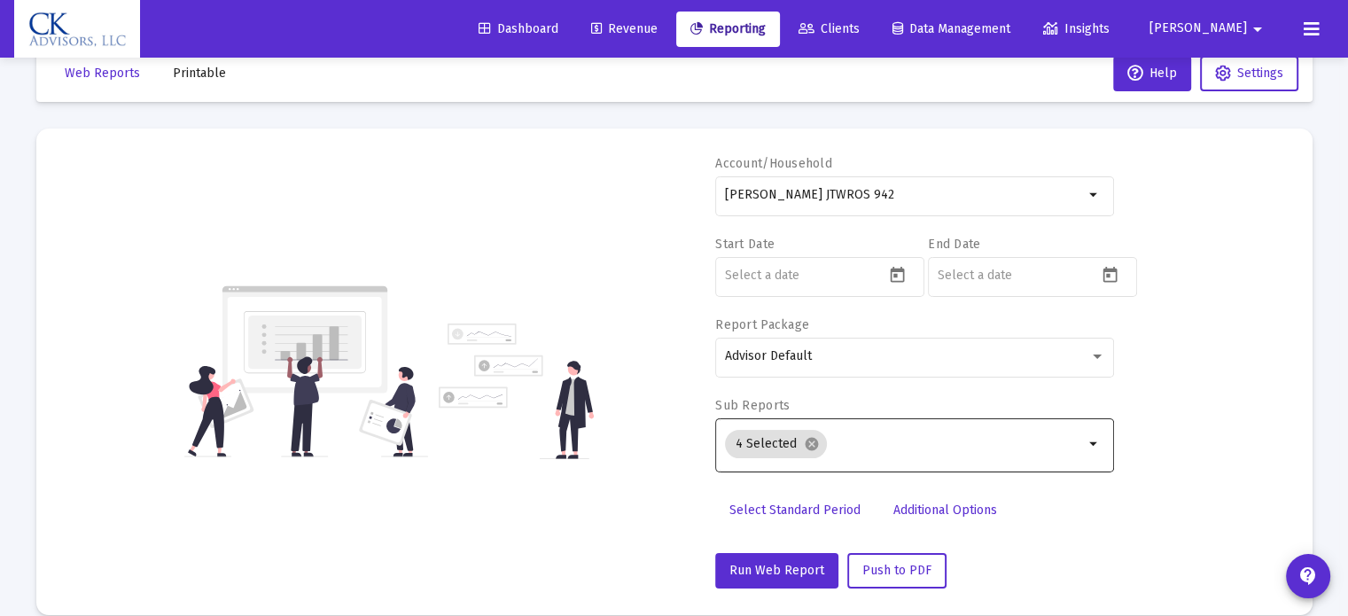
scroll to position [0, 0]
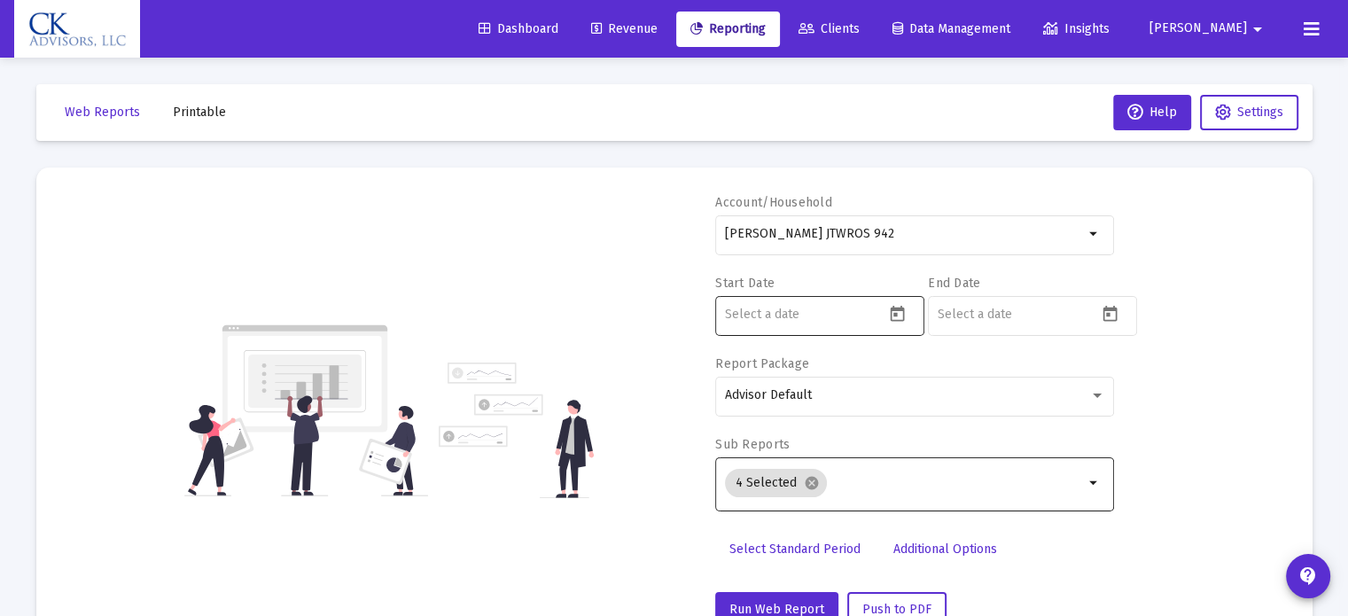
click at [895, 312] on icon "Open calendar" at bounding box center [897, 314] width 14 height 16
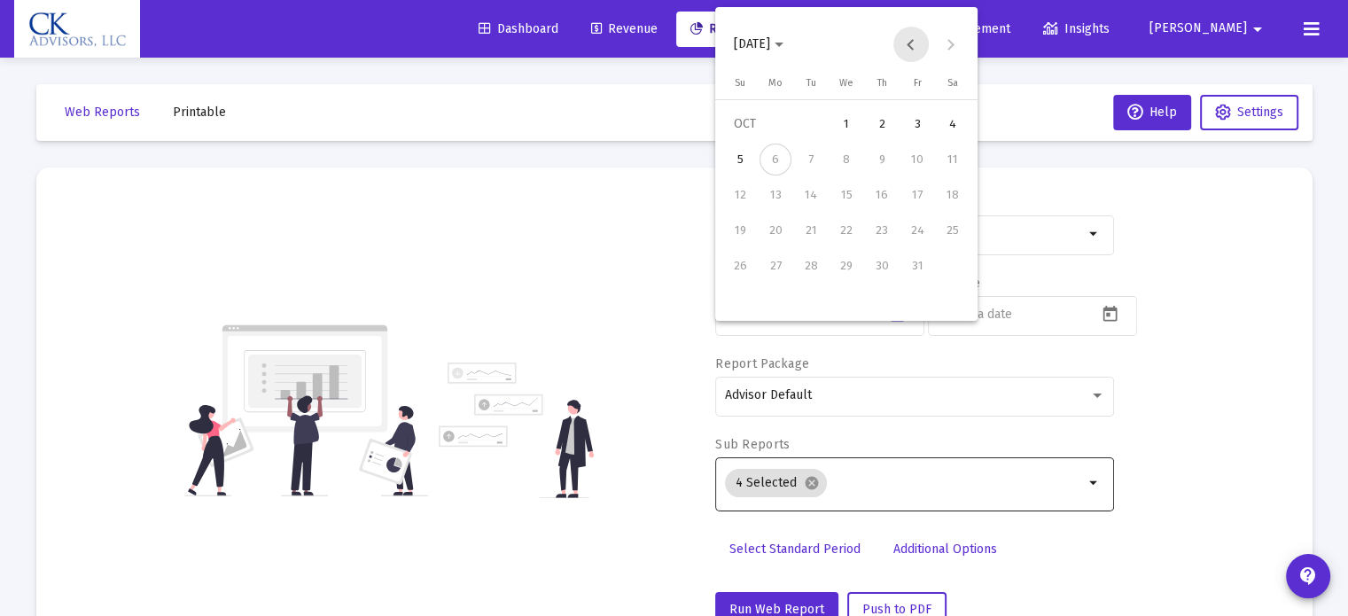
click at [903, 43] on button "Previous month" at bounding box center [911, 44] width 35 height 35
click at [911, 43] on button "Previous month" at bounding box center [911, 44] width 35 height 35
click at [769, 301] on div "30" at bounding box center [776, 301] width 32 height 32
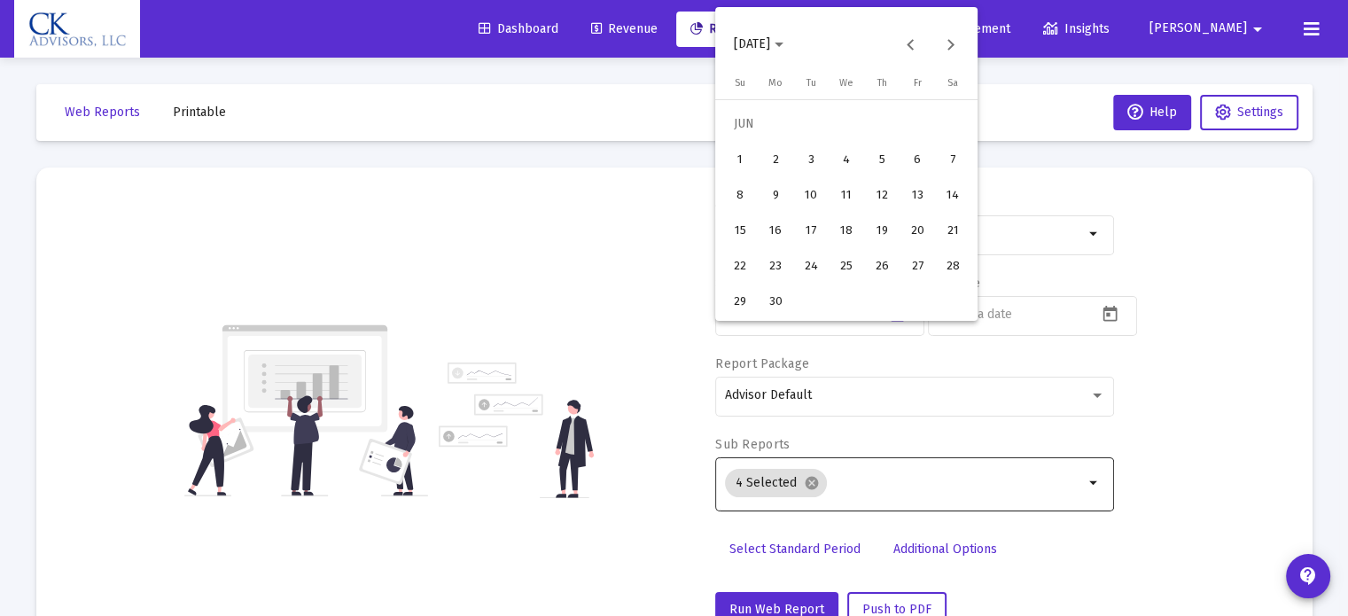
type input "[DATE]"
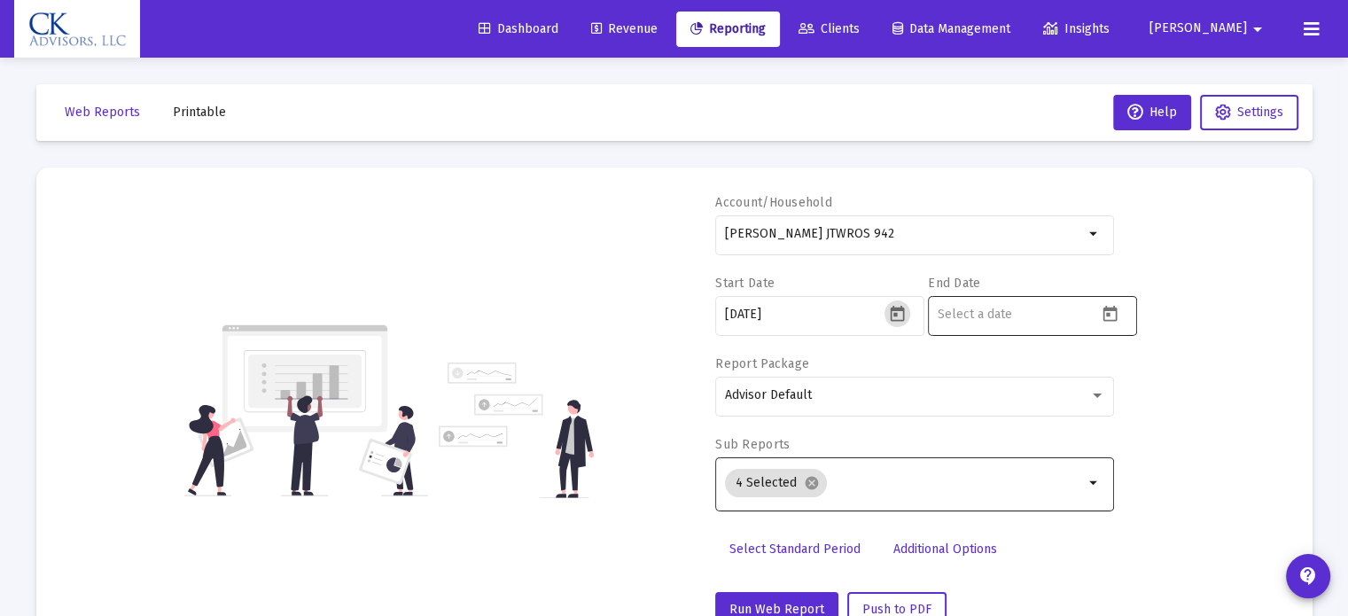
click at [1105, 309] on icon "Open calendar" at bounding box center [1110, 314] width 14 height 16
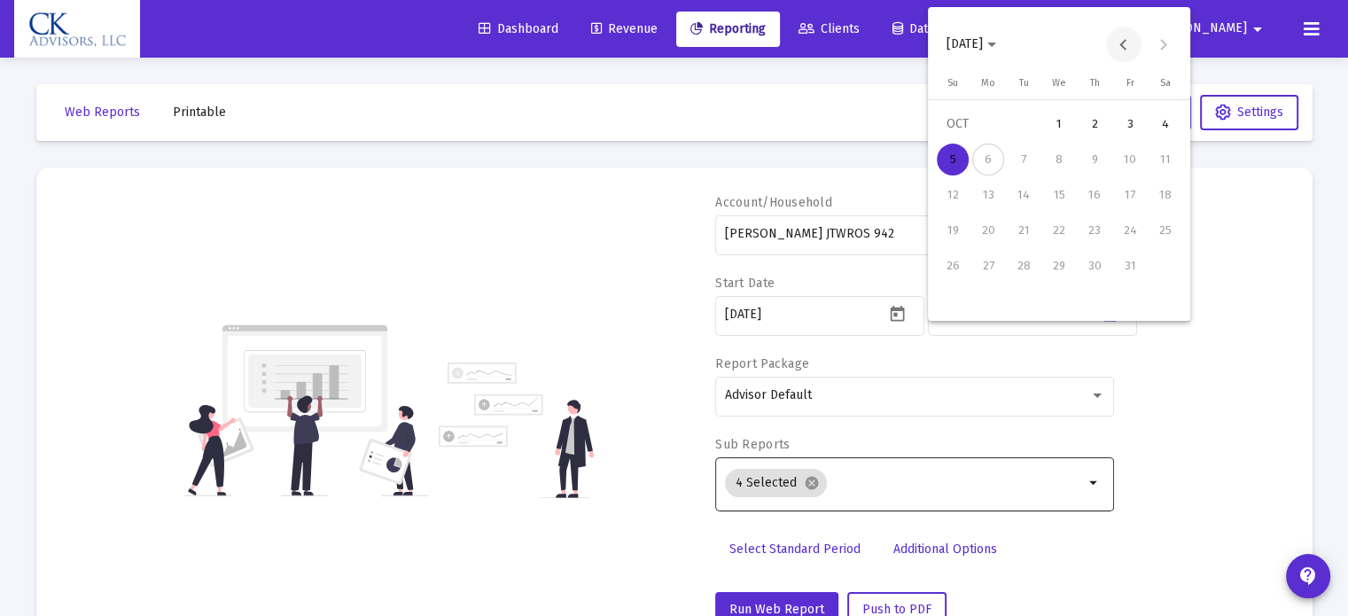
click at [1129, 47] on button "Previous month" at bounding box center [1123, 44] width 35 height 35
click at [1018, 155] on div "1" at bounding box center [1024, 160] width 32 height 32
type input "[DATE]"
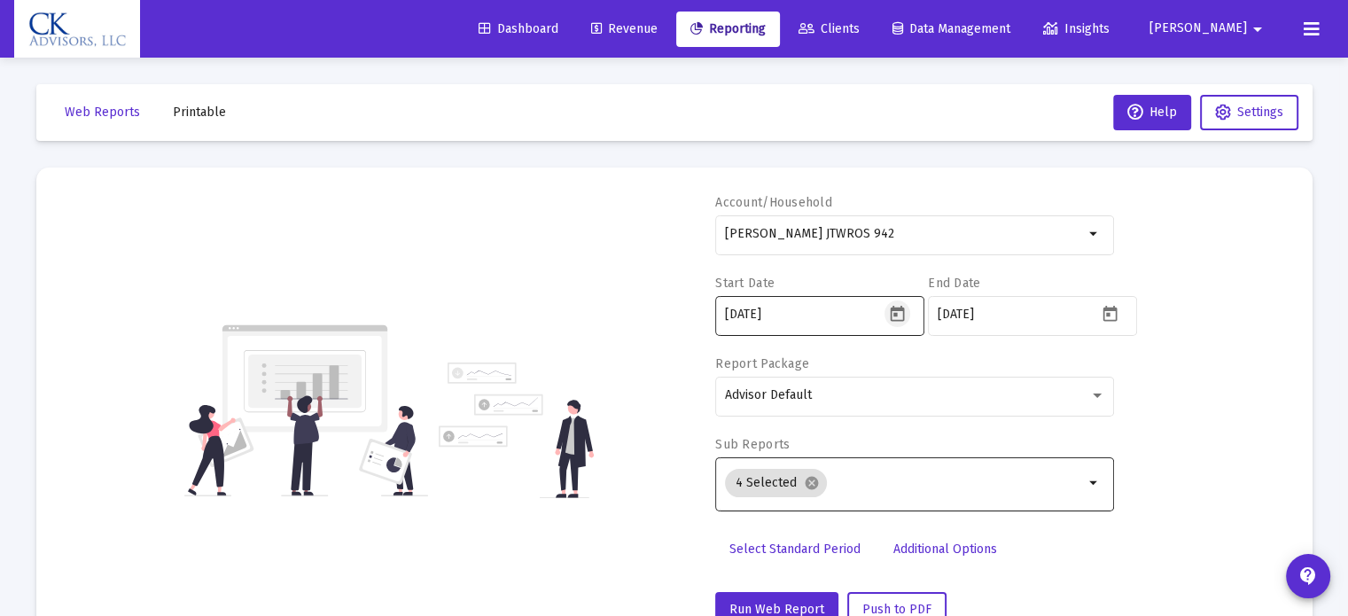
click at [893, 311] on icon "Open calendar" at bounding box center [897, 314] width 19 height 19
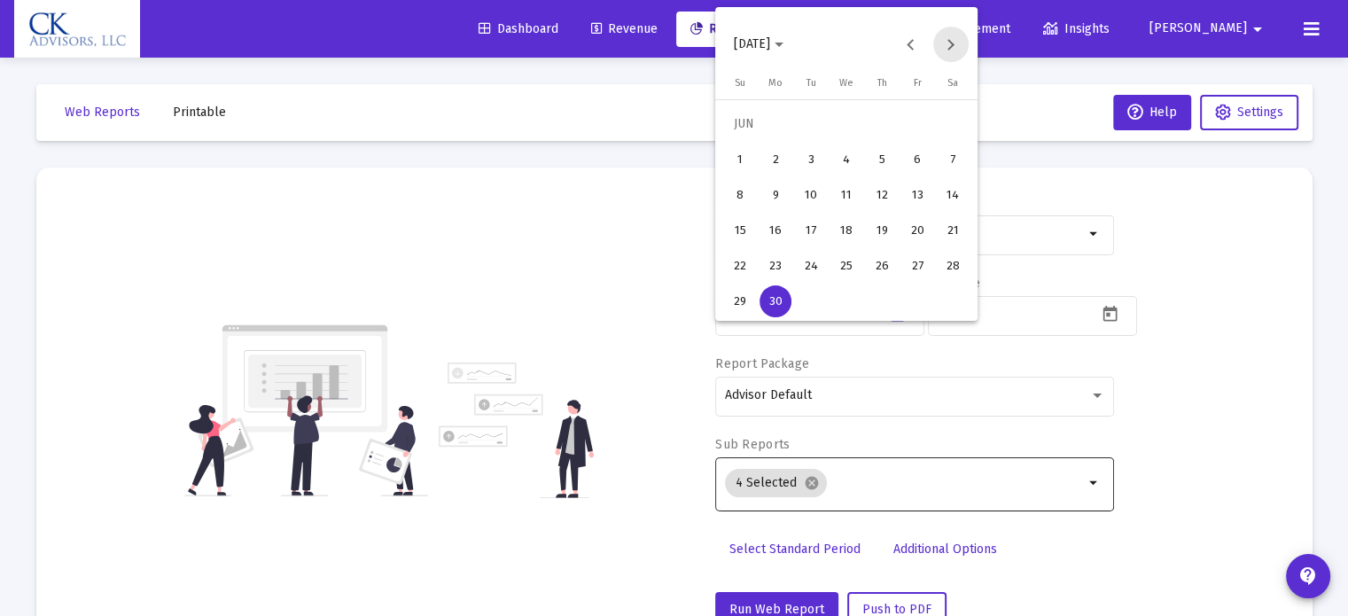
click at [950, 54] on button "Next month" at bounding box center [951, 44] width 35 height 35
click at [816, 163] on div "1" at bounding box center [811, 160] width 32 height 32
type input "[DATE]"
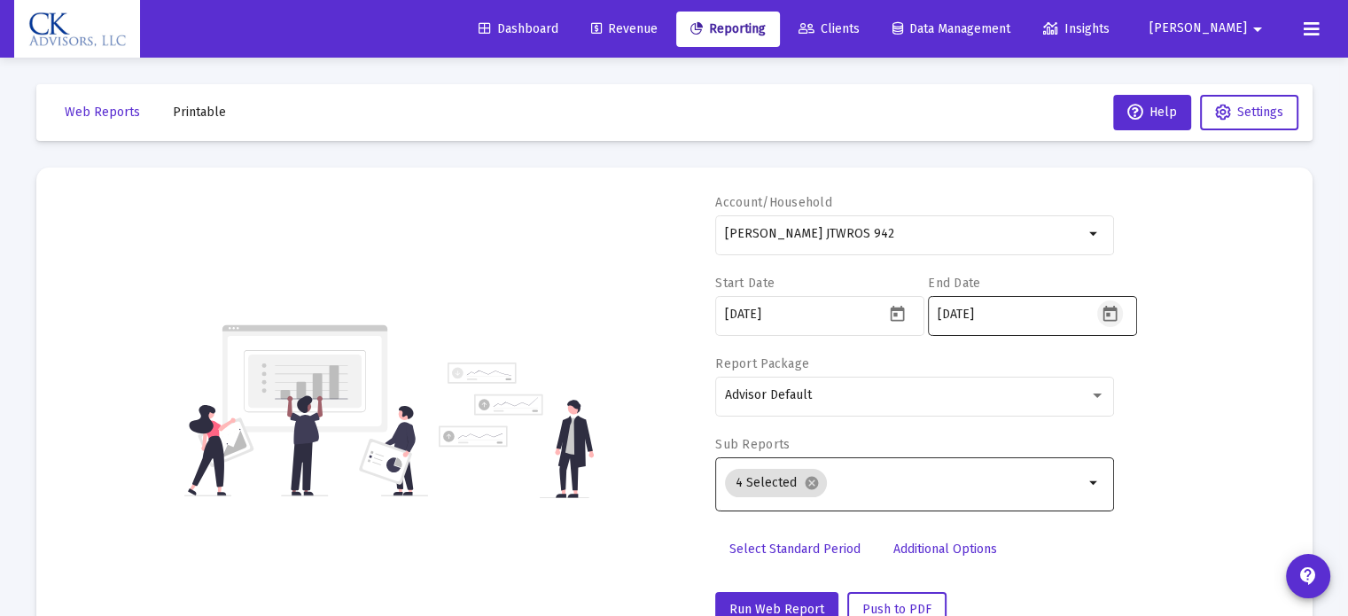
click at [1113, 313] on icon "Open calendar" at bounding box center [1110, 314] width 19 height 19
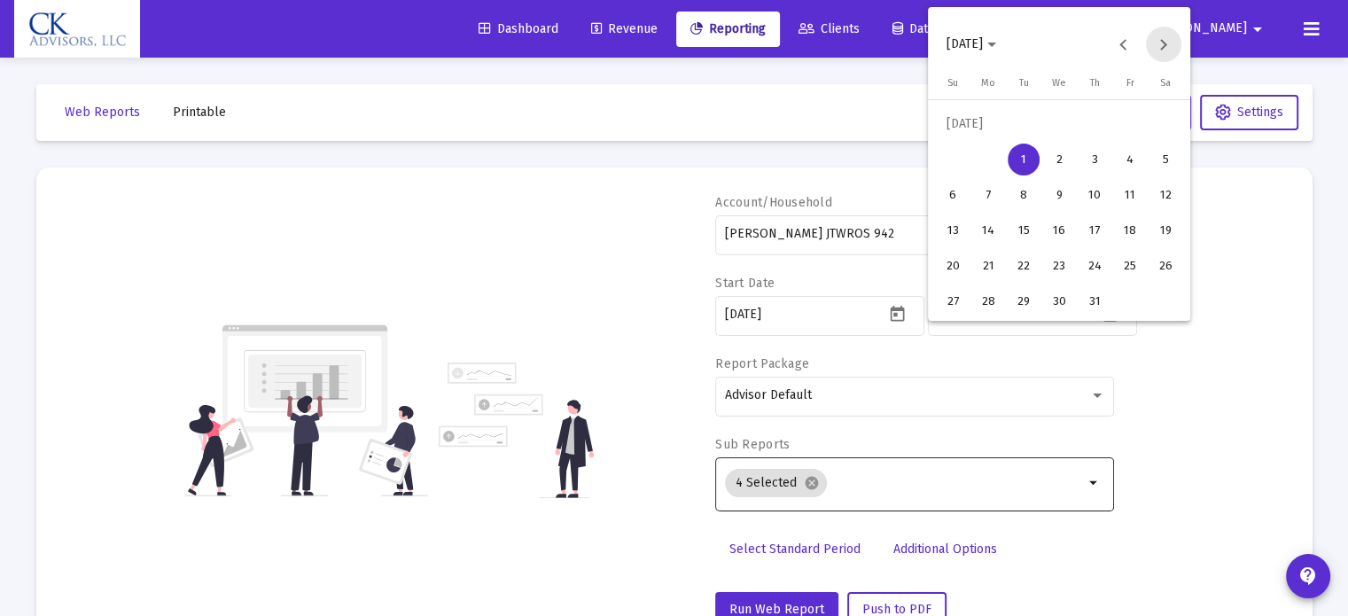
click at [1167, 46] on button "Next month" at bounding box center [1163, 44] width 35 height 35
click at [1027, 309] on div "30" at bounding box center [1024, 301] width 32 height 32
type input "[DATE]"
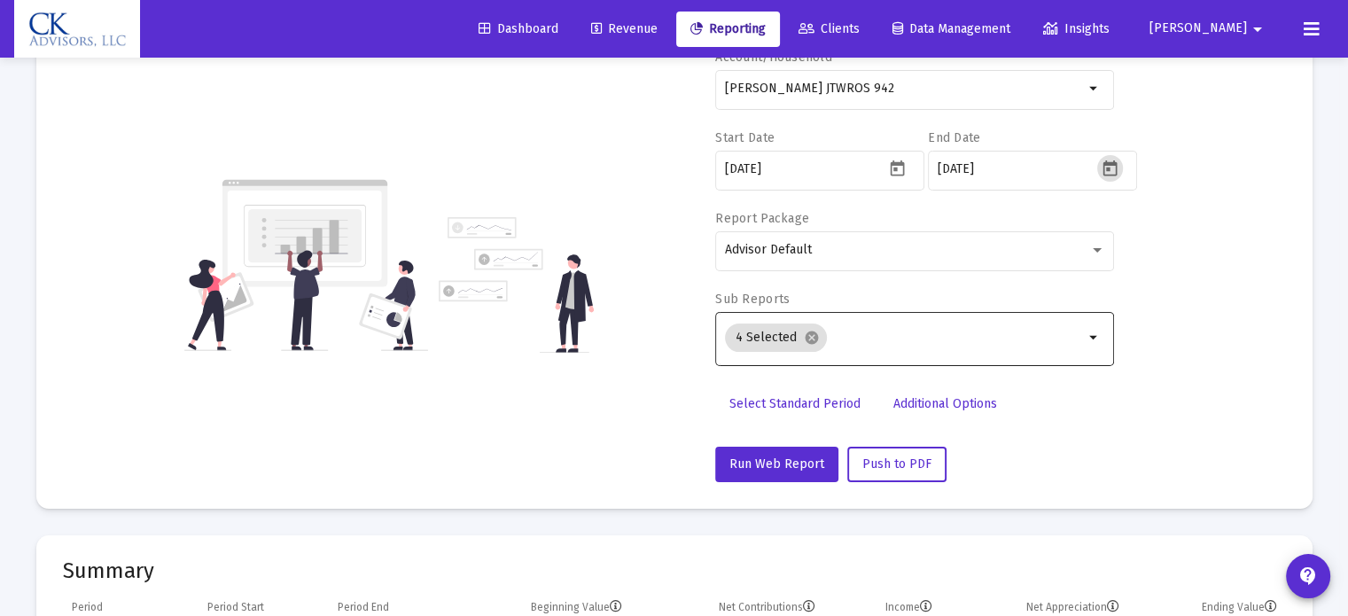
scroll to position [177, 0]
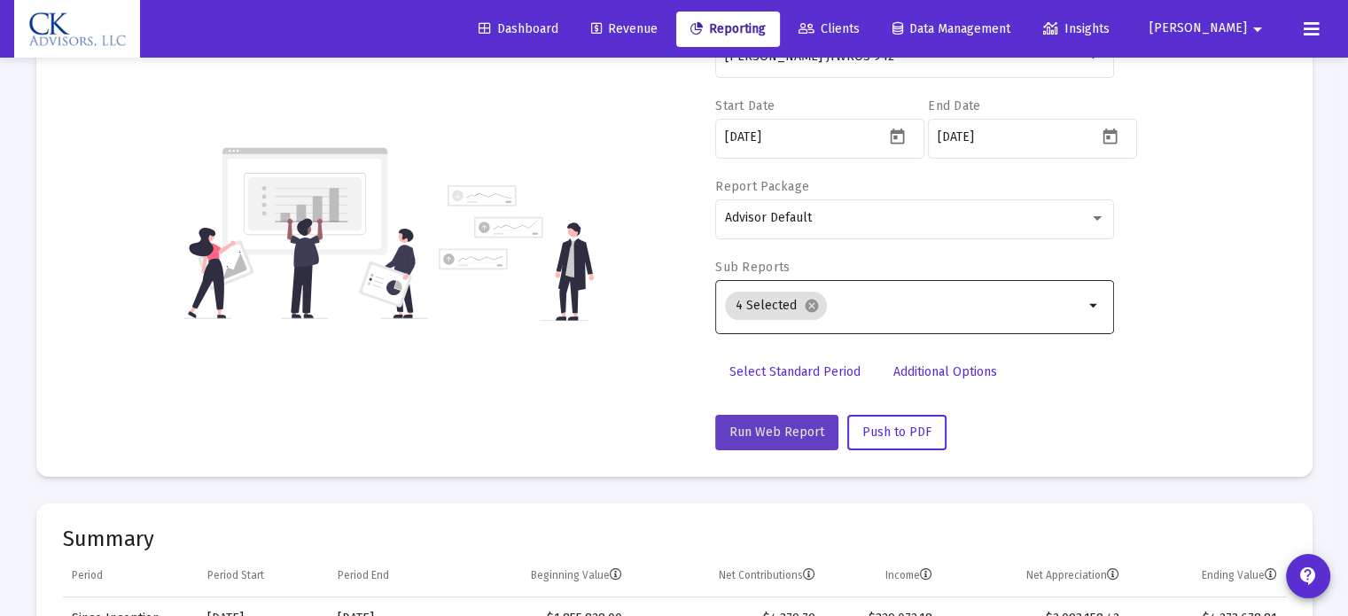
click at [812, 430] on span "Run Web Report" at bounding box center [777, 432] width 95 height 15
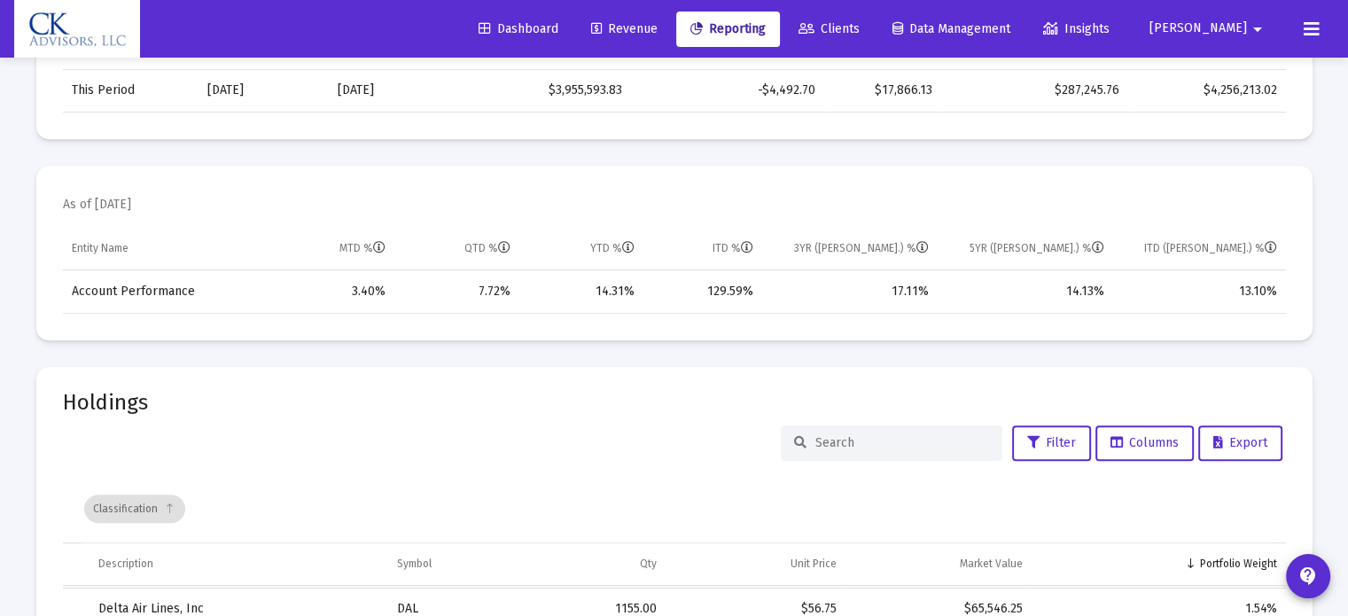
scroll to position [709, 0]
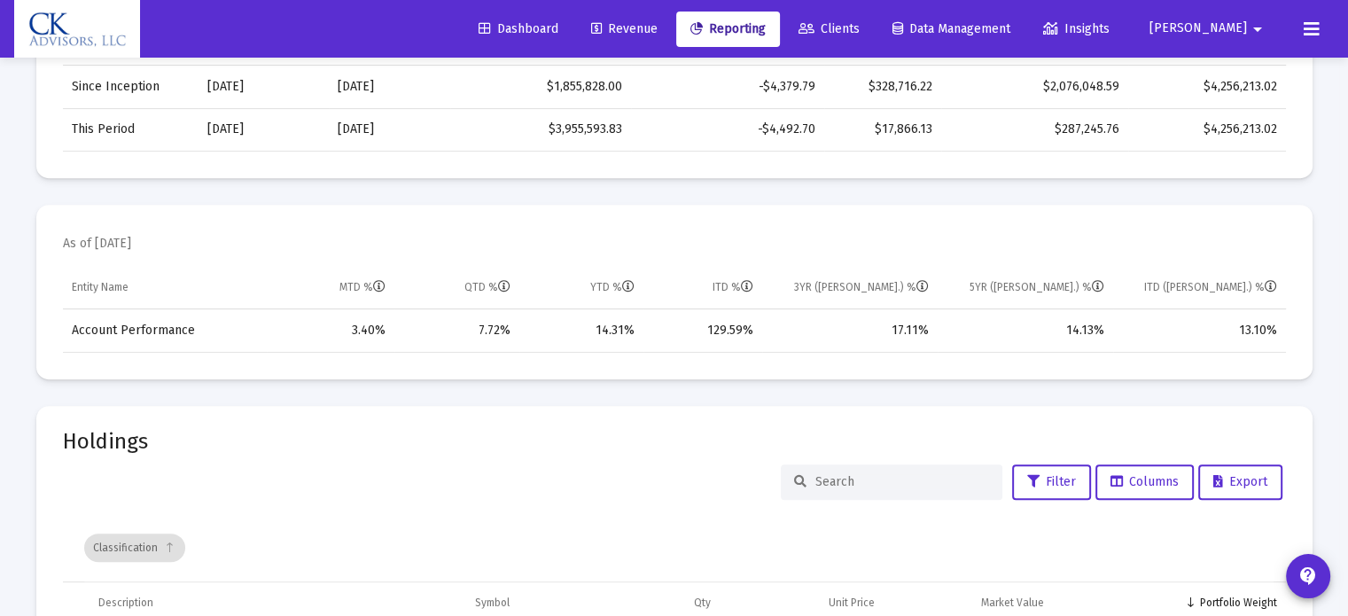
click at [766, 22] on span "Reporting" at bounding box center [728, 28] width 75 height 15
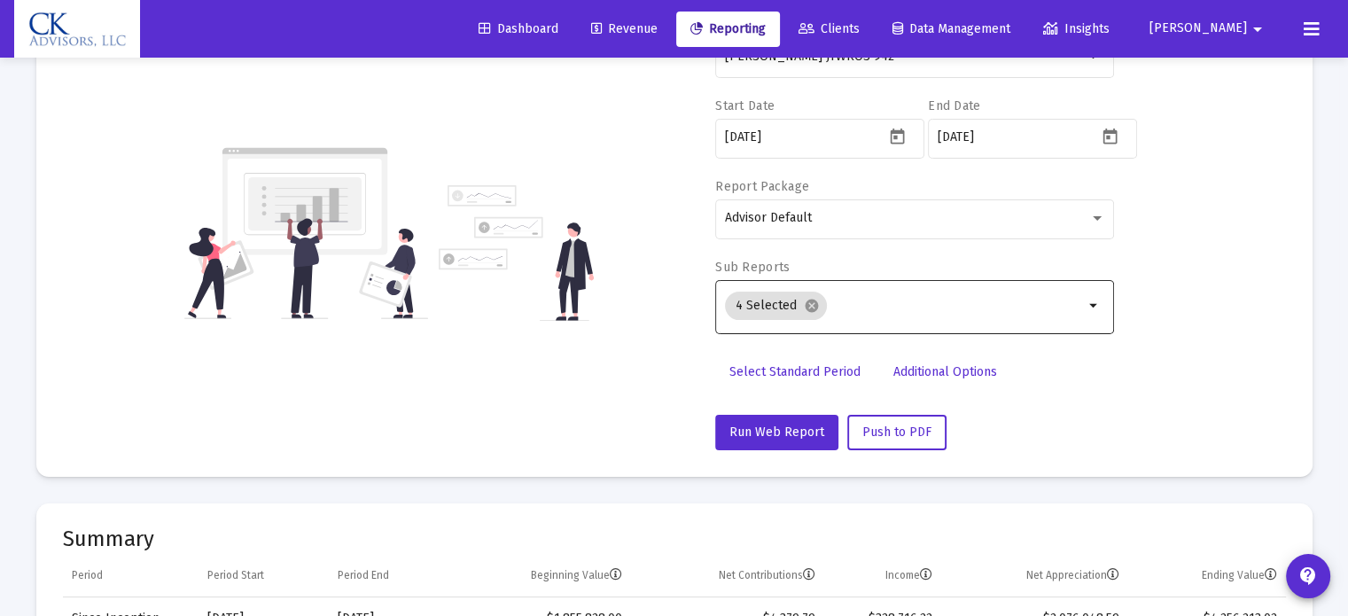
scroll to position [0, 0]
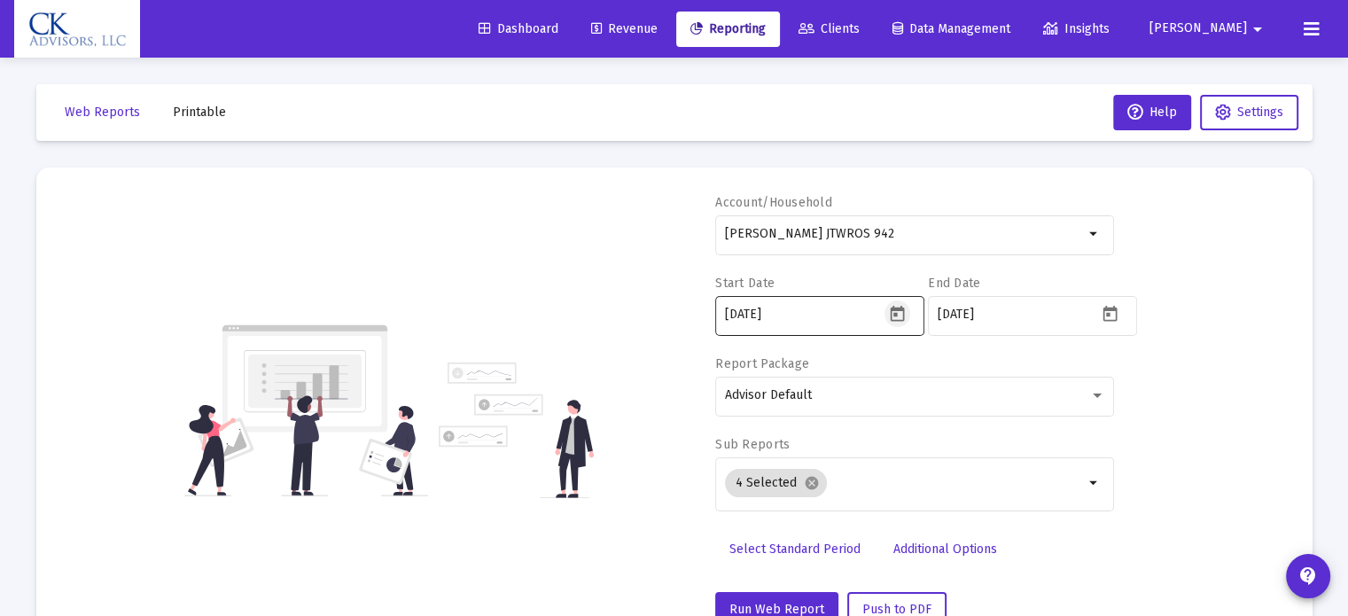
click at [903, 315] on icon "Open calendar" at bounding box center [897, 314] width 14 height 16
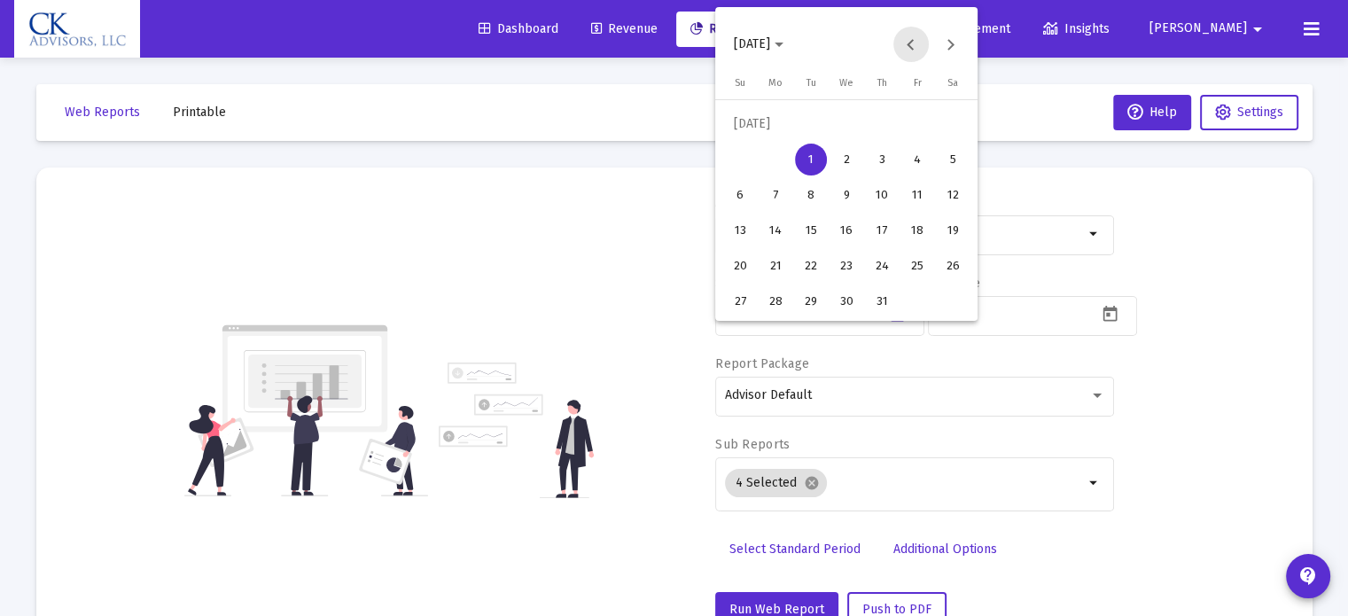
click at [908, 43] on button "Previous month" at bounding box center [911, 44] width 35 height 35
click at [878, 258] on div "26" at bounding box center [882, 266] width 32 height 32
type input "[DATE]"
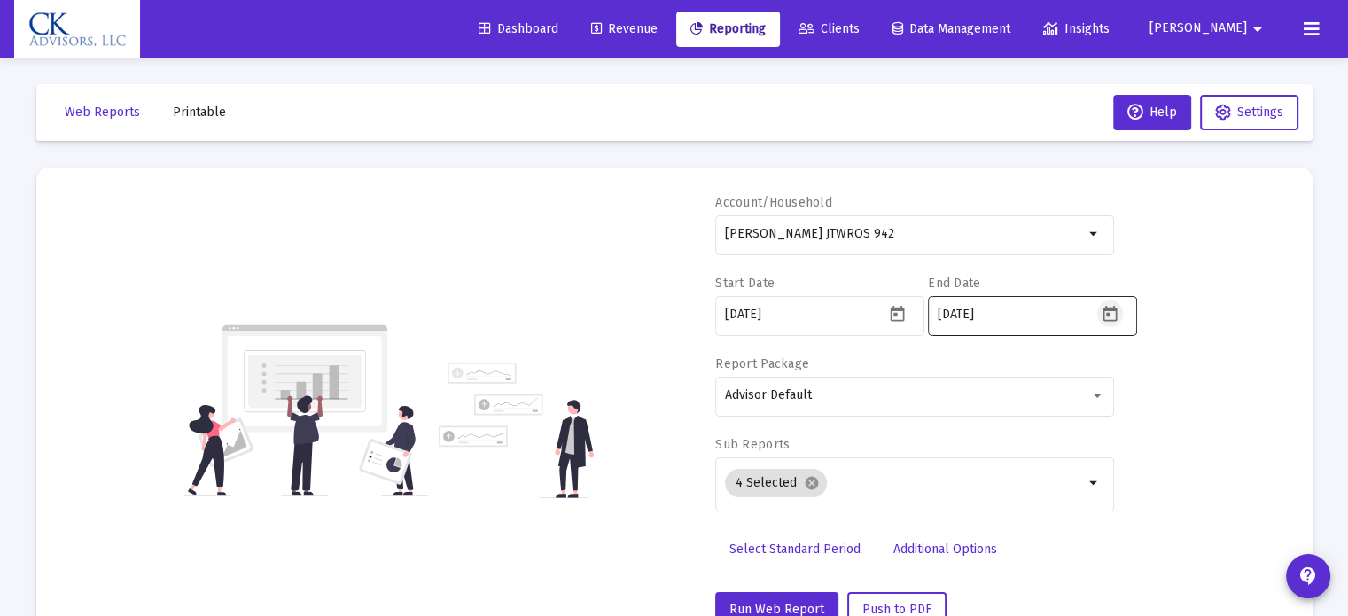
click at [1109, 315] on icon "Open calendar" at bounding box center [1110, 314] width 14 height 16
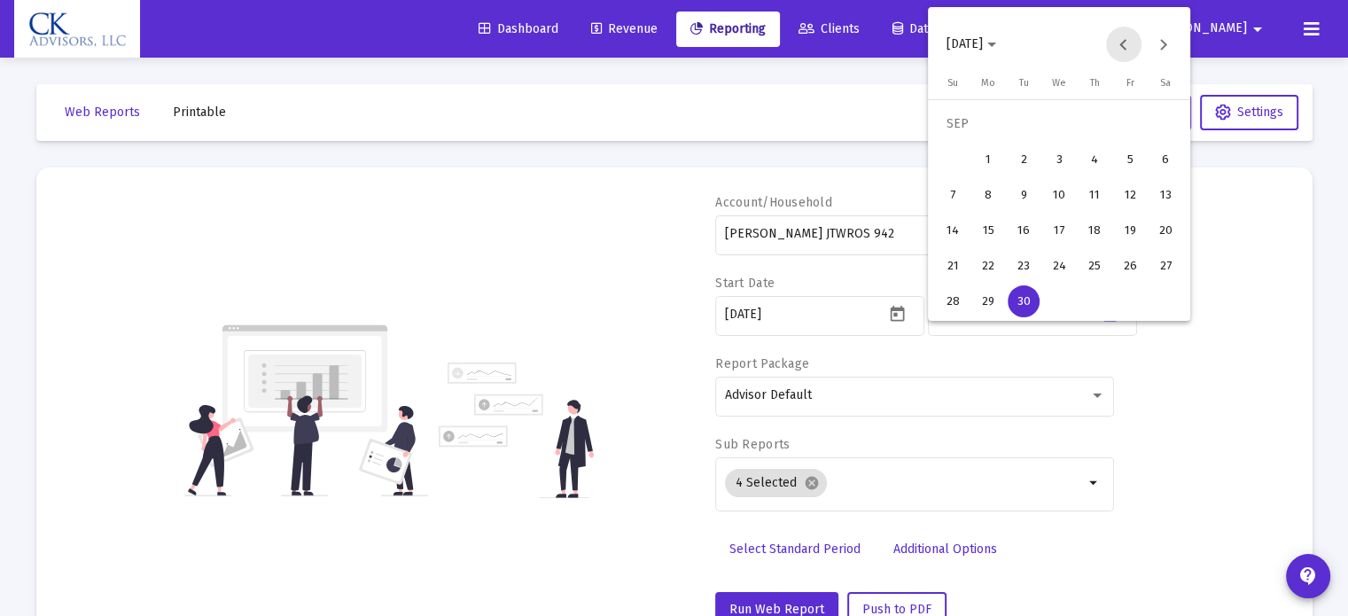
click at [1129, 42] on button "Previous month" at bounding box center [1123, 44] width 35 height 35
click at [1128, 42] on button "Previous month" at bounding box center [1123, 44] width 35 height 35
click at [979, 297] on div "30" at bounding box center [989, 301] width 32 height 32
type input "[DATE]"
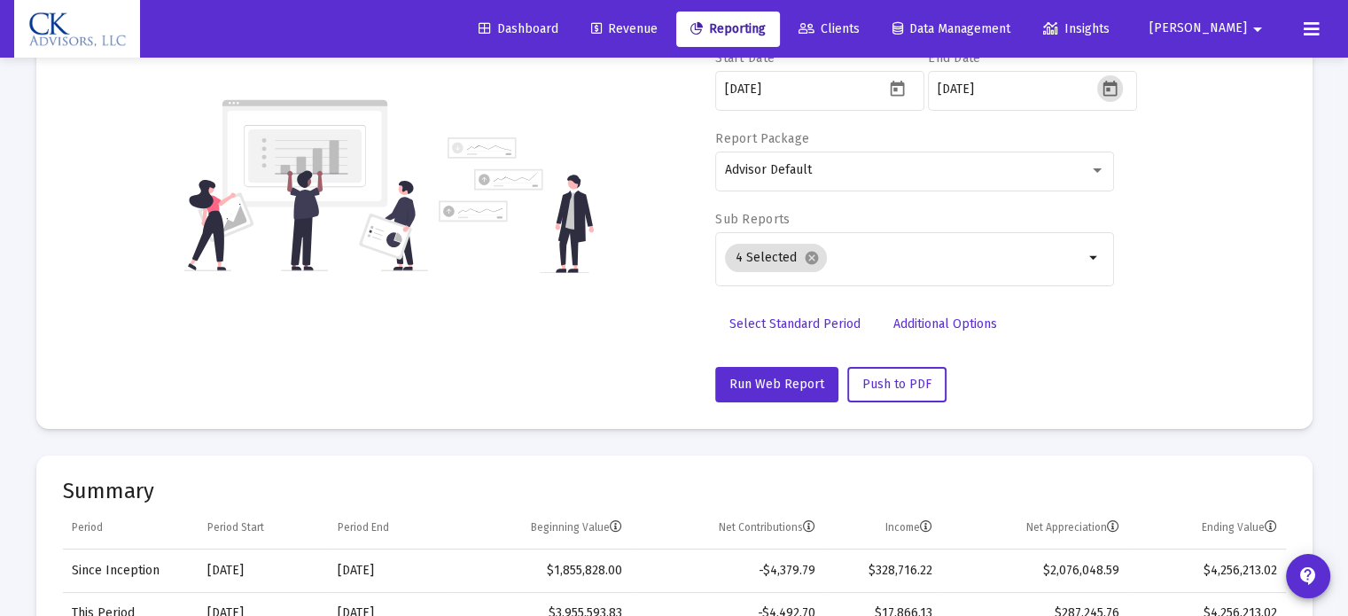
scroll to position [266, 0]
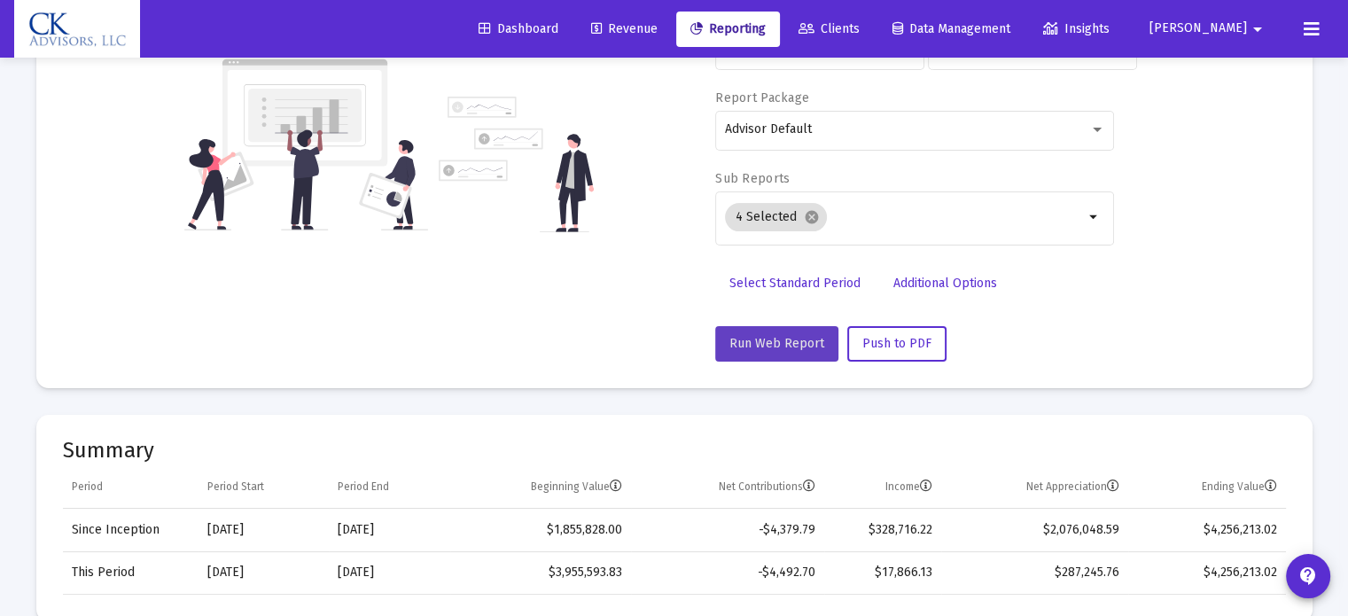
click at [801, 339] on span "Run Web Report" at bounding box center [777, 343] width 95 height 15
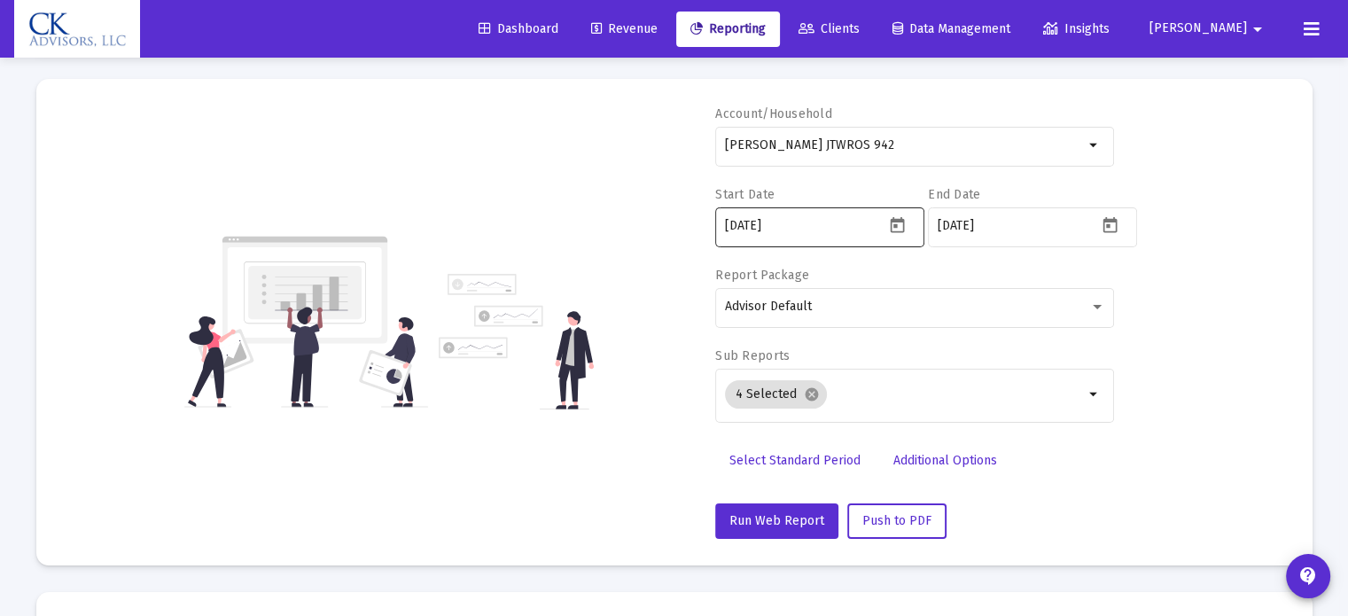
click at [894, 222] on icon "Open calendar" at bounding box center [897, 225] width 14 height 16
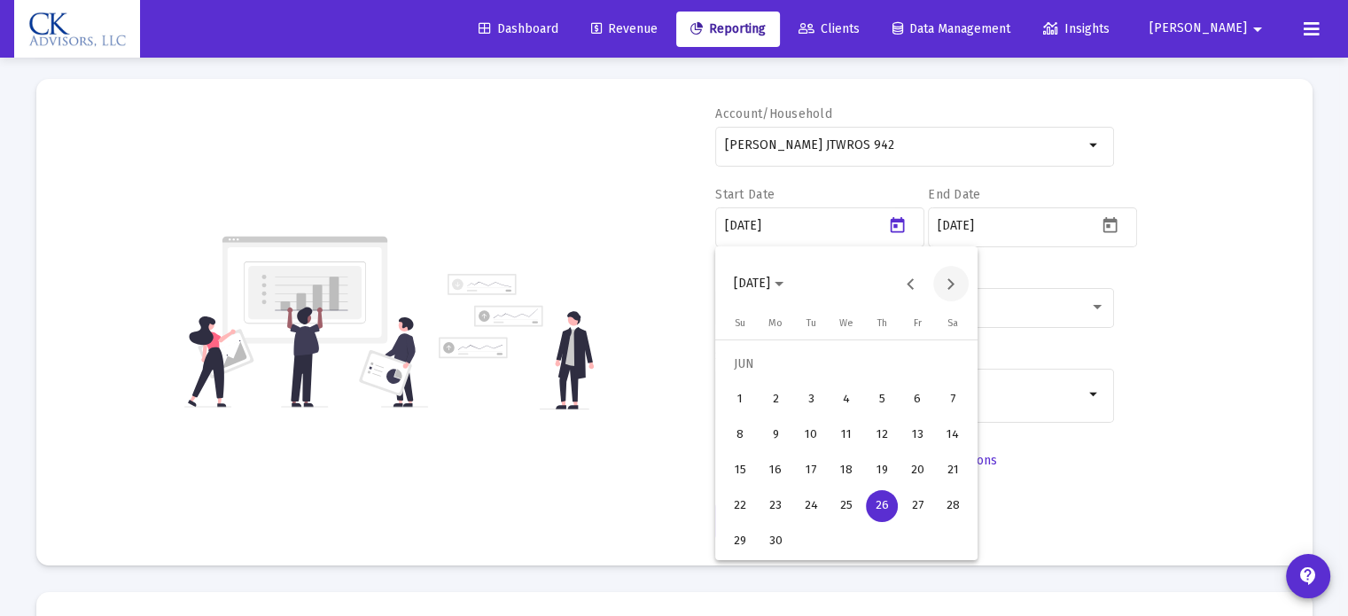
click at [949, 275] on button "Next month" at bounding box center [951, 283] width 35 height 35
click at [814, 393] on div "1" at bounding box center [811, 400] width 32 height 32
type input "[DATE]"
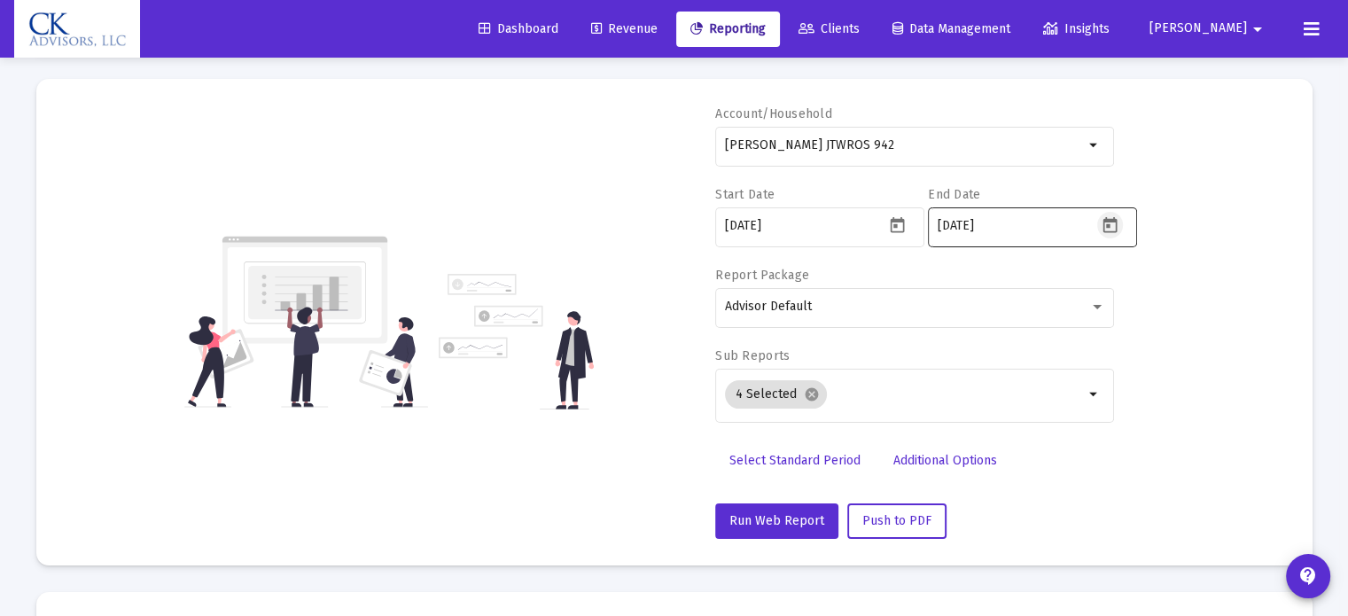
click at [1113, 220] on icon "Open calendar" at bounding box center [1110, 225] width 14 height 16
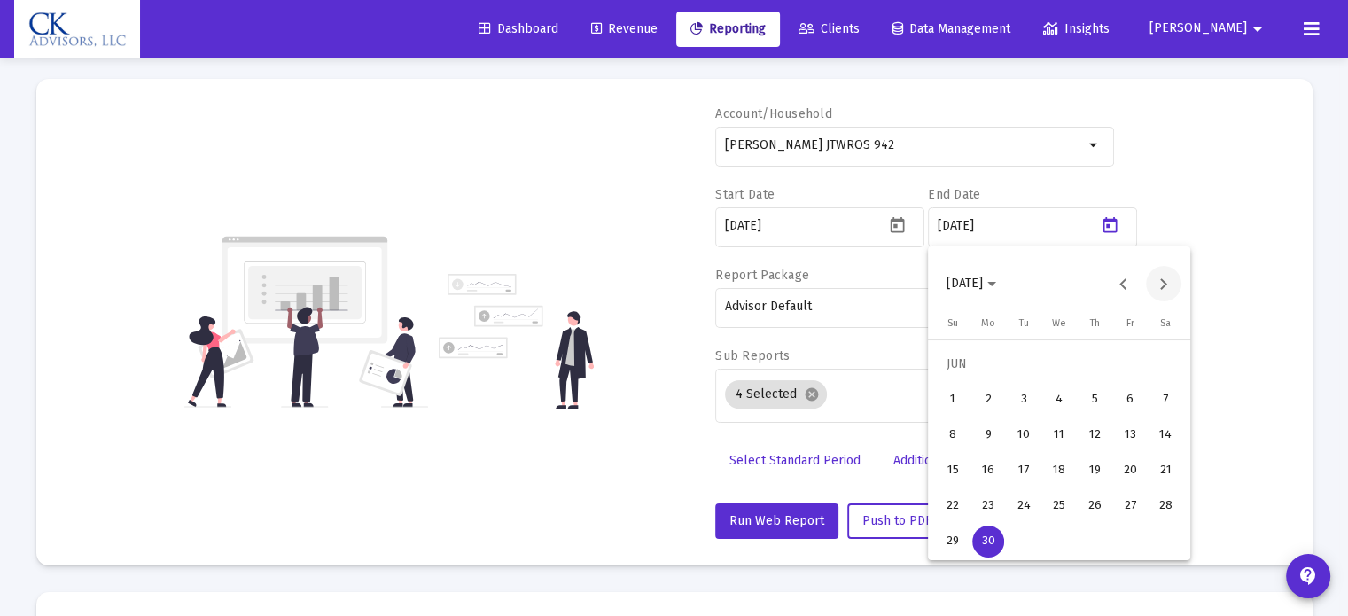
click at [1160, 285] on button "Next month" at bounding box center [1163, 283] width 35 height 35
click at [1034, 537] on div "30" at bounding box center [1024, 542] width 32 height 32
type input "[DATE]"
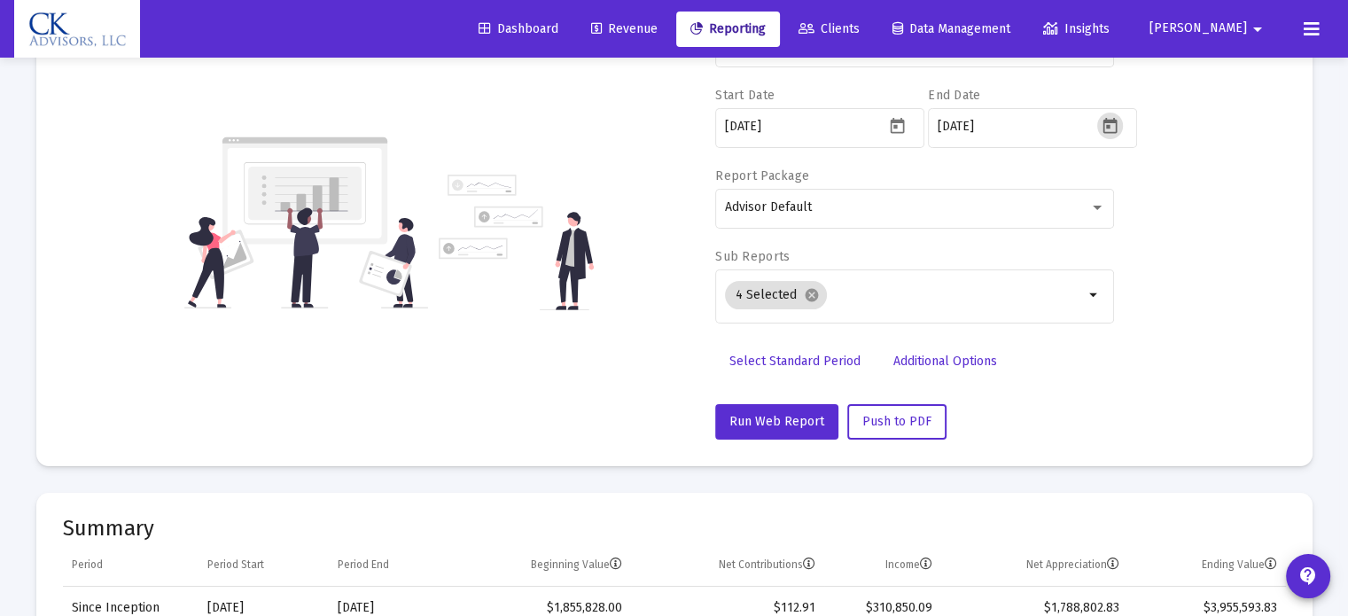
scroll to position [177, 0]
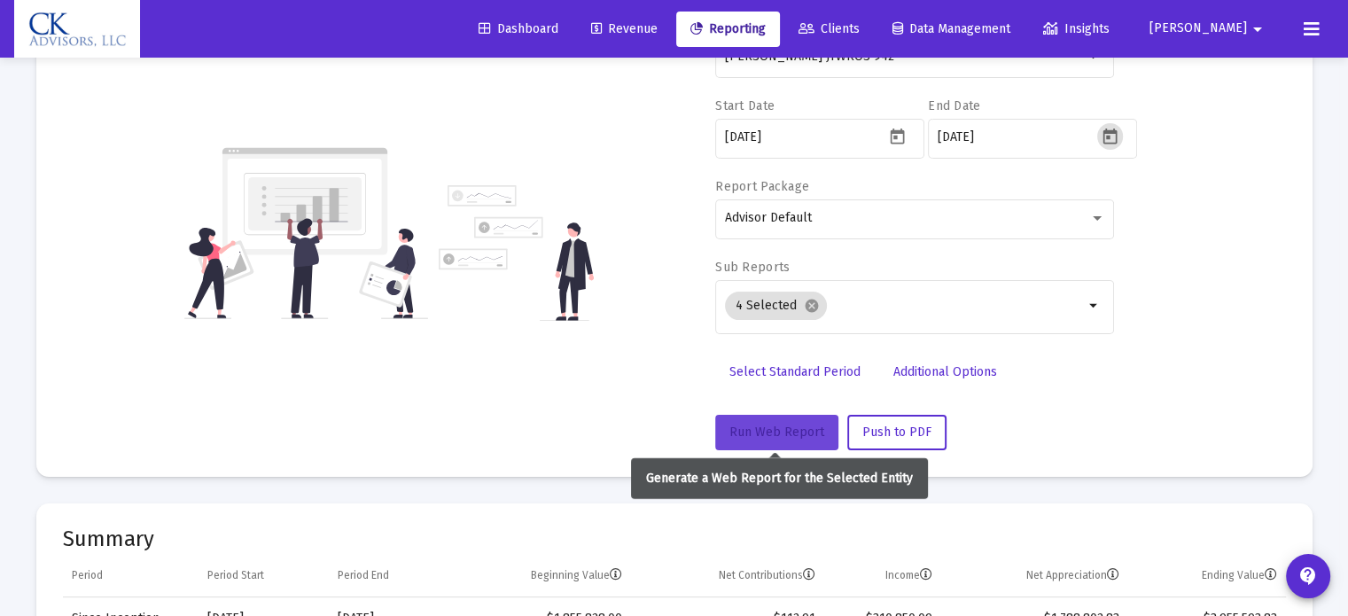
click at [798, 425] on span "Run Web Report" at bounding box center [777, 432] width 95 height 15
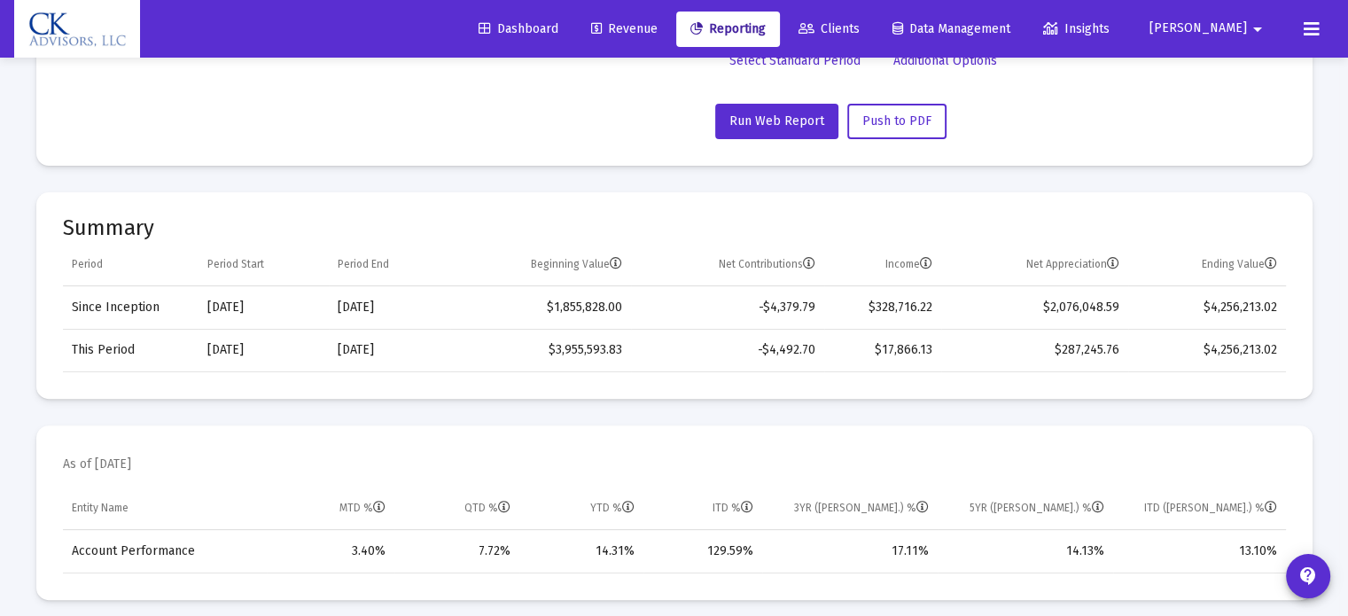
scroll to position [443, 0]
